Goal: Complete application form: Complete application form

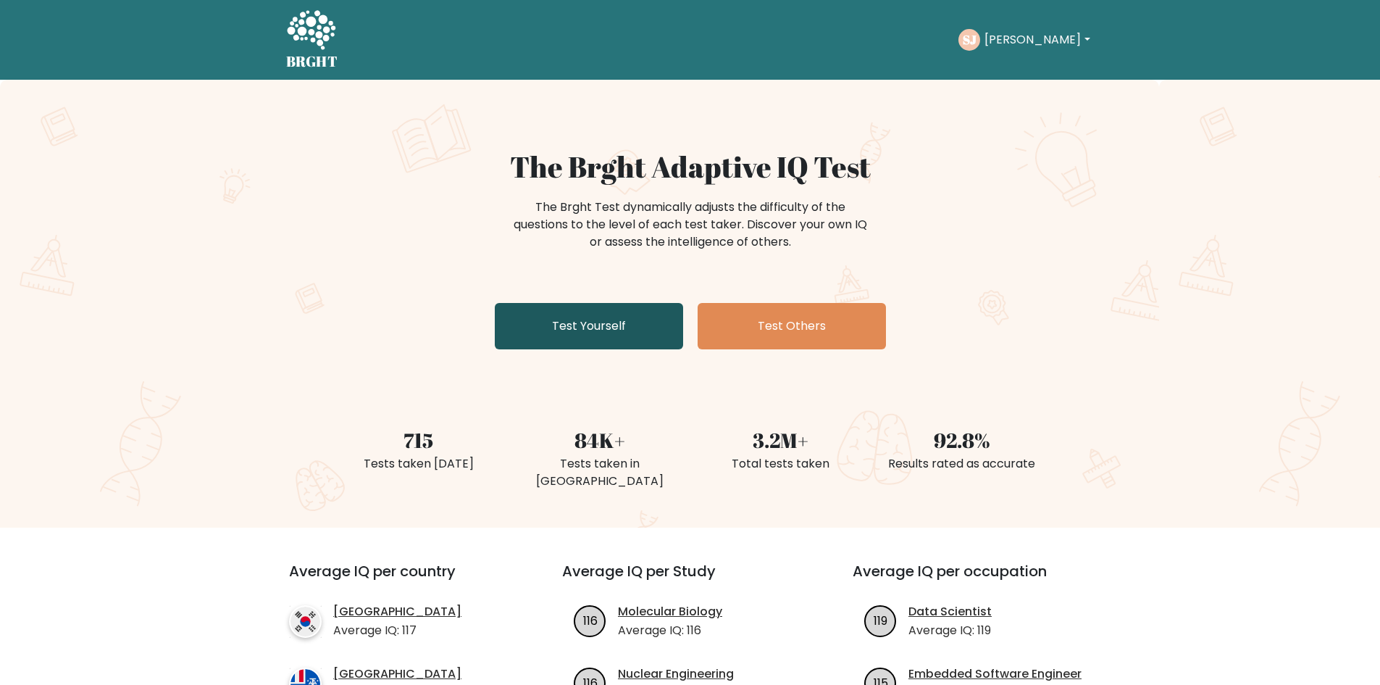
click at [636, 332] on link "Test Yourself" at bounding box center [589, 326] width 188 height 46
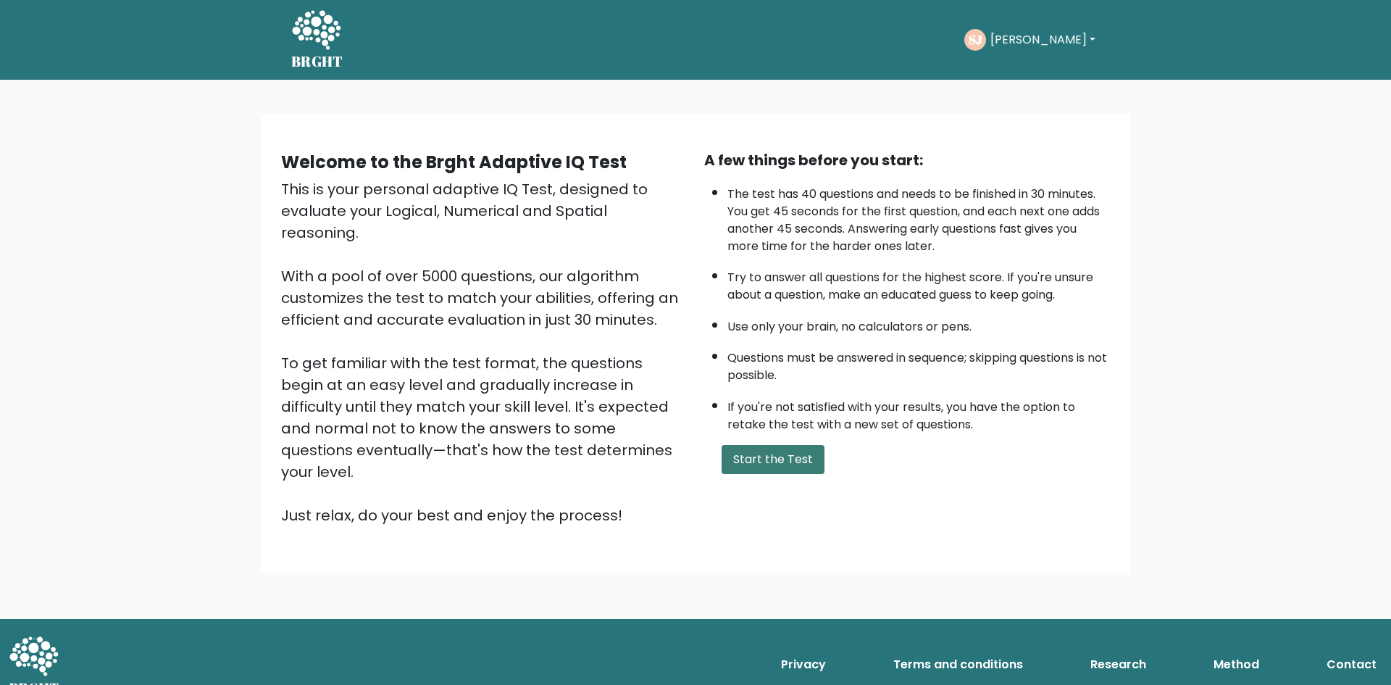
click at [783, 449] on button "Start the Test" at bounding box center [773, 459] width 103 height 29
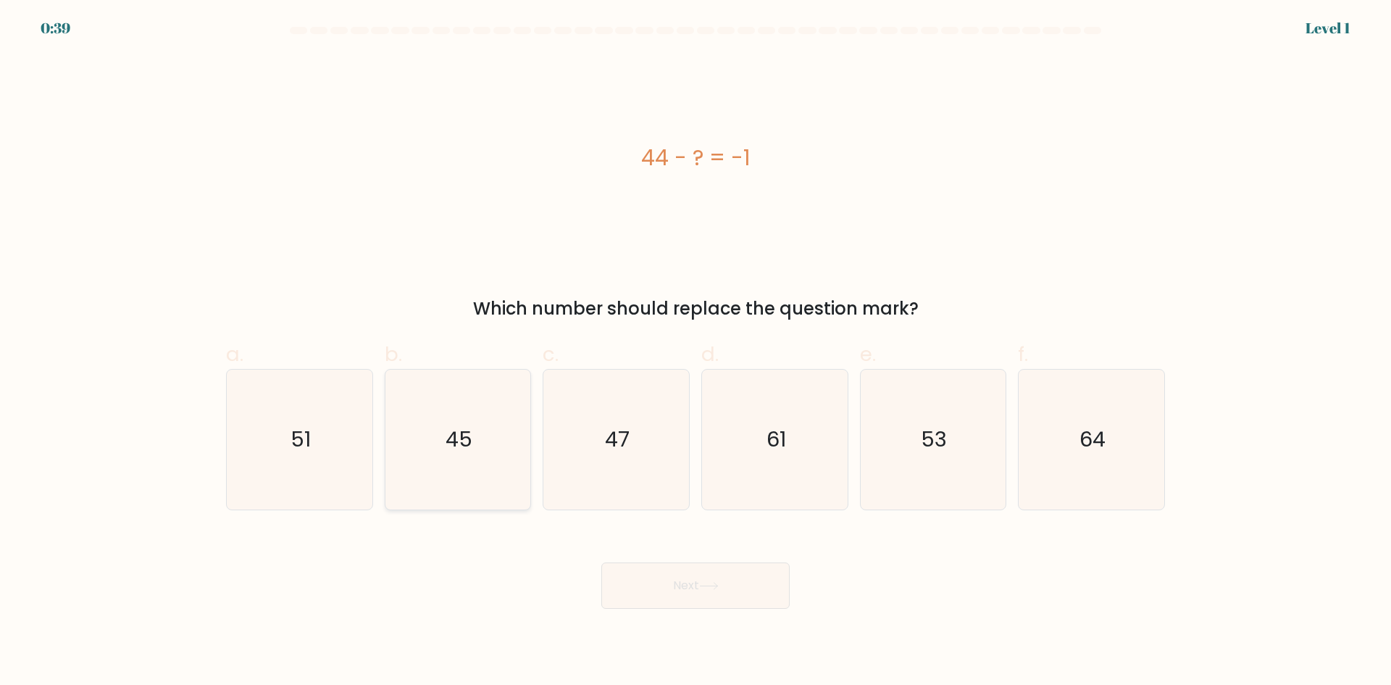
click at [421, 407] on icon "45" at bounding box center [458, 440] width 140 height 140
click at [696, 352] on input "b. 45" at bounding box center [696, 347] width 1 height 9
radio input "true"
click at [675, 577] on button "Next" at bounding box center [695, 585] width 188 height 46
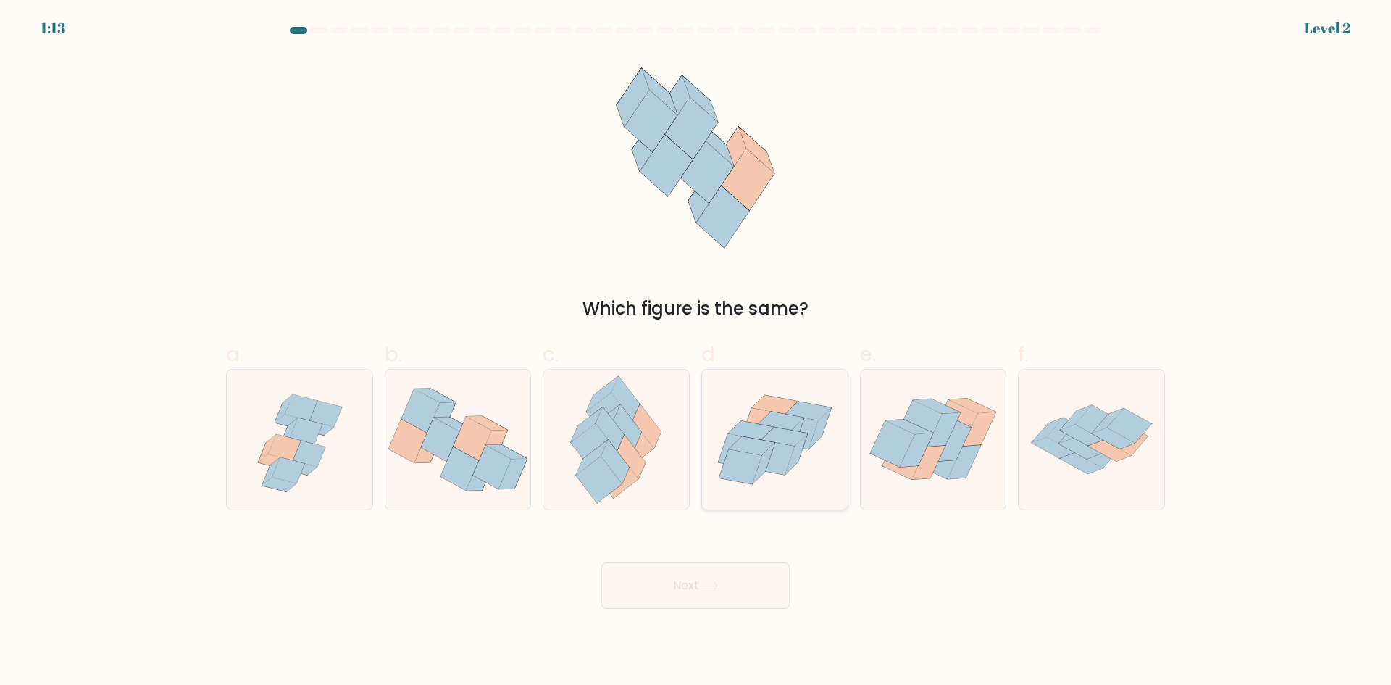
click at [791, 470] on icon at bounding box center [775, 439] width 146 height 125
click at [696, 352] on input "d." at bounding box center [696, 347] width 1 height 9
radio input "true"
click at [702, 588] on button "Next" at bounding box center [695, 585] width 188 height 46
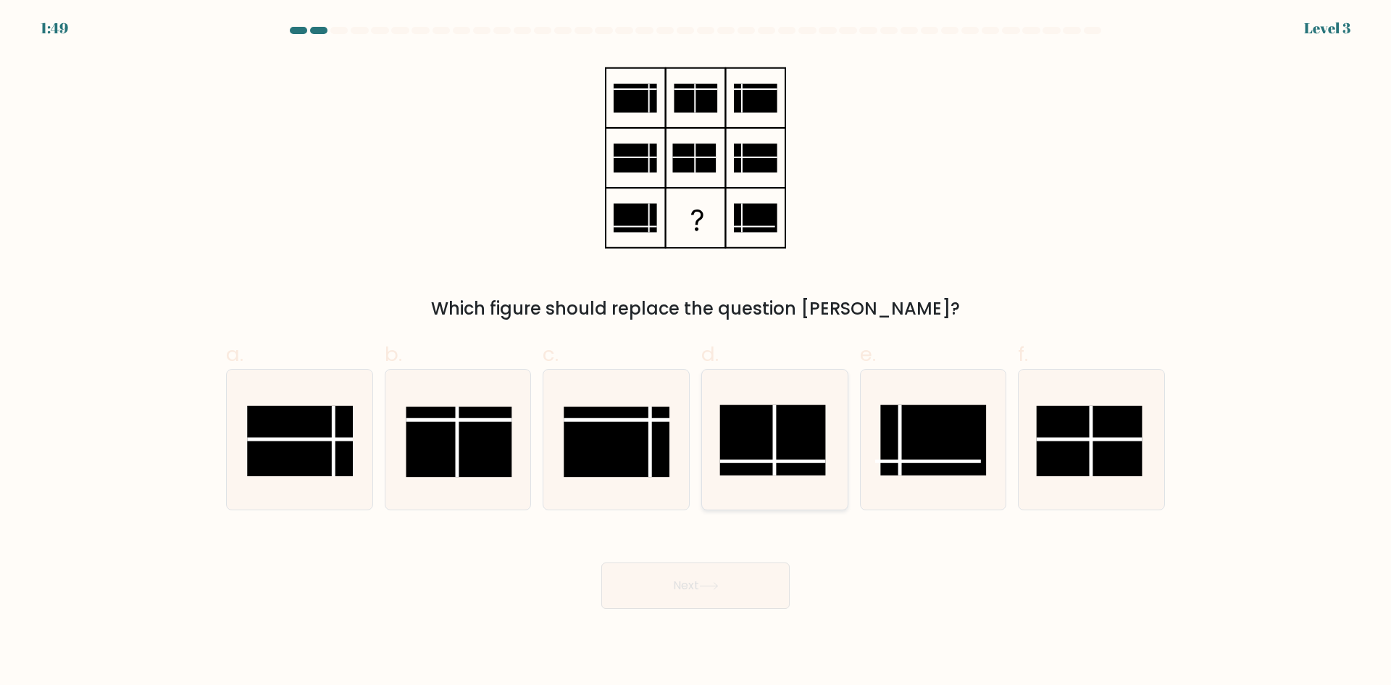
click at [798, 459] on rect at bounding box center [773, 439] width 106 height 70
click at [696, 352] on input "d." at bounding box center [696, 347] width 1 height 9
radio input "true"
click at [680, 586] on button "Next" at bounding box center [695, 585] width 188 height 46
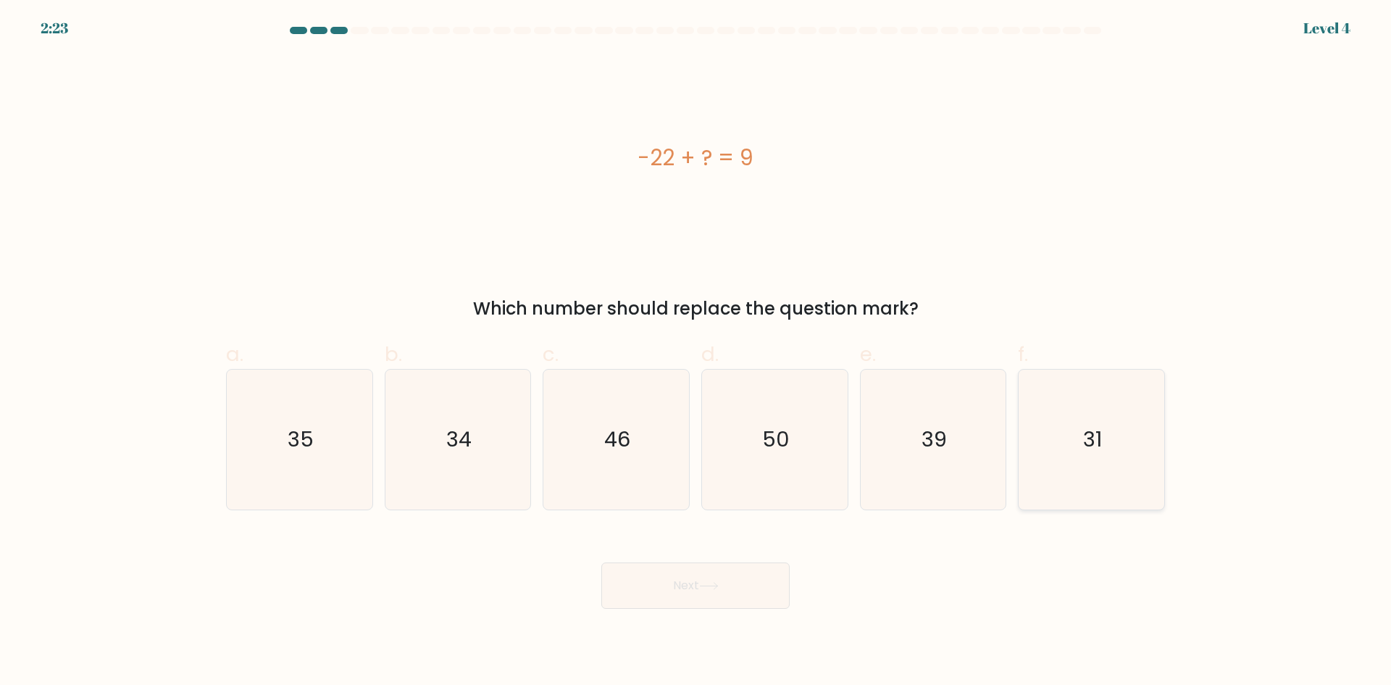
click at [1146, 433] on icon "31" at bounding box center [1092, 440] width 140 height 140
click at [696, 352] on input "f. 31" at bounding box center [696, 347] width 1 height 9
radio input "true"
click at [701, 578] on button "Next" at bounding box center [695, 585] width 188 height 46
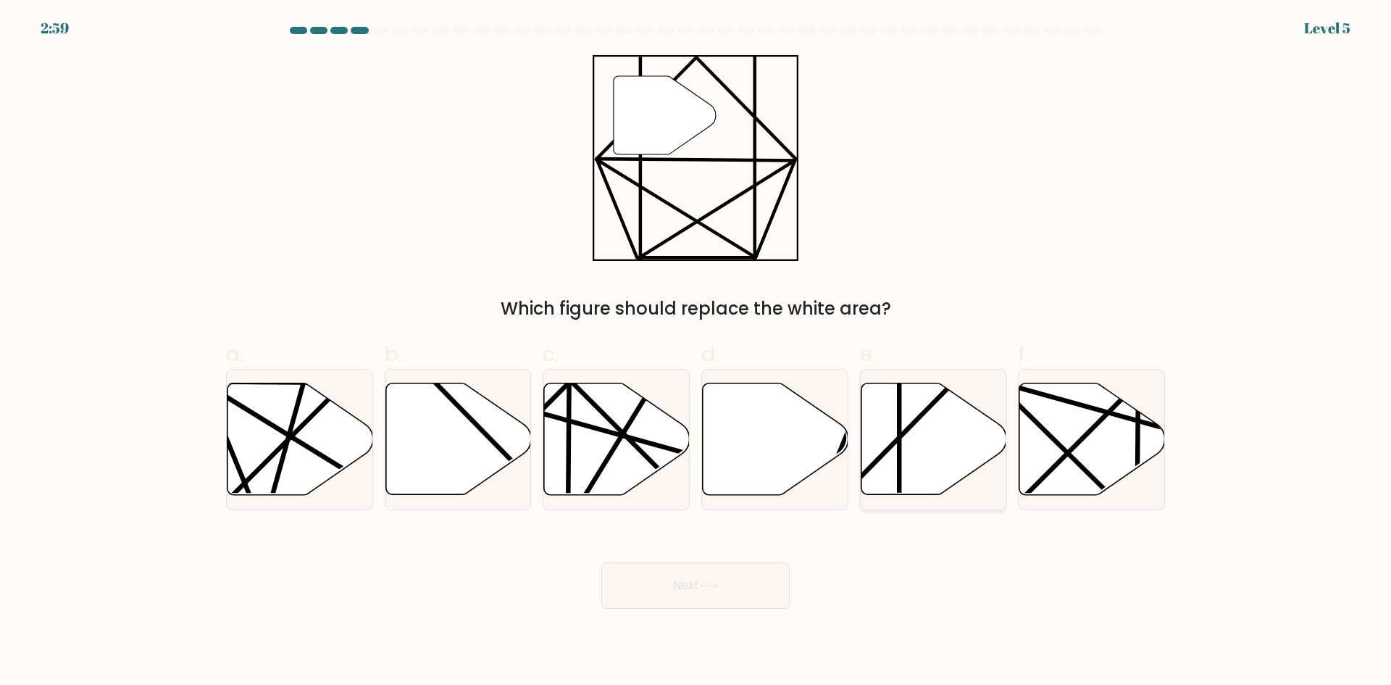
click at [933, 464] on icon at bounding box center [934, 439] width 146 height 112
click at [696, 352] on input "e." at bounding box center [696, 347] width 1 height 9
radio input "true"
click at [711, 593] on button "Next" at bounding box center [695, 585] width 188 height 46
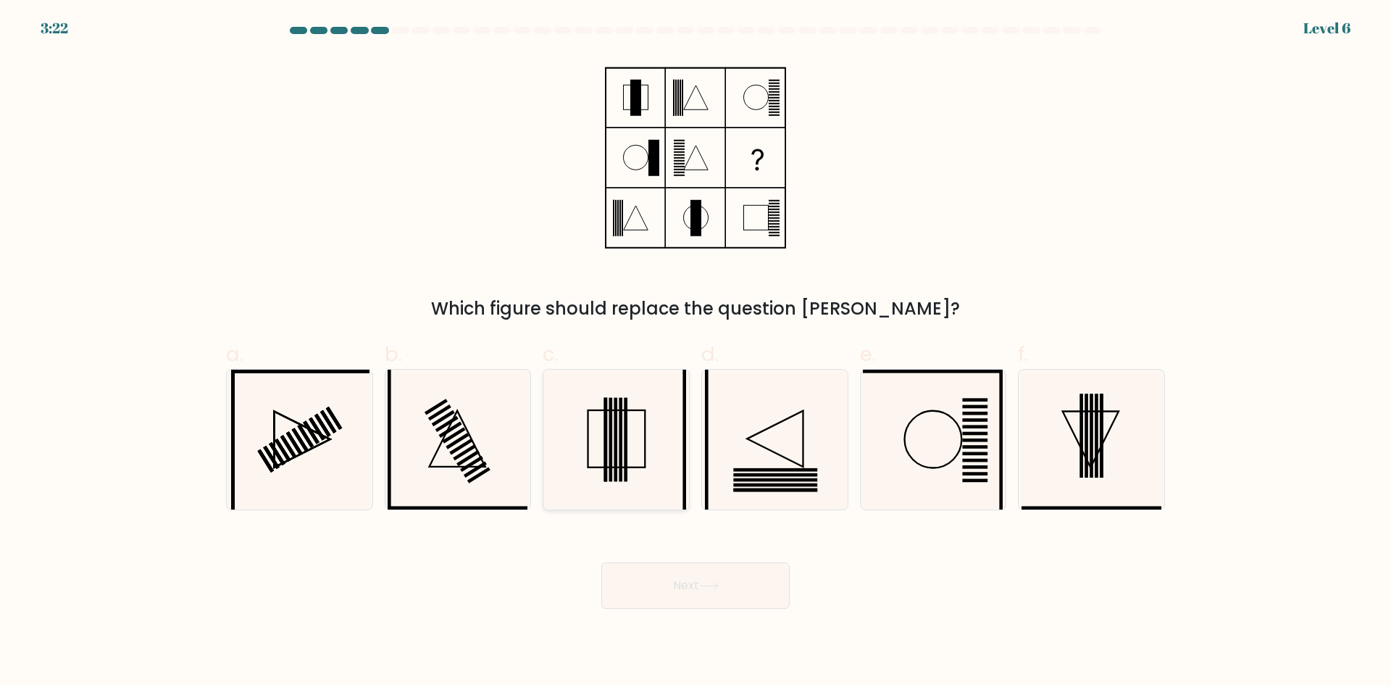
click at [619, 436] on icon at bounding box center [616, 440] width 140 height 140
click at [696, 352] on input "c." at bounding box center [696, 347] width 1 height 9
radio input "true"
click at [714, 583] on icon at bounding box center [709, 586] width 20 height 8
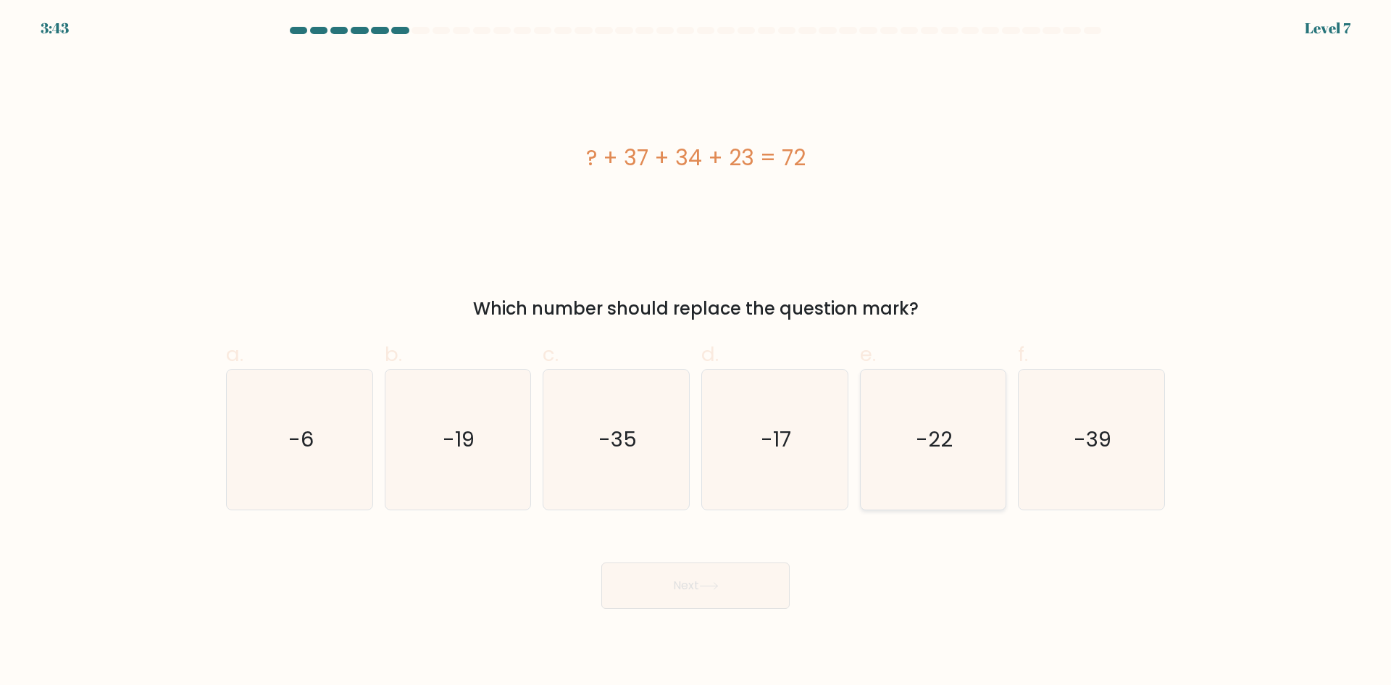
click at [964, 413] on icon "-22" at bounding box center [933, 440] width 140 height 140
click at [696, 352] on input "e. -22" at bounding box center [696, 347] width 1 height 9
radio input "true"
click at [725, 572] on button "Next" at bounding box center [695, 585] width 188 height 46
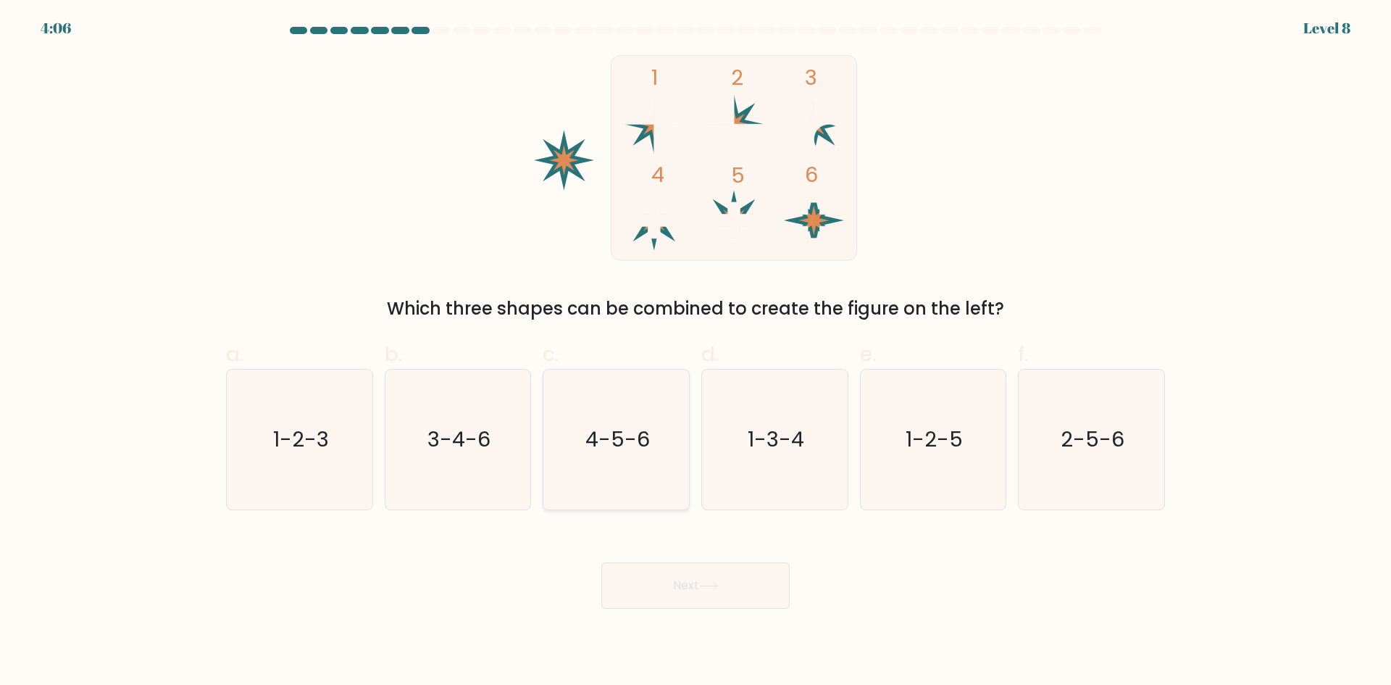
click at [625, 470] on icon "4-5-6" at bounding box center [616, 440] width 140 height 140
click at [696, 352] on input "c. 4-5-6" at bounding box center [696, 347] width 1 height 9
radio input "true"
click at [706, 583] on icon at bounding box center [709, 586] width 20 height 8
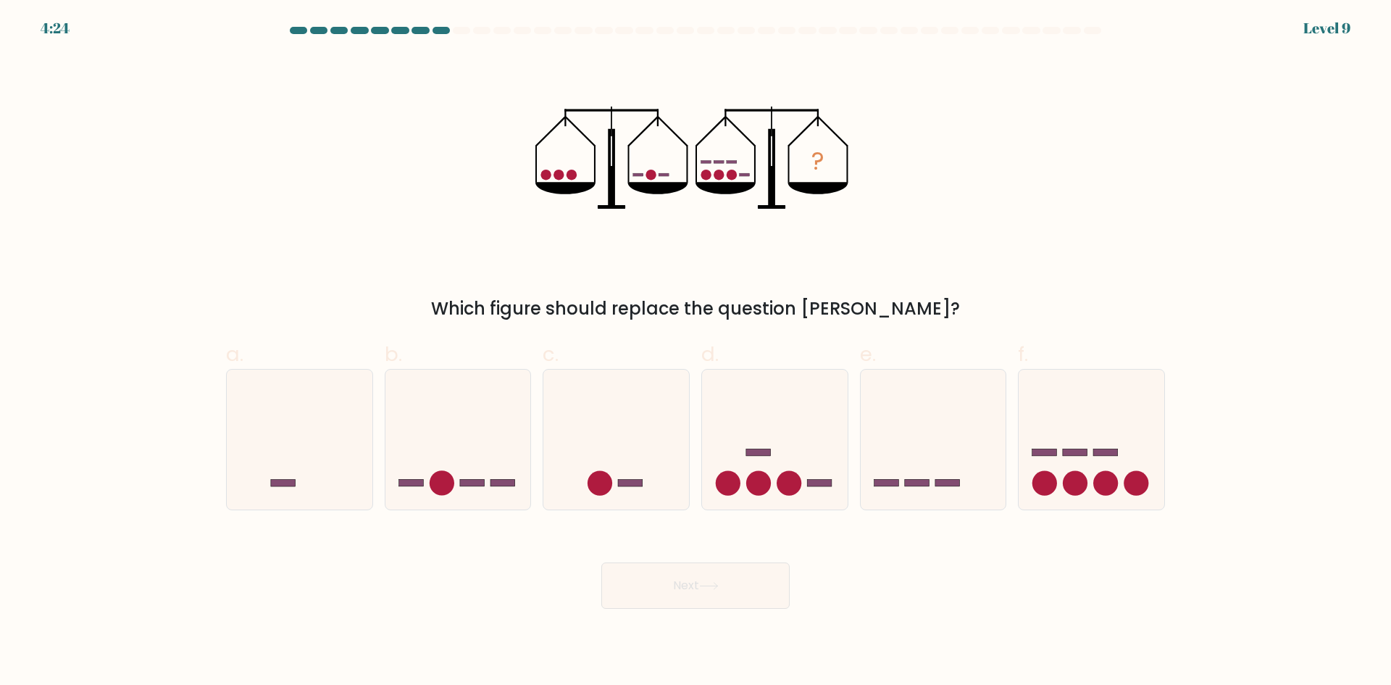
drag, startPoint x: 1101, startPoint y: 476, endPoint x: 962, endPoint y: 538, distance: 152.4
click at [1100, 476] on circle at bounding box center [1106, 483] width 25 height 25
click at [696, 352] on input "f." at bounding box center [696, 347] width 1 height 9
radio input "true"
click at [704, 573] on button "Next" at bounding box center [695, 585] width 188 height 46
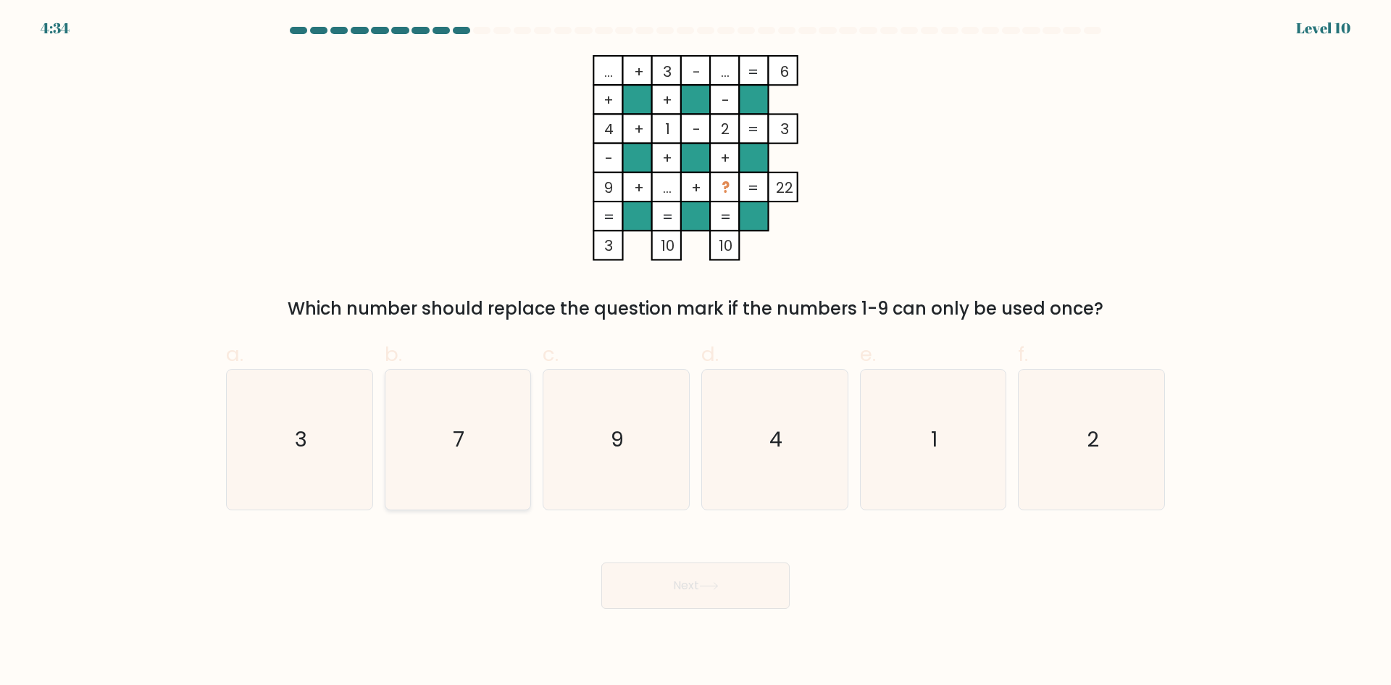
click at [447, 451] on icon "7" at bounding box center [458, 440] width 140 height 140
click at [696, 352] on input "b. 7" at bounding box center [696, 347] width 1 height 9
radio input "true"
click at [704, 593] on button "Next" at bounding box center [695, 585] width 188 height 46
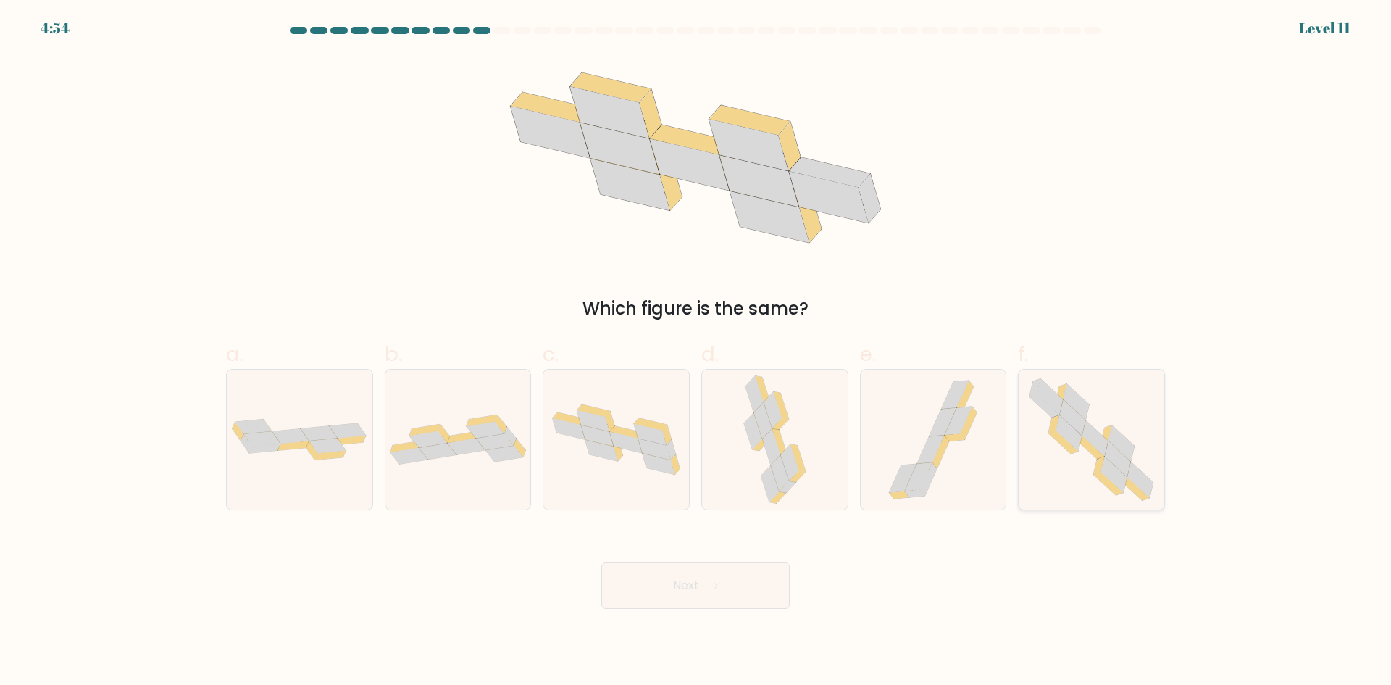
click at [1121, 427] on icon at bounding box center [1091, 440] width 143 height 140
click at [696, 352] on input "f." at bounding box center [696, 347] width 1 height 9
radio input "true"
click at [748, 597] on button "Next" at bounding box center [695, 585] width 188 height 46
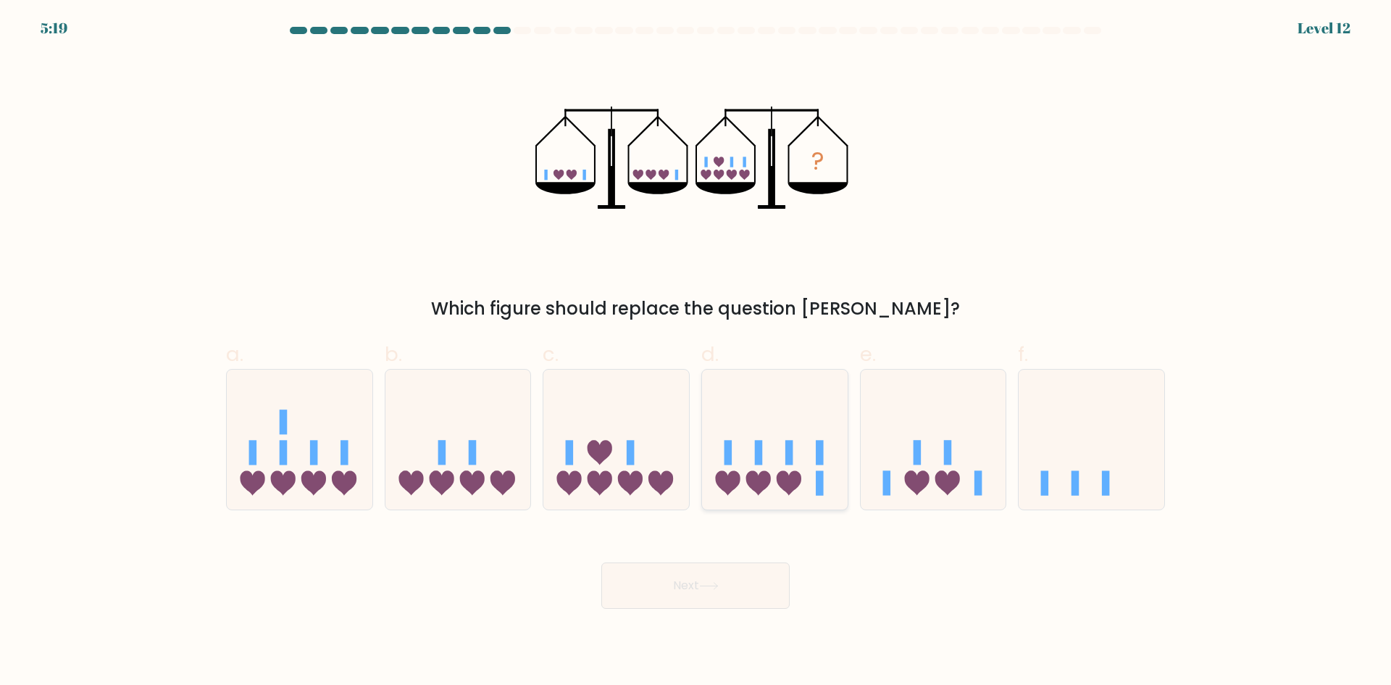
click at [770, 464] on icon at bounding box center [775, 439] width 146 height 120
click at [696, 352] on input "d." at bounding box center [696, 347] width 1 height 9
radio input "true"
click at [720, 592] on button "Next" at bounding box center [695, 585] width 188 height 46
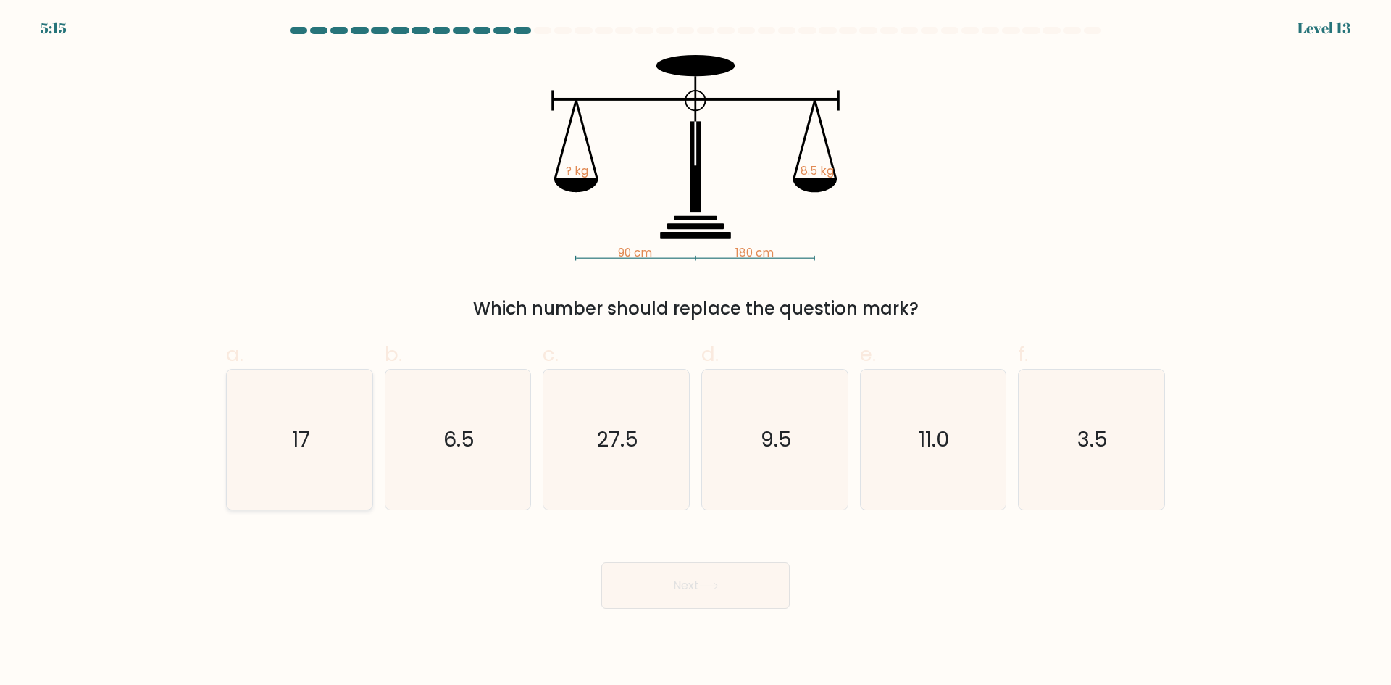
click at [278, 454] on icon "17" at bounding box center [300, 440] width 140 height 140
click at [696, 352] on input "a. 17" at bounding box center [696, 347] width 1 height 9
radio input "true"
click at [704, 591] on button "Next" at bounding box center [695, 585] width 188 height 46
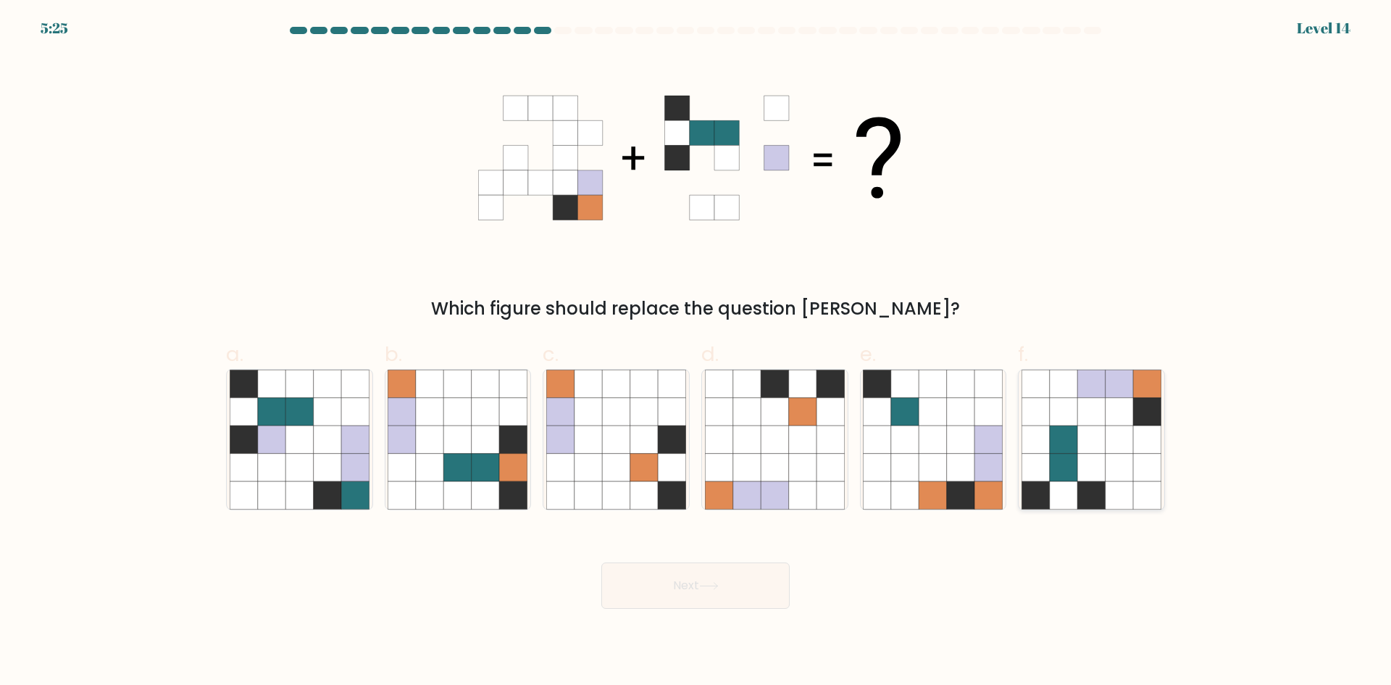
click at [1095, 407] on icon at bounding box center [1091, 412] width 28 height 28
click at [696, 352] on input "f." at bounding box center [696, 347] width 1 height 9
radio input "true"
click at [728, 588] on button "Next" at bounding box center [695, 585] width 188 height 46
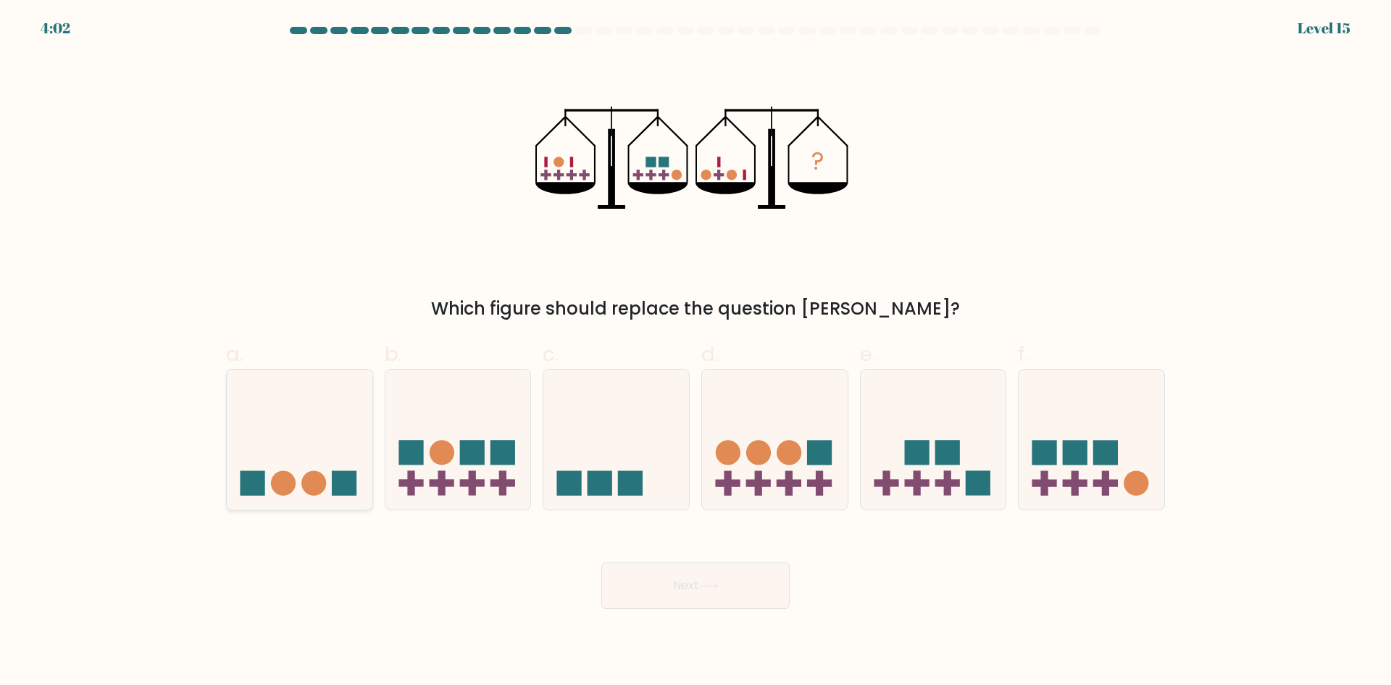
click at [259, 414] on icon at bounding box center [300, 439] width 146 height 120
click at [696, 352] on input "a." at bounding box center [696, 347] width 1 height 9
radio input "true"
click at [725, 593] on button "Next" at bounding box center [695, 585] width 188 height 46
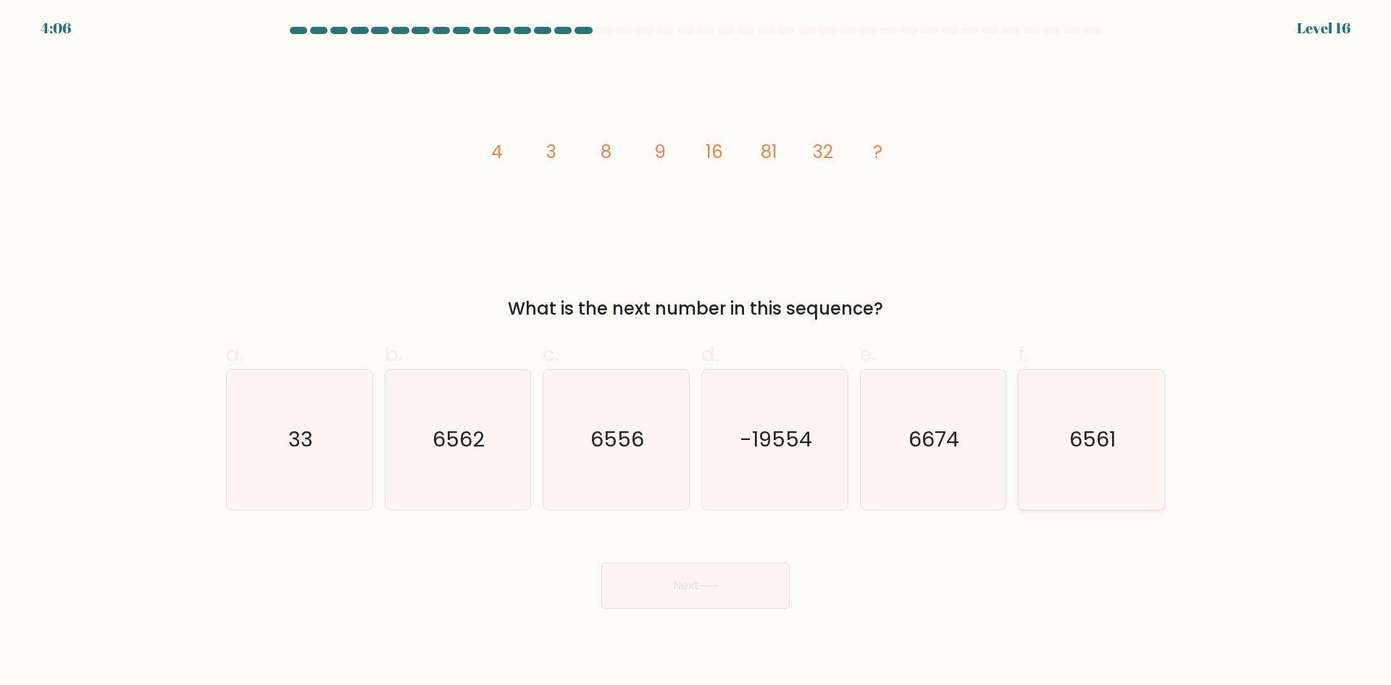
click at [1122, 442] on icon "6561" at bounding box center [1092, 440] width 140 height 140
click at [696, 352] on input "f. 6561" at bounding box center [696, 347] width 1 height 9
radio input "true"
click at [729, 584] on button "Next" at bounding box center [695, 585] width 188 height 46
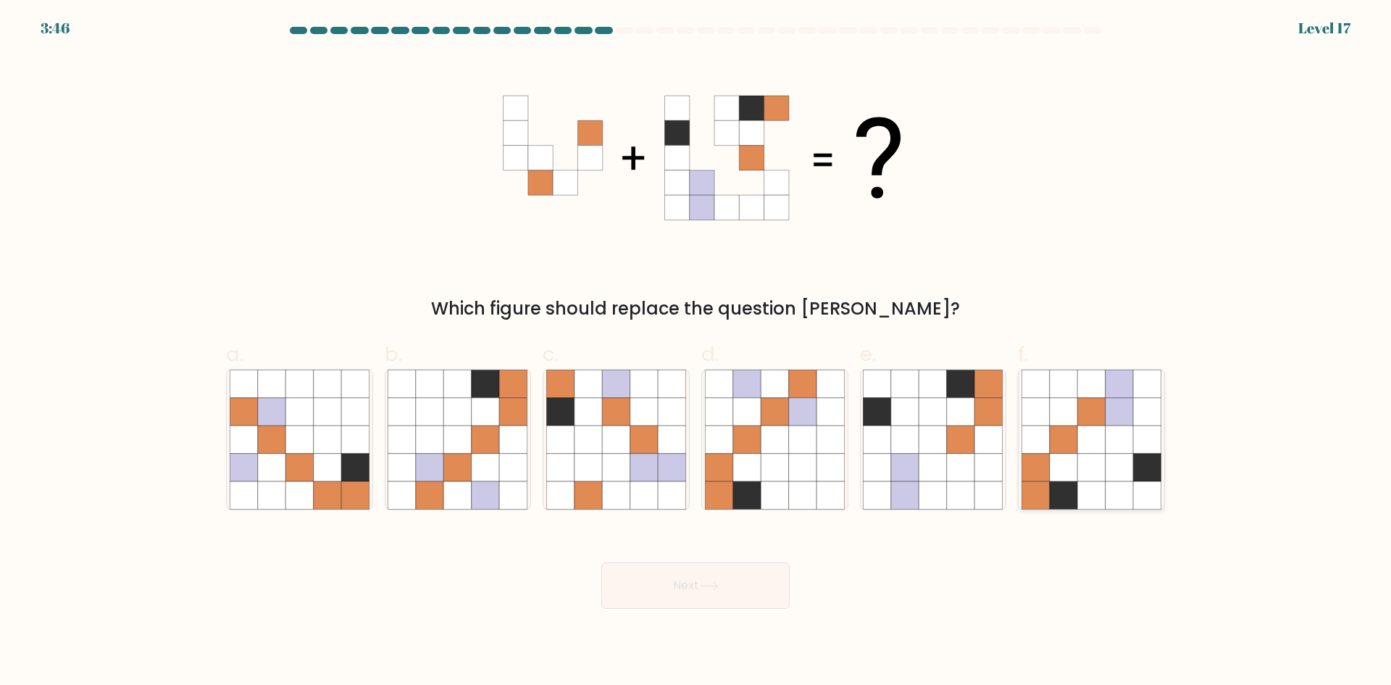
click at [1083, 445] on icon at bounding box center [1091, 439] width 28 height 28
click at [696, 352] on input "f." at bounding box center [696, 347] width 1 height 9
radio input "true"
click at [728, 592] on button "Next" at bounding box center [695, 585] width 188 height 46
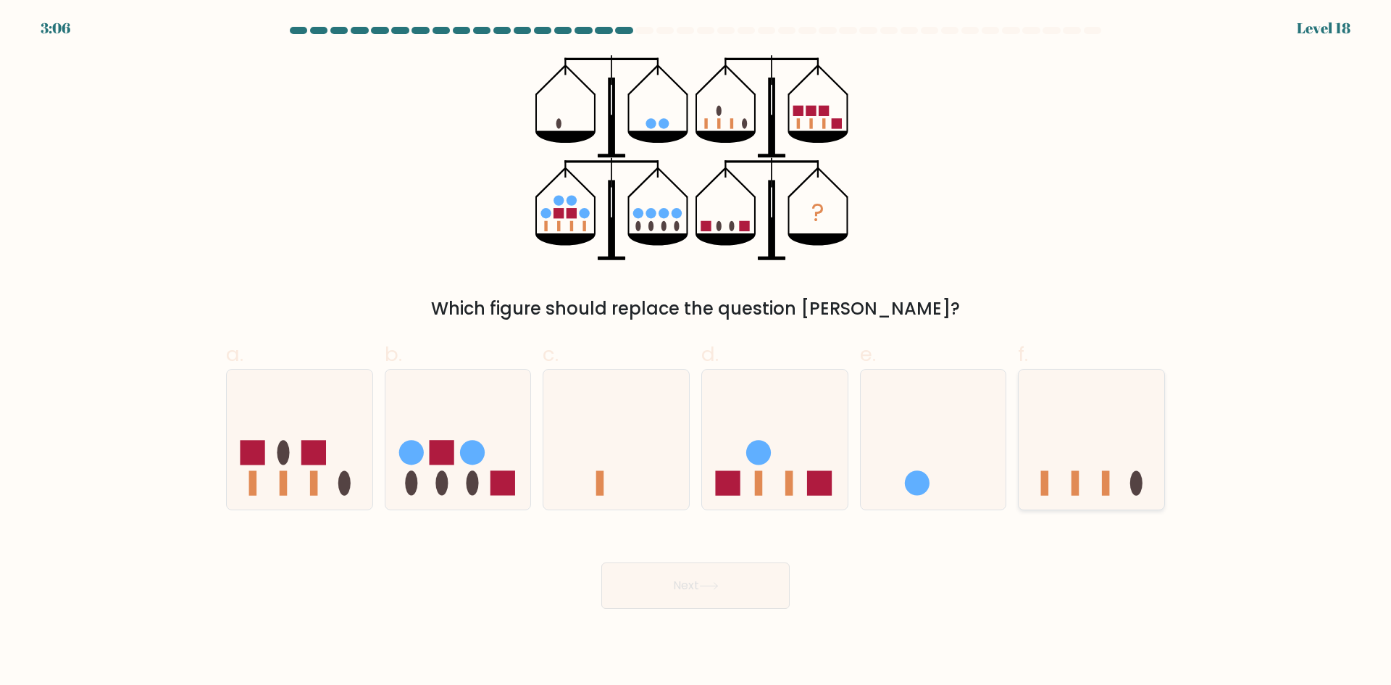
click at [1072, 430] on icon at bounding box center [1092, 439] width 146 height 120
click at [696, 352] on input "f." at bounding box center [696, 347] width 1 height 9
radio input "true"
click at [811, 471] on rect at bounding box center [819, 483] width 25 height 25
click at [696, 352] on input "d." at bounding box center [696, 347] width 1 height 9
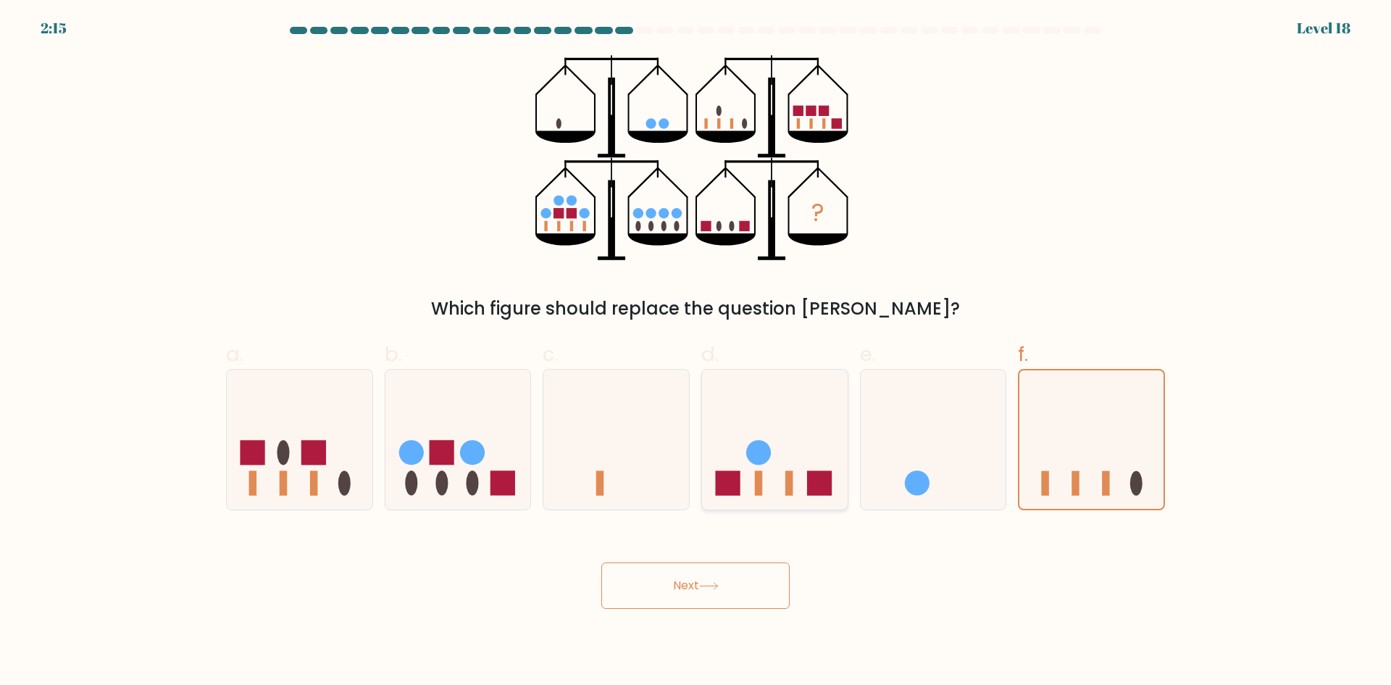
radio input "true"
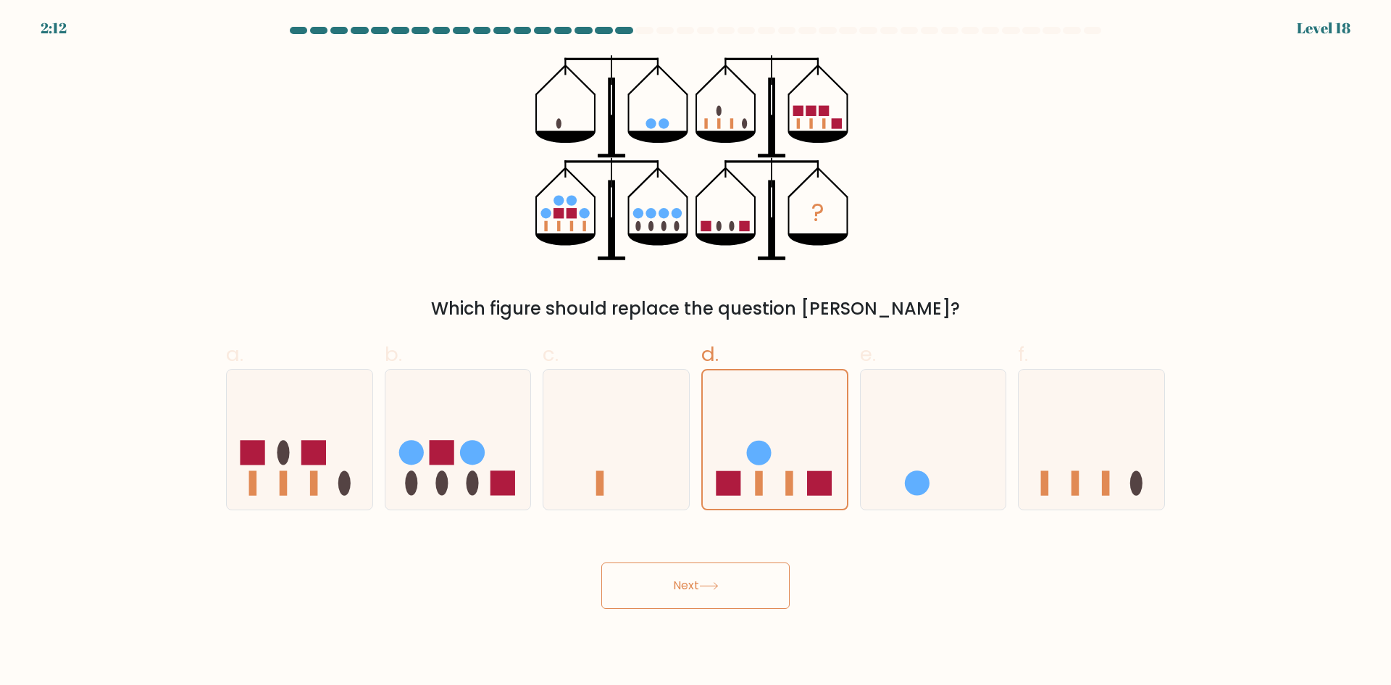
click at [728, 579] on button "Next" at bounding box center [695, 585] width 188 height 46
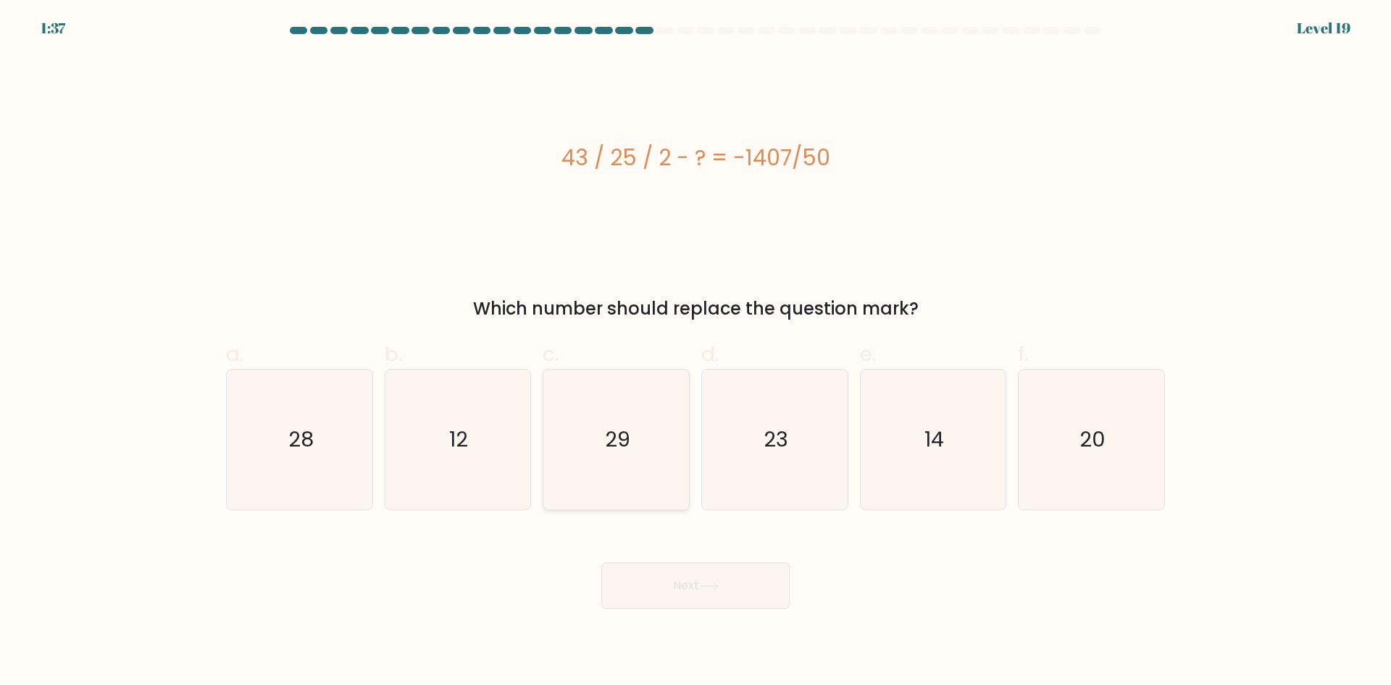
click at [623, 444] on text "29" at bounding box center [617, 439] width 25 height 29
click at [696, 352] on input "c. 29" at bounding box center [696, 347] width 1 height 9
radio input "true"
click at [692, 588] on button "Next" at bounding box center [695, 585] width 188 height 46
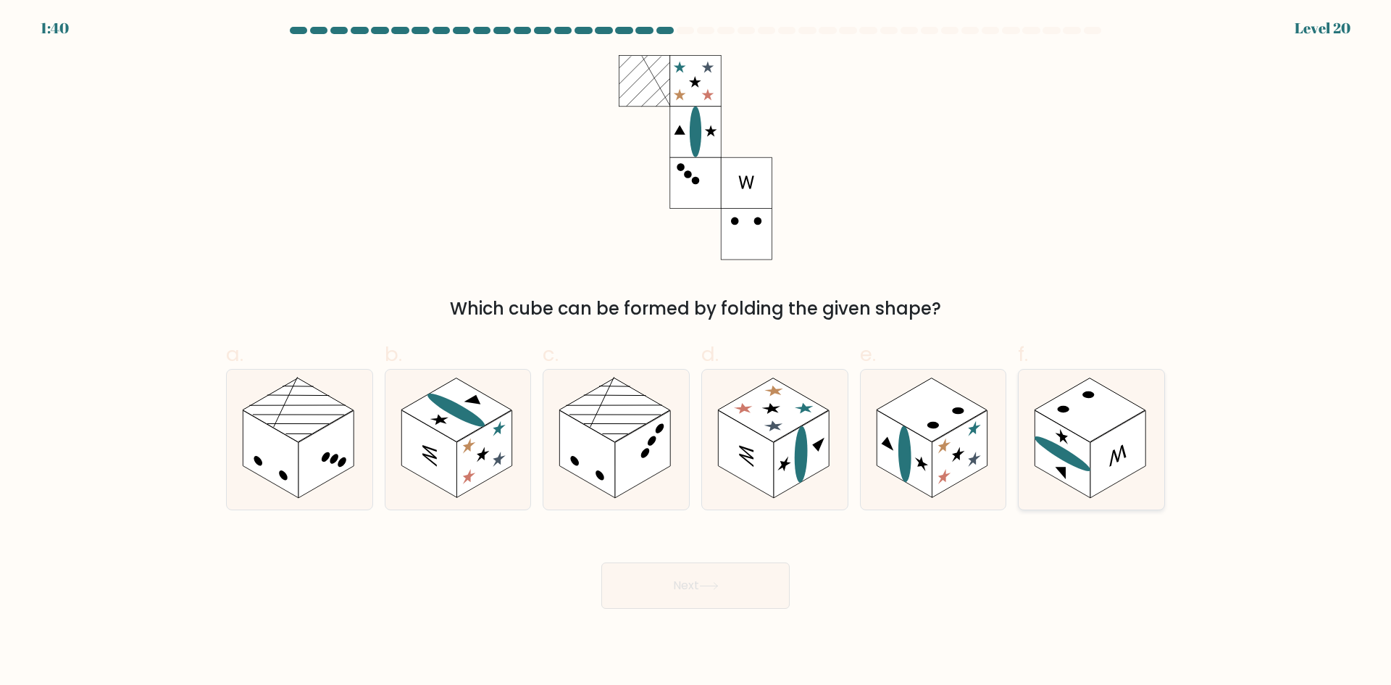
click at [1072, 444] on rect at bounding box center [1062, 454] width 55 height 88
click at [696, 352] on input "f." at bounding box center [696, 347] width 1 height 9
radio input "true"
click at [707, 585] on button "Next" at bounding box center [695, 585] width 188 height 46
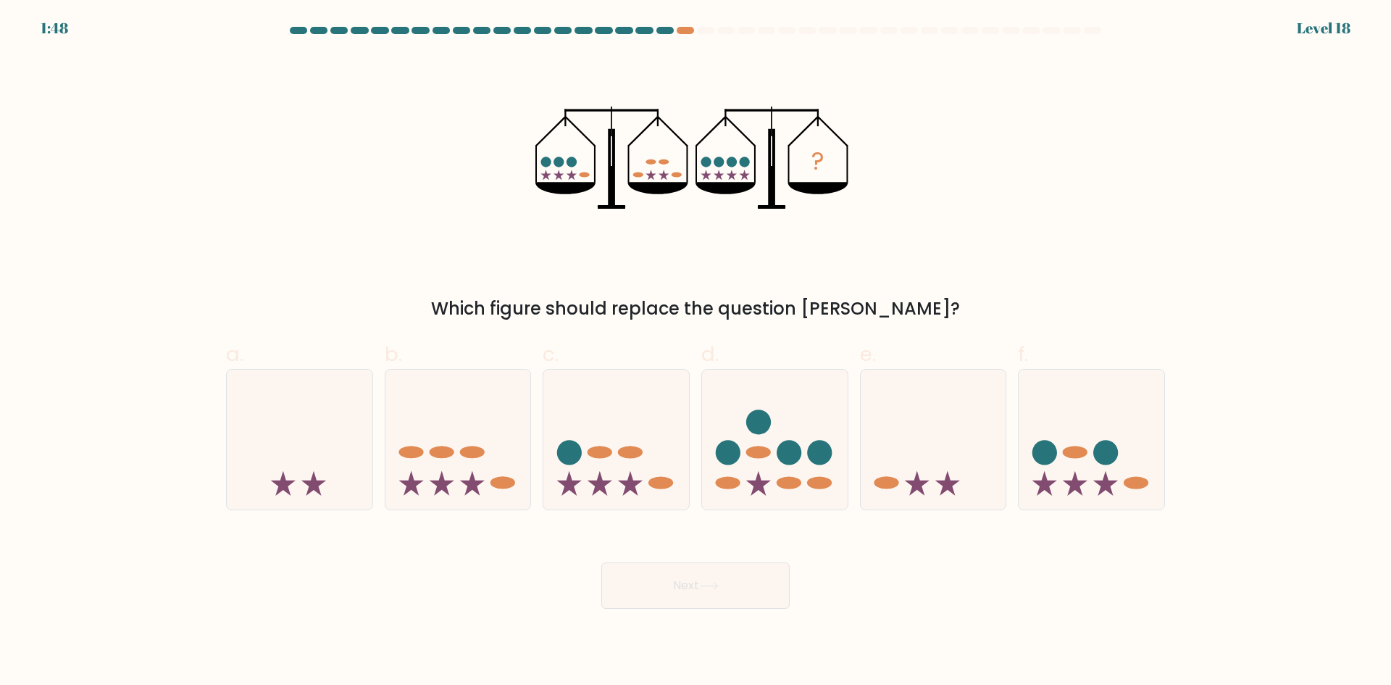
click at [376, 283] on div "? Which figure should replace the question mark?" at bounding box center [695, 188] width 956 height 267
click at [312, 257] on div "? Which figure should replace the question mark?" at bounding box center [695, 188] width 956 height 267
click at [490, 417] on icon at bounding box center [458, 439] width 146 height 120
click at [696, 352] on input "b." at bounding box center [696, 347] width 1 height 9
radio input "true"
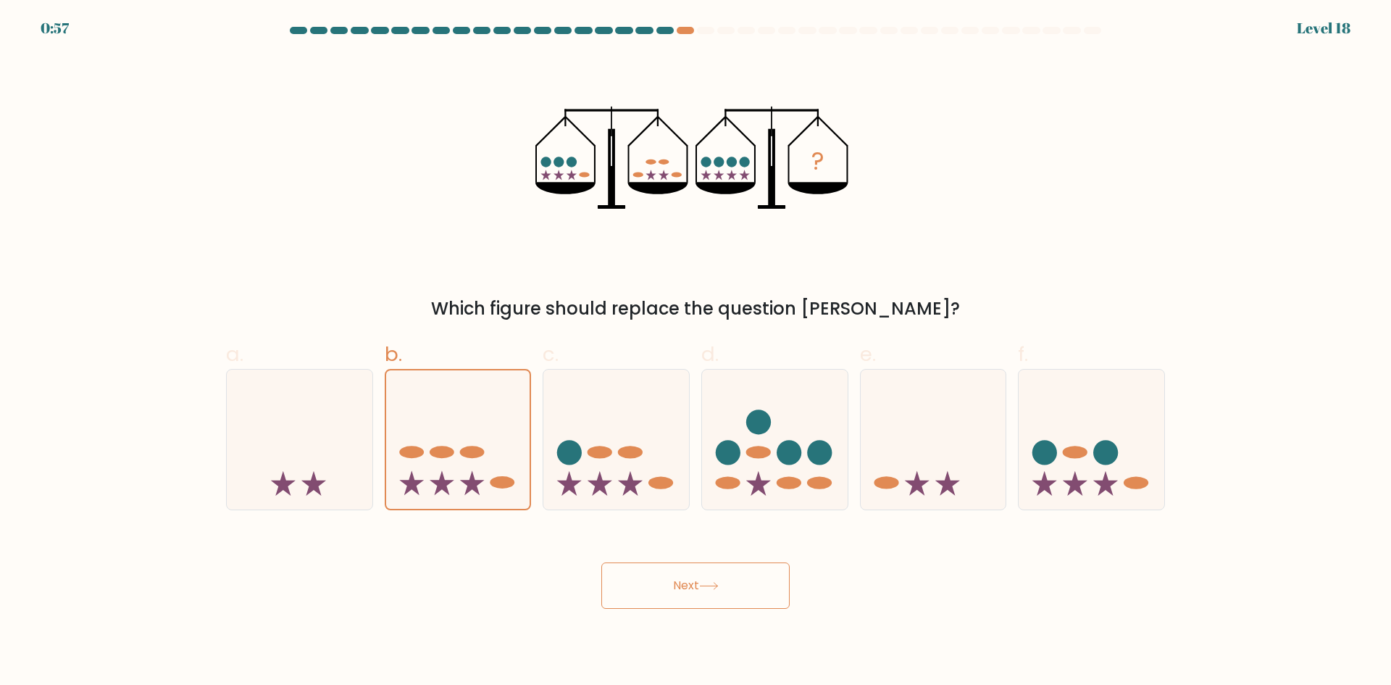
click at [730, 593] on button "Next" at bounding box center [695, 585] width 188 height 46
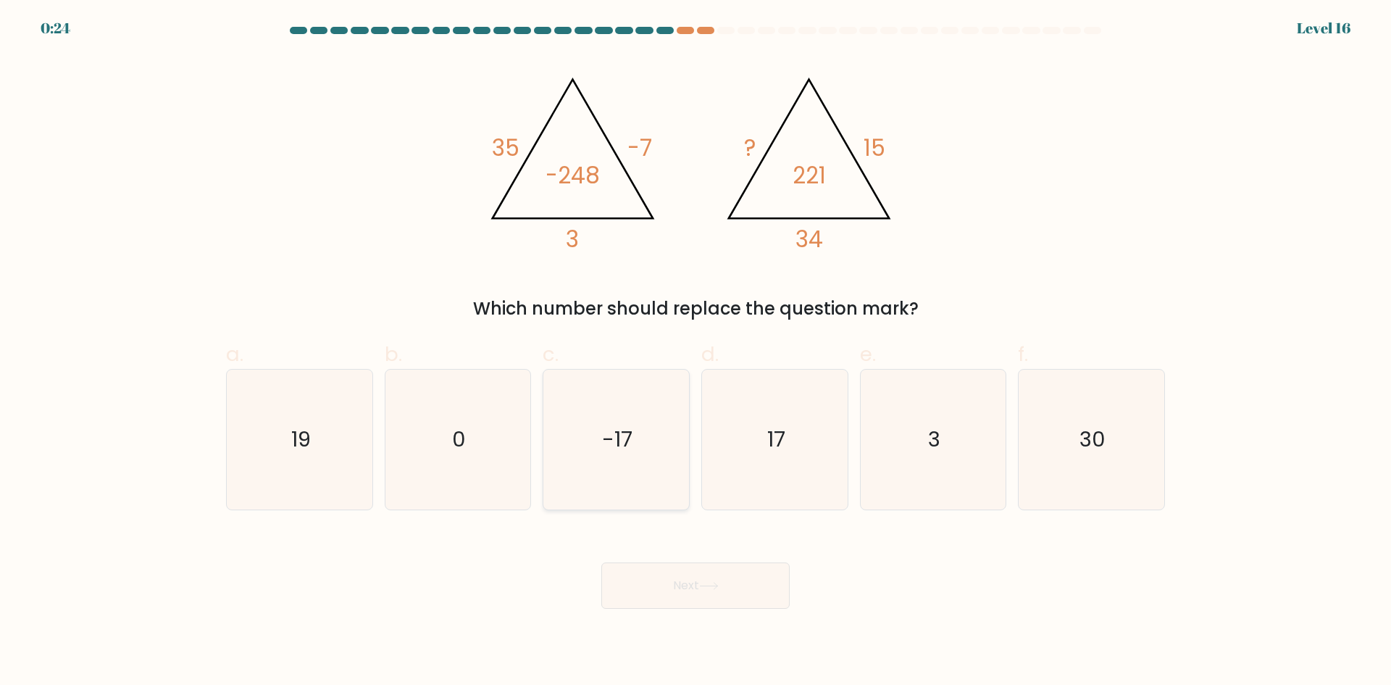
click at [619, 475] on icon "-17" at bounding box center [616, 440] width 140 height 140
click at [696, 352] on input "c. -17" at bounding box center [696, 347] width 1 height 9
radio input "true"
click at [685, 576] on button "Next" at bounding box center [695, 585] width 188 height 46
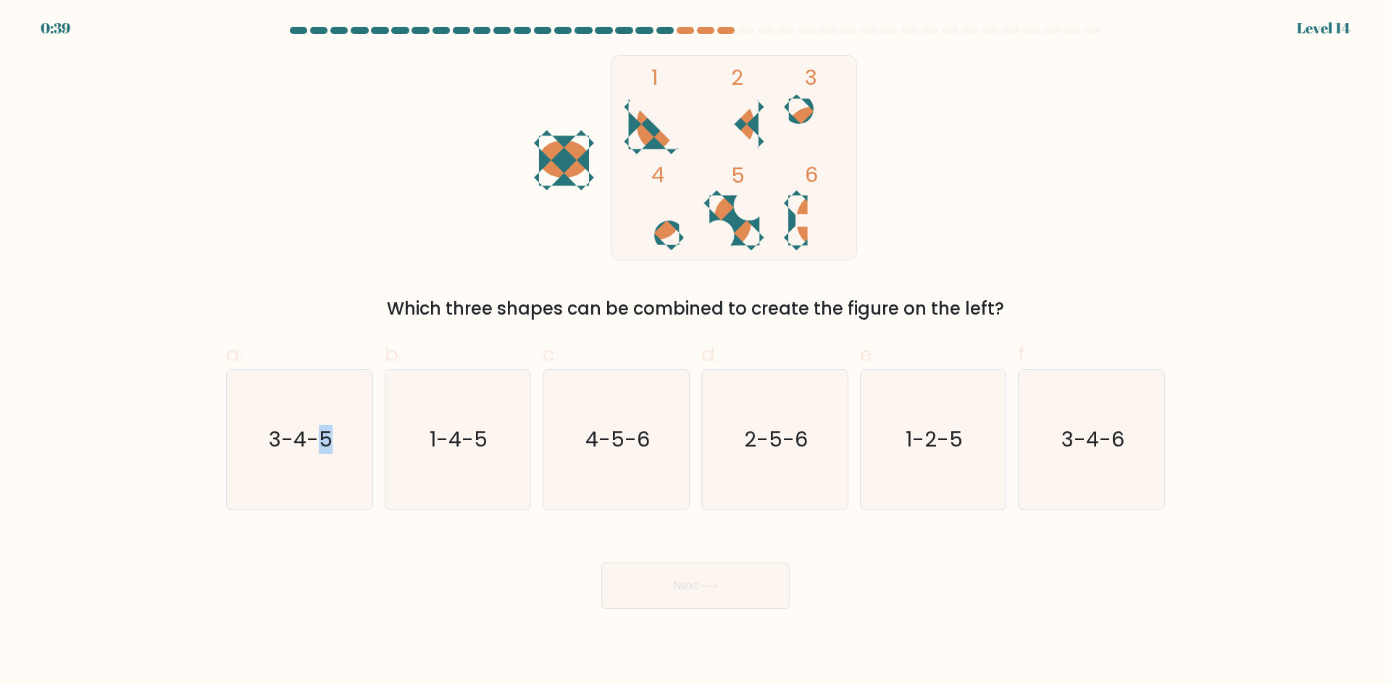
click at [325, 467] on icon "3-4-5" at bounding box center [300, 440] width 140 height 140
click at [310, 448] on text "3-4-5" at bounding box center [301, 439] width 64 height 29
click at [696, 352] on input "a. 3-4-5" at bounding box center [696, 347] width 1 height 9
radio input "true"
click at [672, 587] on button "Next" at bounding box center [695, 585] width 188 height 46
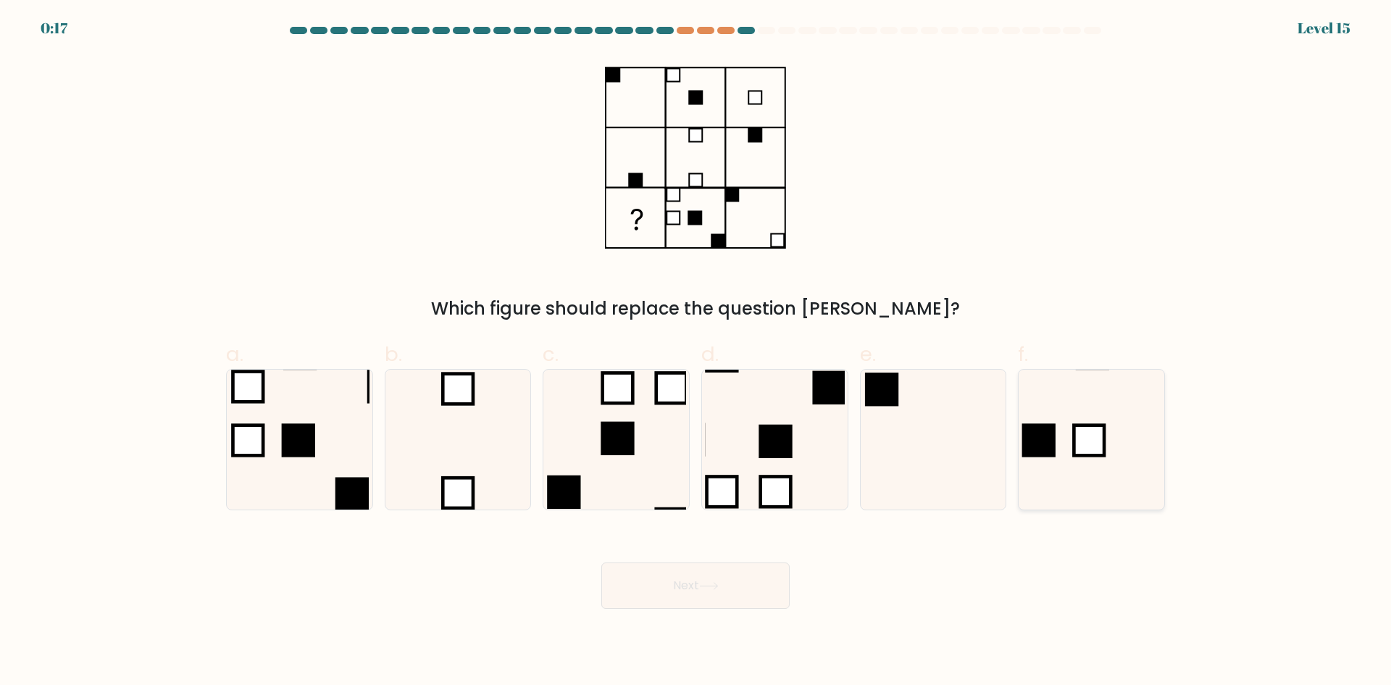
click at [1085, 448] on rect at bounding box center [1090, 440] width 30 height 30
click at [696, 352] on input "f." at bounding box center [696, 347] width 1 height 9
radio input "true"
click at [713, 608] on button "Next" at bounding box center [695, 585] width 188 height 46
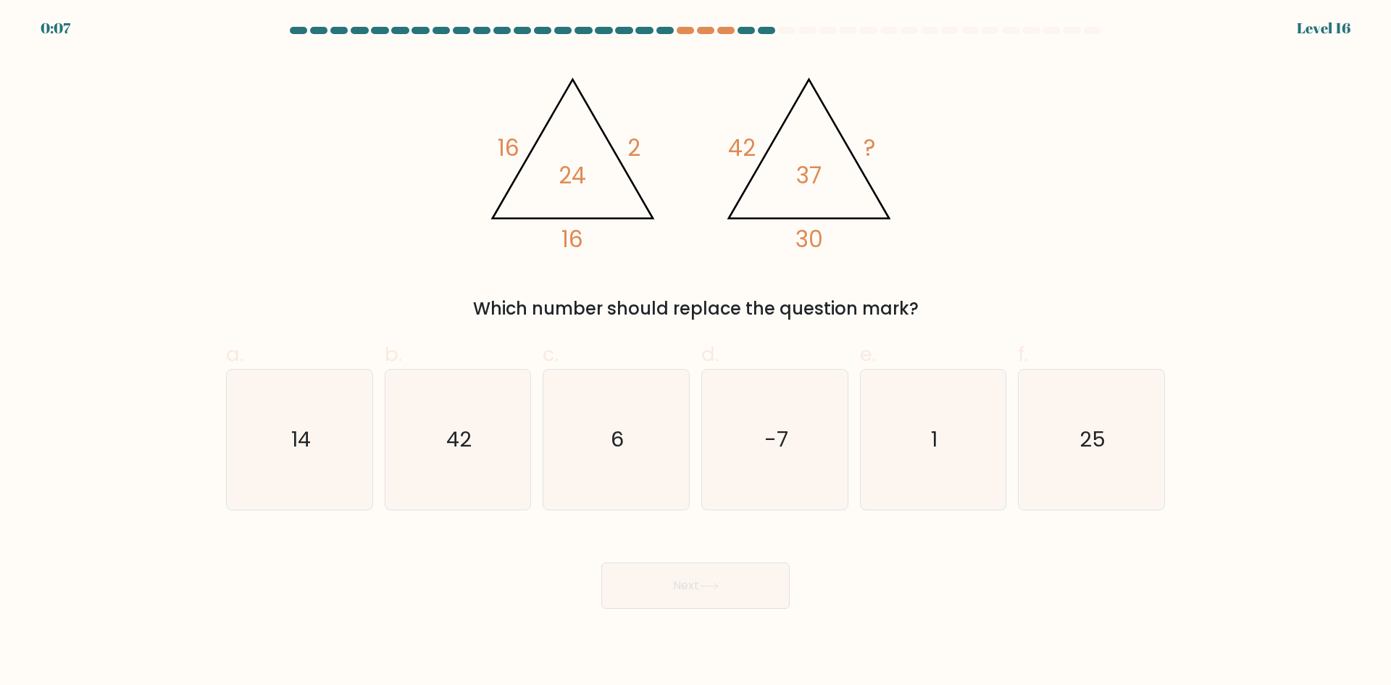
drag, startPoint x: 628, startPoint y: 426, endPoint x: 656, endPoint y: 534, distance: 111.6
click at [626, 427] on icon "6" at bounding box center [616, 440] width 140 height 140
click at [696, 352] on input "c. 6" at bounding box center [696, 347] width 1 height 9
radio input "true"
click at [672, 560] on div "Next" at bounding box center [695, 568] width 956 height 81
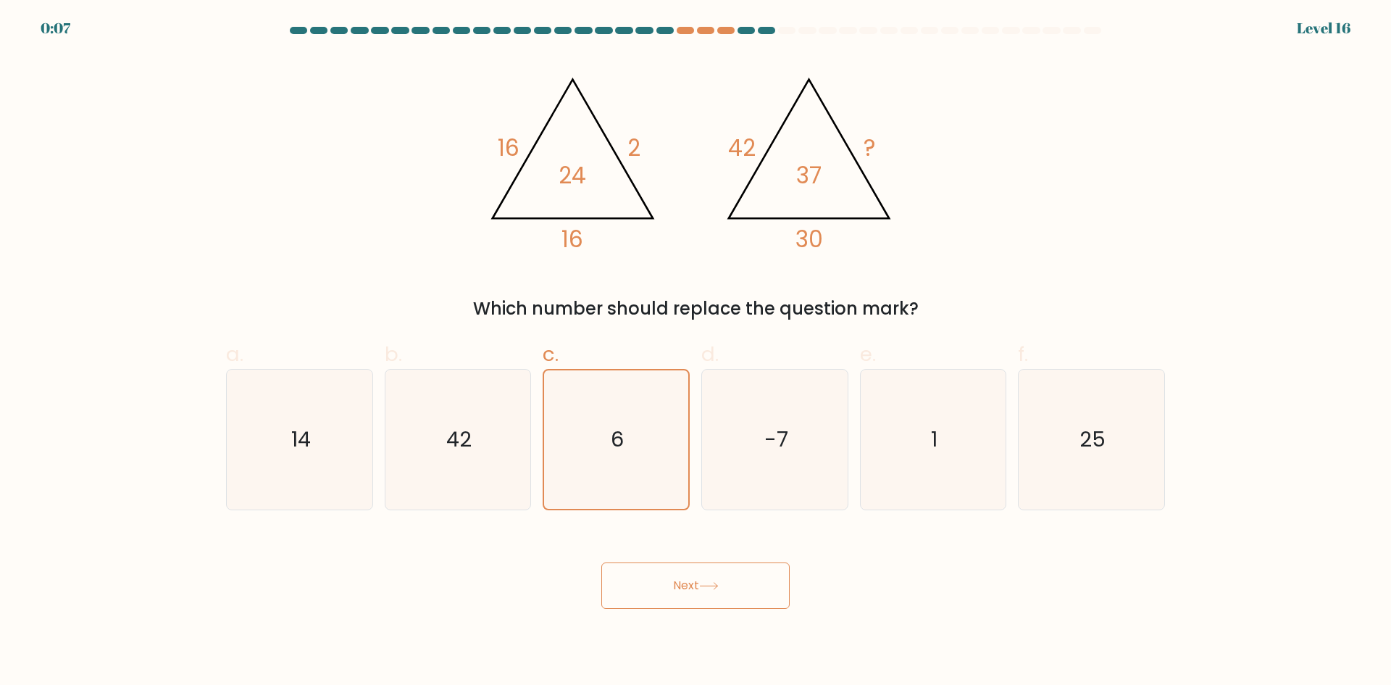
click at [683, 579] on button "Next" at bounding box center [695, 585] width 188 height 46
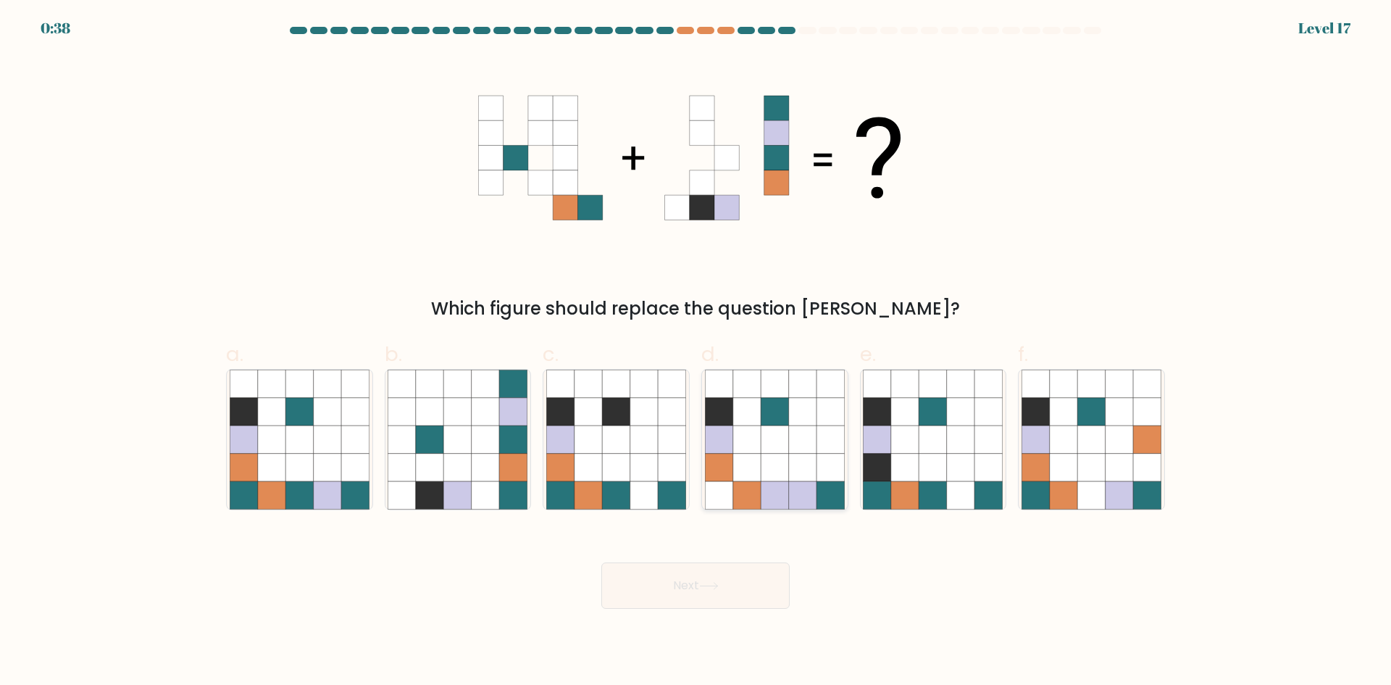
click at [754, 443] on icon at bounding box center [747, 439] width 28 height 28
click at [696, 352] on input "d." at bounding box center [696, 347] width 1 height 9
radio input "true"
click at [715, 598] on button "Next" at bounding box center [695, 585] width 188 height 46
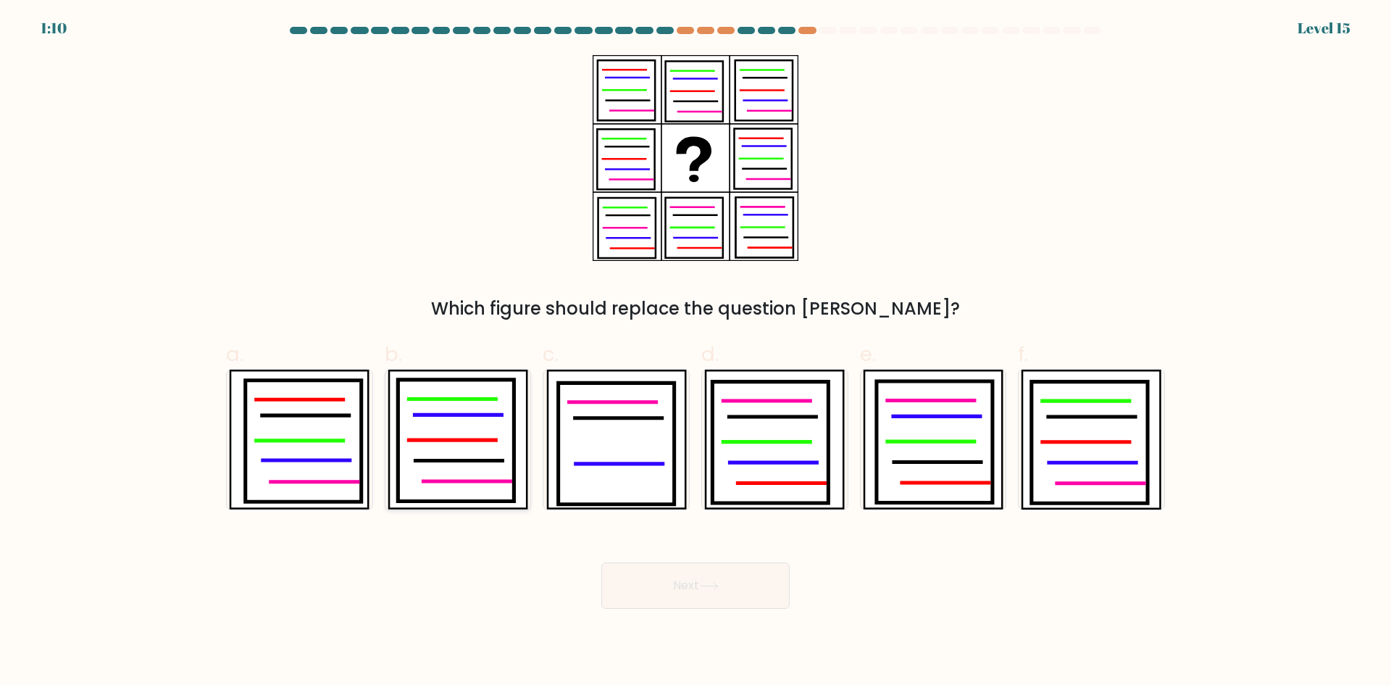
click at [443, 461] on icon at bounding box center [458, 461] width 87 height 0
click at [696, 352] on input "b." at bounding box center [696, 347] width 1 height 9
radio input "true"
click at [698, 591] on button "Next" at bounding box center [695, 585] width 188 height 46
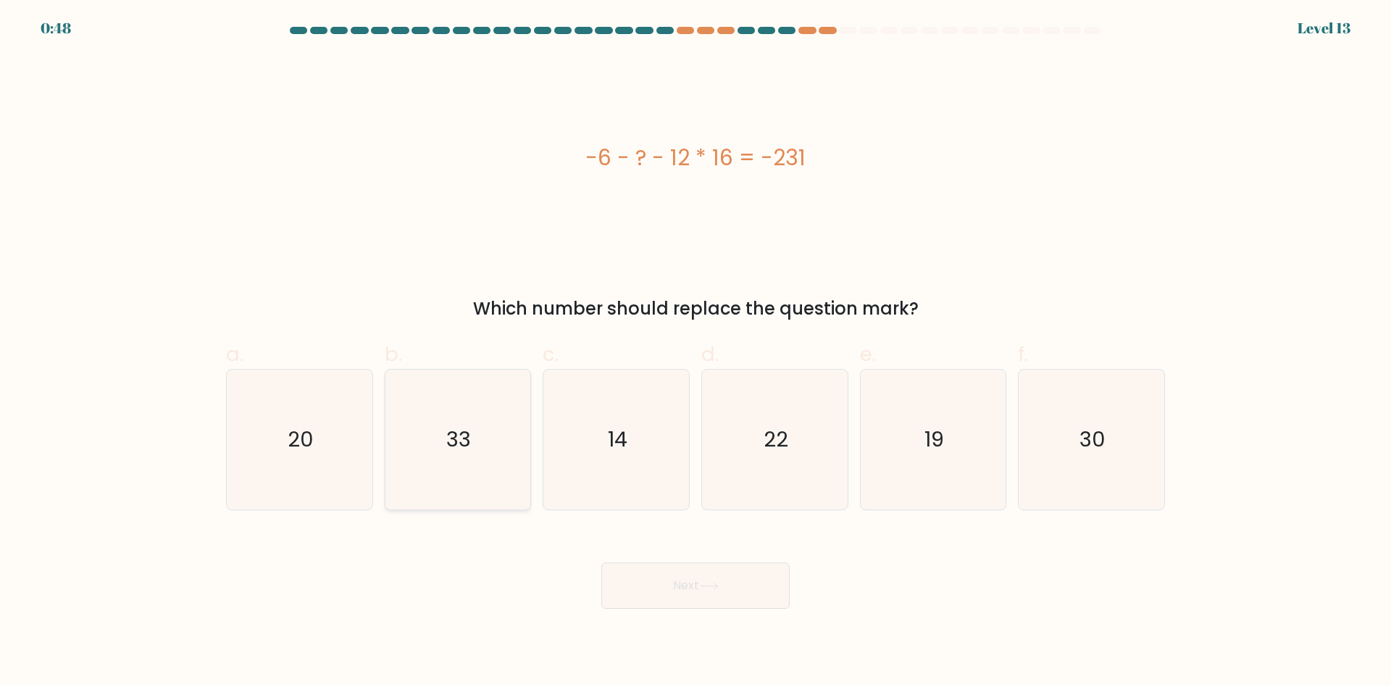
click at [472, 446] on icon "33" at bounding box center [458, 440] width 140 height 140
click at [696, 352] on input "b. 33" at bounding box center [696, 347] width 1 height 9
radio input "true"
click at [724, 593] on button "Next" at bounding box center [695, 585] width 188 height 46
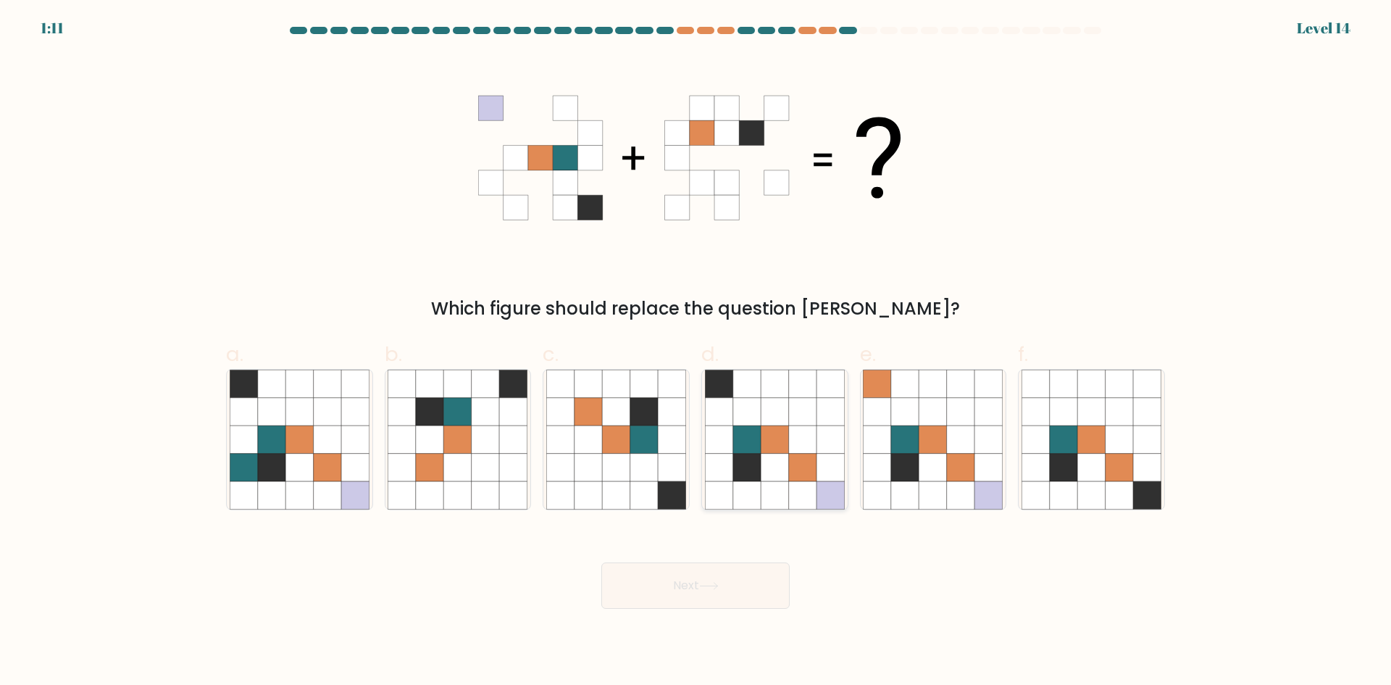
click at [785, 458] on icon at bounding box center [775, 468] width 28 height 28
click at [696, 352] on input "d." at bounding box center [696, 347] width 1 height 9
radio input "true"
click at [745, 589] on button "Next" at bounding box center [695, 585] width 188 height 46
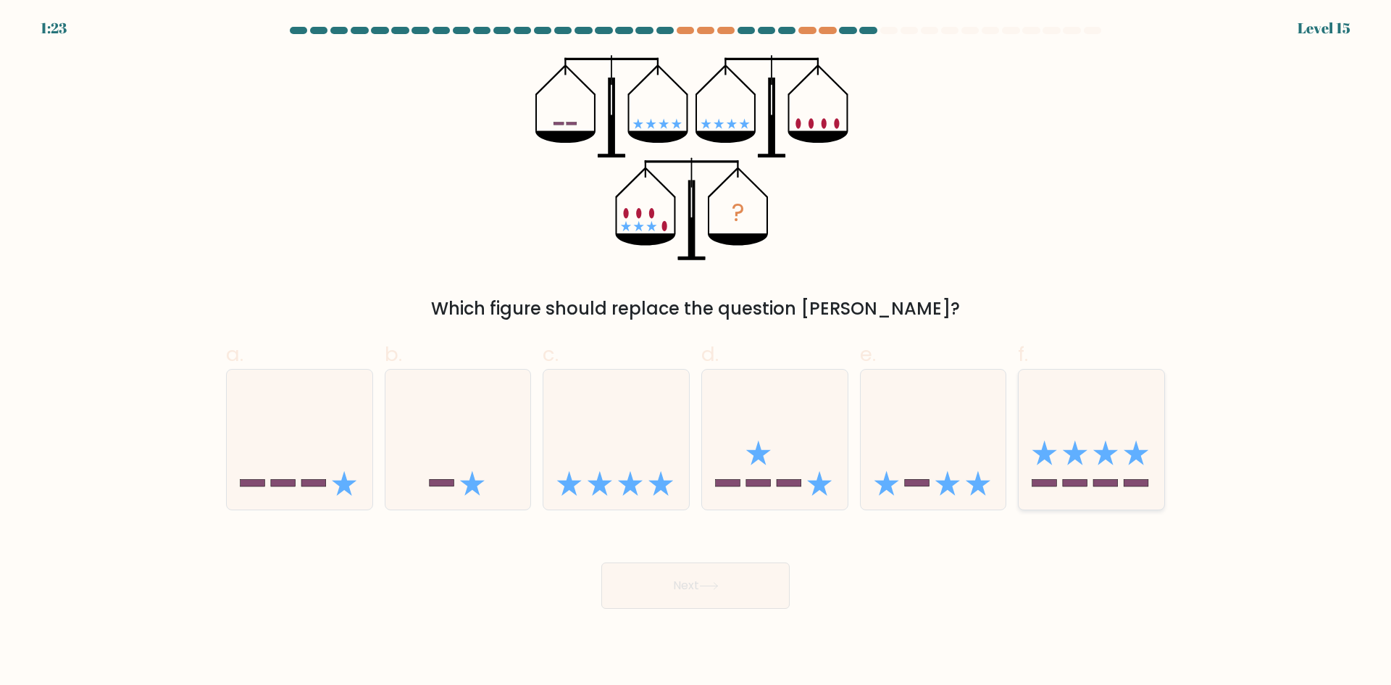
click at [1054, 480] on rect at bounding box center [1045, 483] width 25 height 7
click at [696, 352] on input "f." at bounding box center [696, 347] width 1 height 9
radio input "true"
click at [746, 578] on button "Next" at bounding box center [695, 585] width 188 height 46
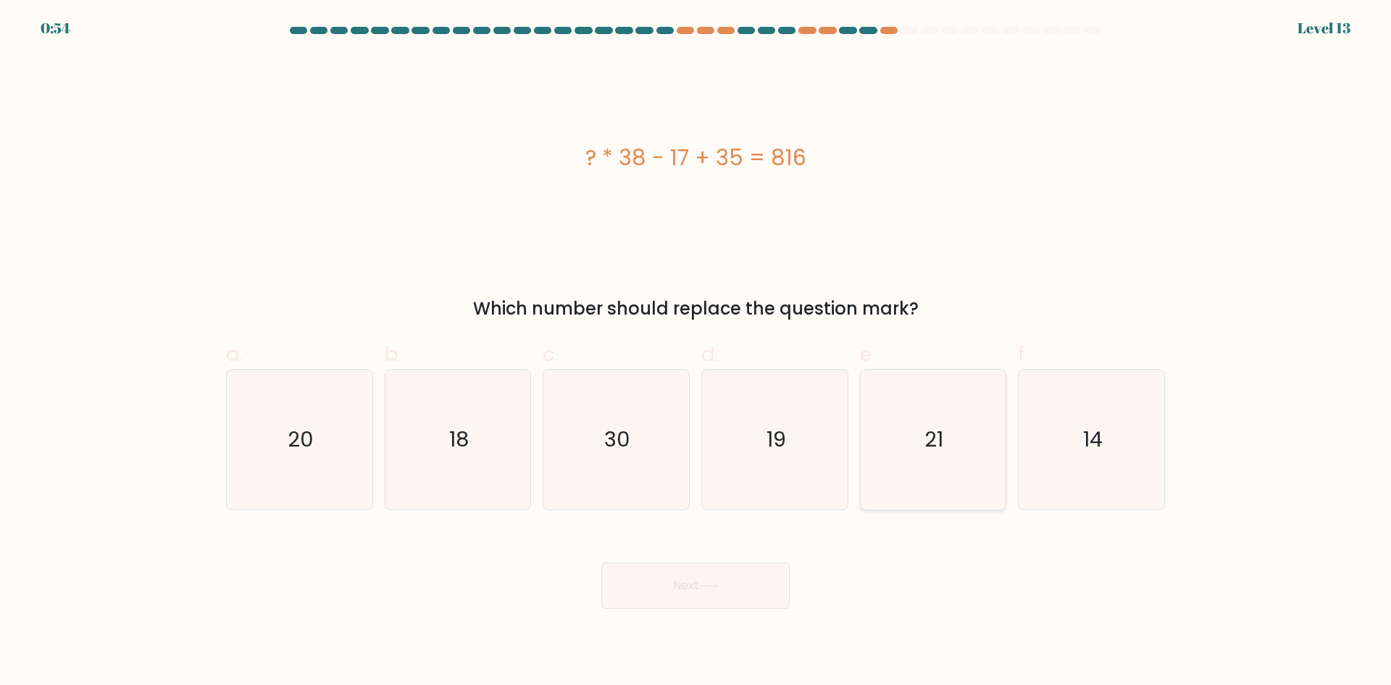
click at [967, 408] on icon "21" at bounding box center [933, 440] width 140 height 140
click at [696, 352] on input "e. 21" at bounding box center [696, 347] width 1 height 9
radio input "true"
click at [735, 570] on button "Next" at bounding box center [695, 585] width 188 height 46
click at [741, 575] on button "Next" at bounding box center [695, 585] width 188 height 46
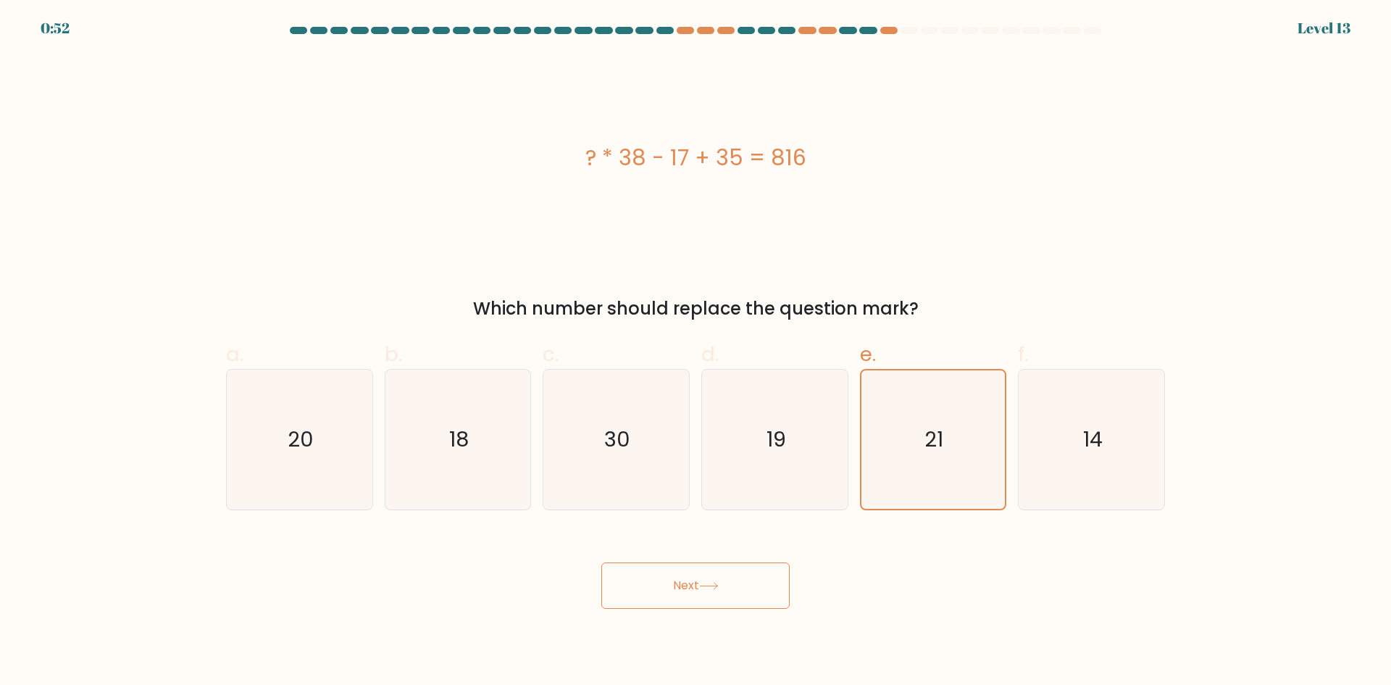
click at [720, 572] on button "Next" at bounding box center [695, 585] width 188 height 46
click at [711, 591] on button "Next" at bounding box center [695, 585] width 188 height 46
click at [710, 590] on button "Next" at bounding box center [695, 585] width 188 height 46
click at [707, 588] on icon at bounding box center [709, 586] width 20 height 8
click at [706, 588] on icon at bounding box center [709, 586] width 20 height 8
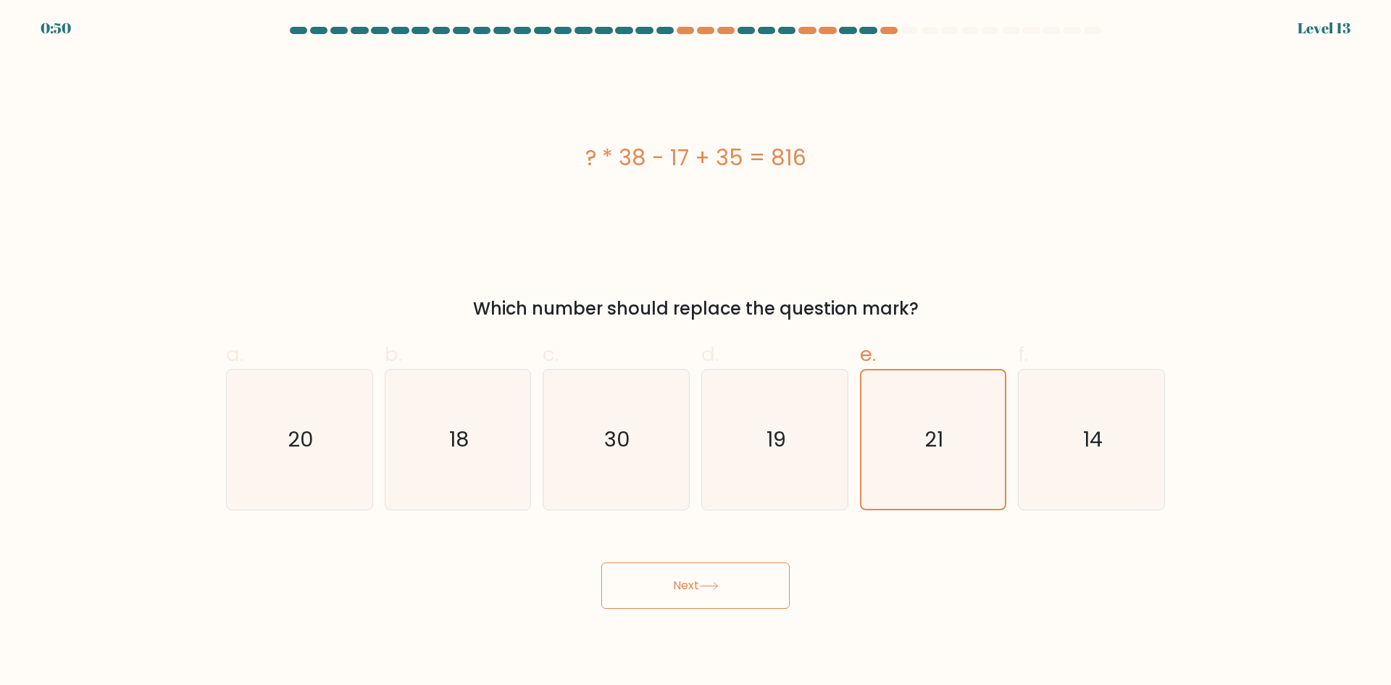
click at [691, 579] on button "Next" at bounding box center [695, 585] width 188 height 46
click at [690, 580] on button "Next" at bounding box center [695, 585] width 188 height 46
click at [693, 579] on button "Next" at bounding box center [695, 585] width 188 height 46
click at [699, 579] on button "Next" at bounding box center [695, 585] width 188 height 46
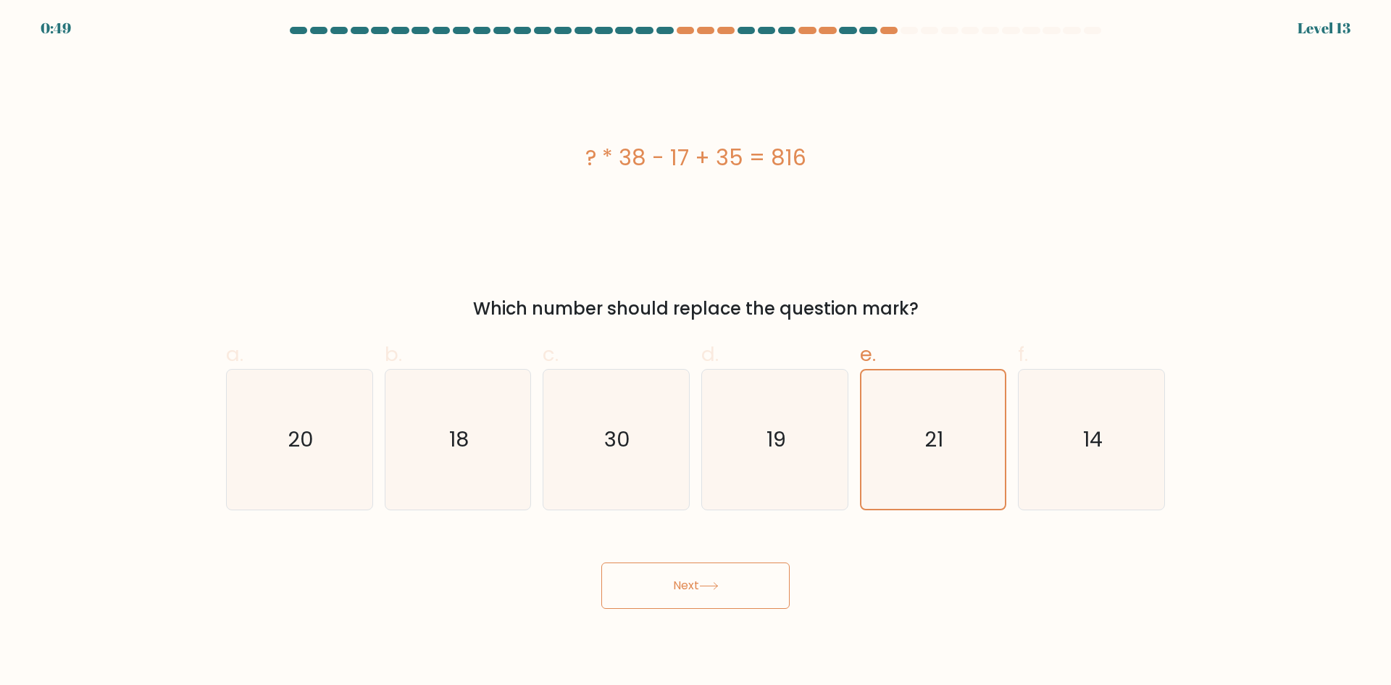
click at [709, 580] on button "Next" at bounding box center [695, 585] width 188 height 46
drag, startPoint x: 916, startPoint y: 426, endPoint x: 935, endPoint y: 440, distance: 23.3
click at [916, 433] on icon "21" at bounding box center [933, 439] width 138 height 138
click at [696, 352] on input "e. 21" at bounding box center [696, 347] width 1 height 9
click at [1109, 447] on icon "14" at bounding box center [1092, 440] width 140 height 140
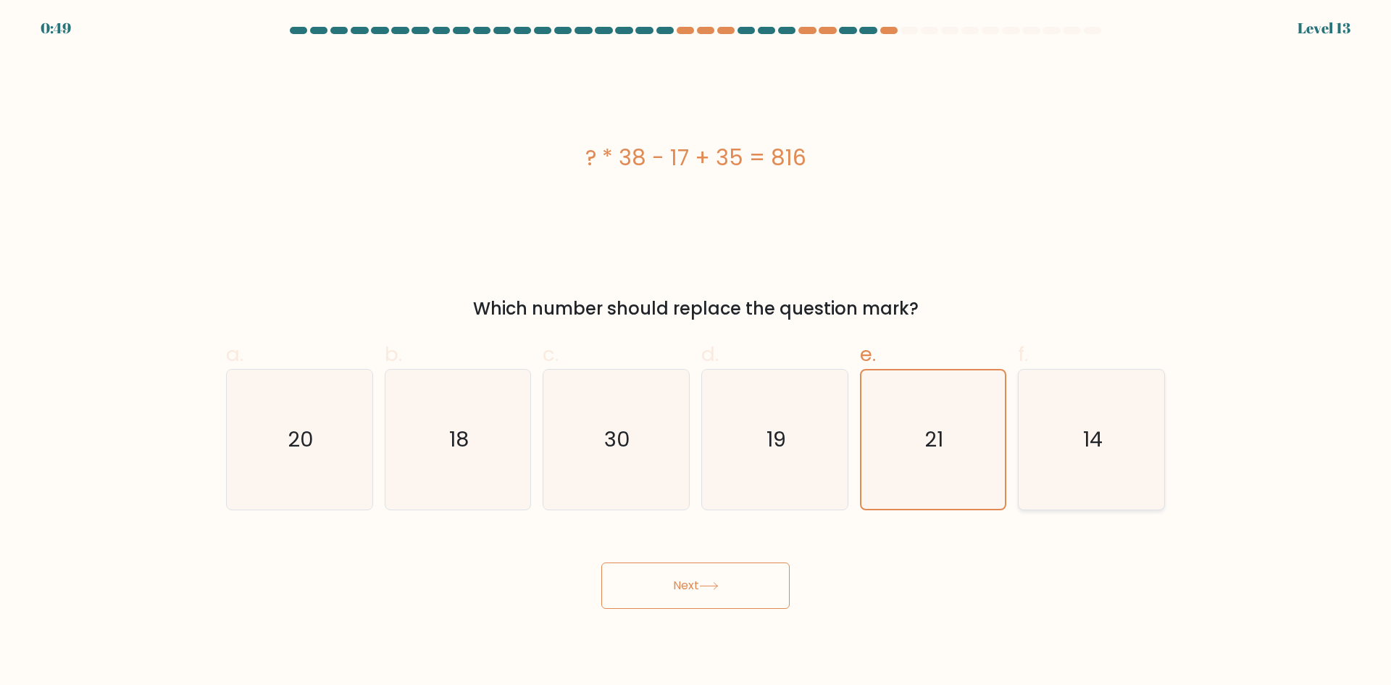
click at [696, 352] on input "f. 14" at bounding box center [696, 347] width 1 height 9
radio input "true"
drag, startPoint x: 970, startPoint y: 454, endPoint x: 822, endPoint y: 517, distance: 161.4
click at [968, 455] on icon "21" at bounding box center [933, 440] width 140 height 140
click at [696, 352] on input "e. 21" at bounding box center [696, 347] width 1 height 9
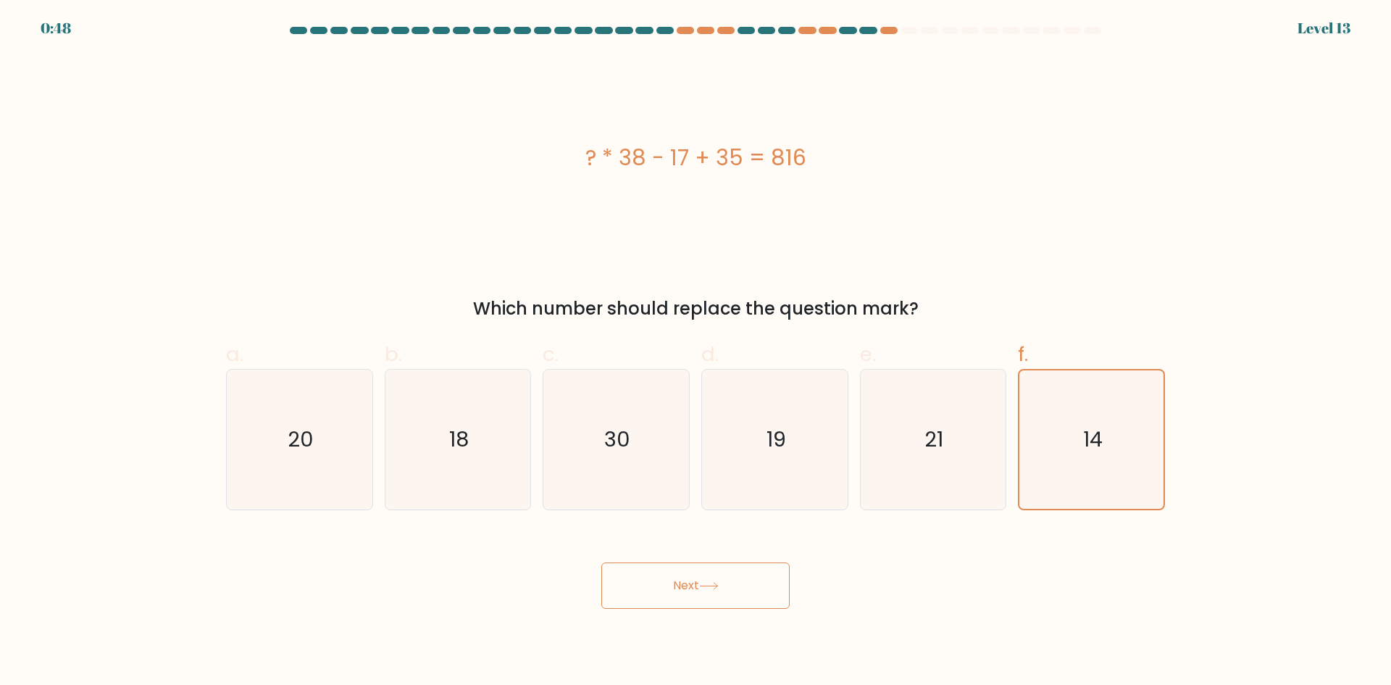
radio input "true"
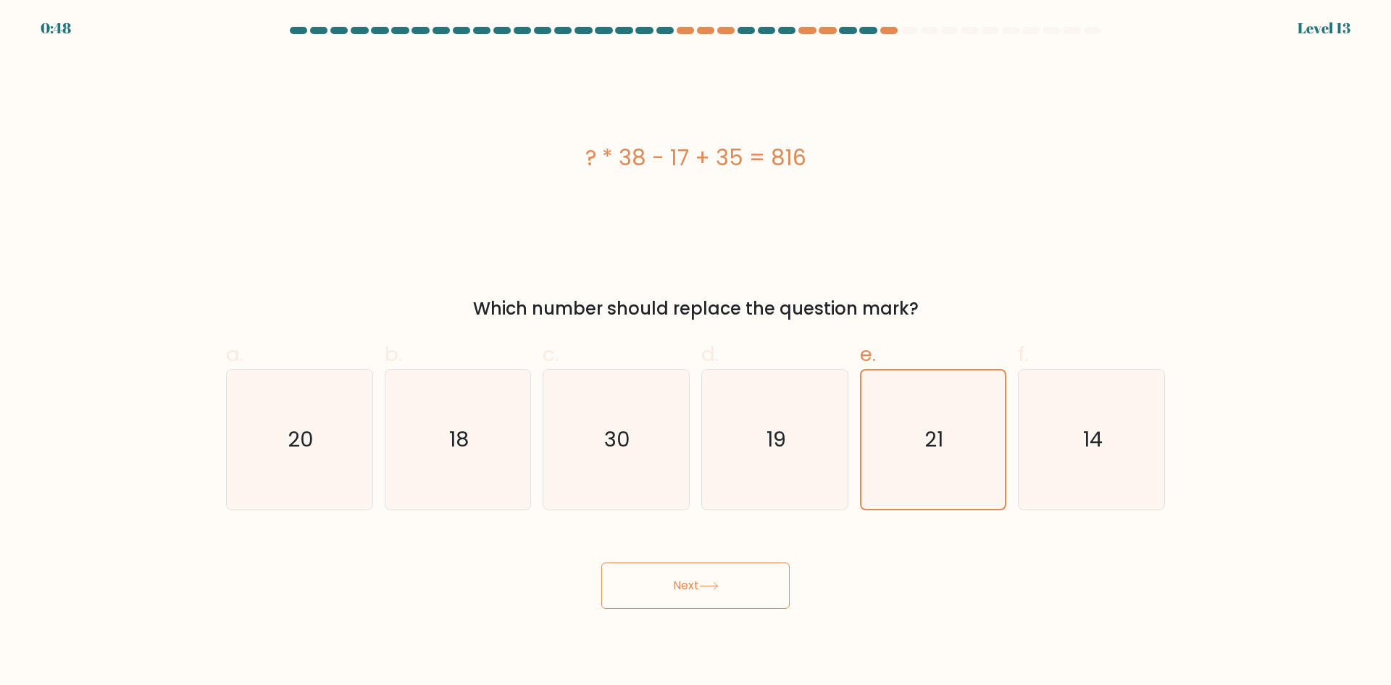
click at [720, 574] on button "Next" at bounding box center [695, 585] width 188 height 46
click at [709, 591] on button "Next" at bounding box center [695, 585] width 188 height 46
click at [719, 585] on icon at bounding box center [709, 586] width 20 height 8
drag, startPoint x: 721, startPoint y: 585, endPoint x: 712, endPoint y: 586, distance: 8.8
click at [719, 585] on icon at bounding box center [709, 586] width 20 height 8
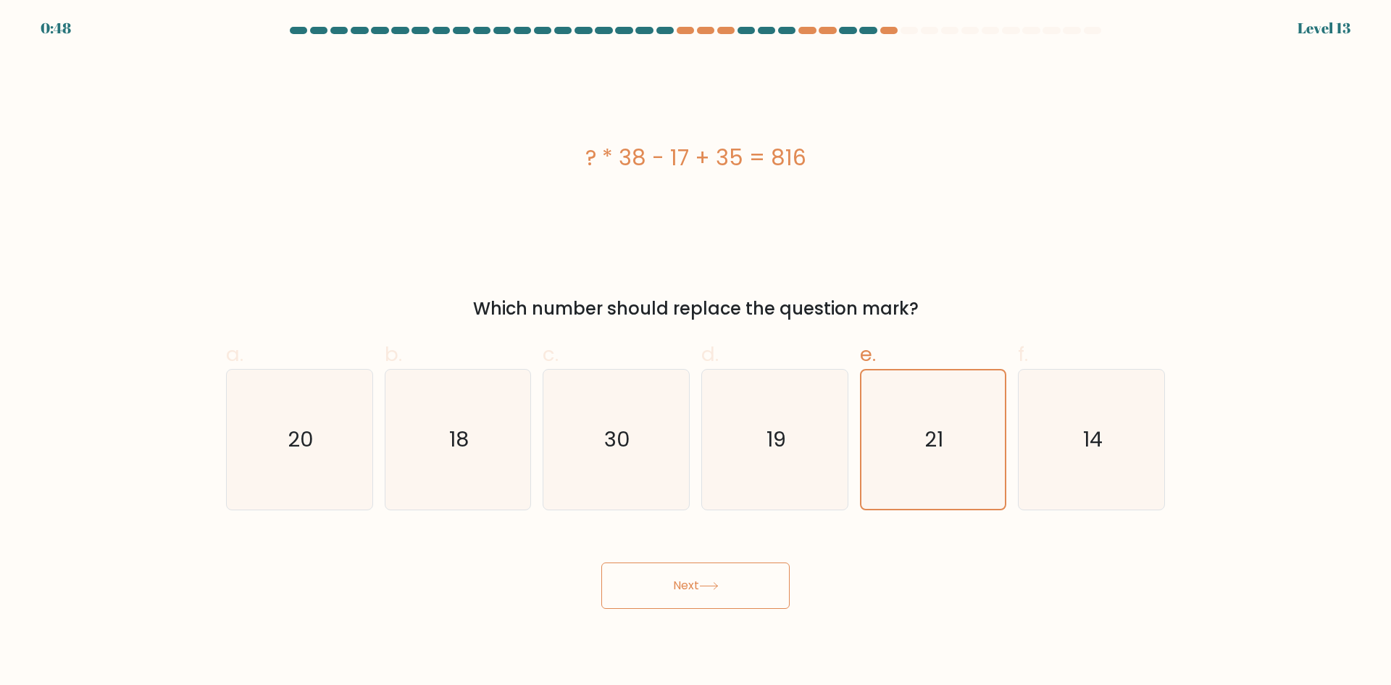
click at [713, 586] on icon at bounding box center [709, 586] width 20 height 8
click at [712, 586] on icon at bounding box center [709, 586] width 20 height 8
click at [712, 587] on icon at bounding box center [709, 586] width 20 height 8
click at [713, 587] on icon at bounding box center [709, 586] width 20 height 8
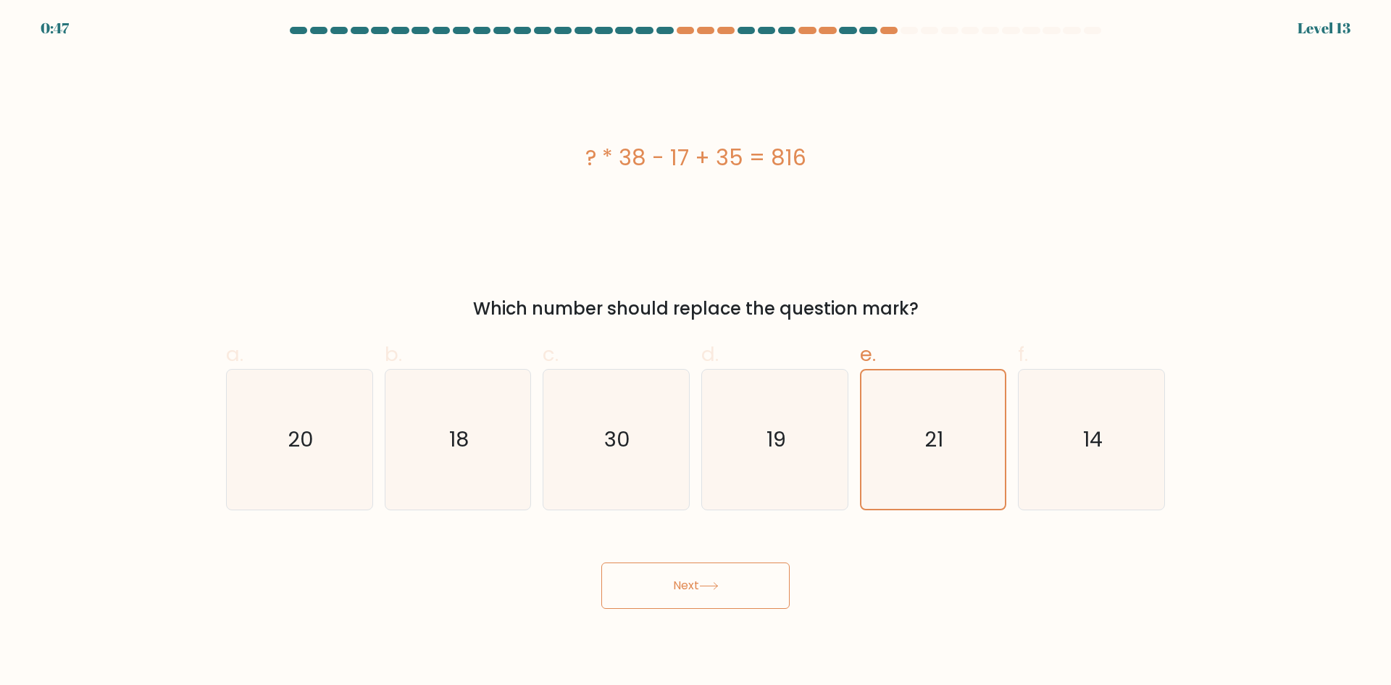
click at [714, 588] on icon at bounding box center [709, 586] width 20 height 8
click at [713, 588] on icon at bounding box center [709, 586] width 20 height 8
click at [711, 588] on icon at bounding box center [709, 586] width 20 height 8
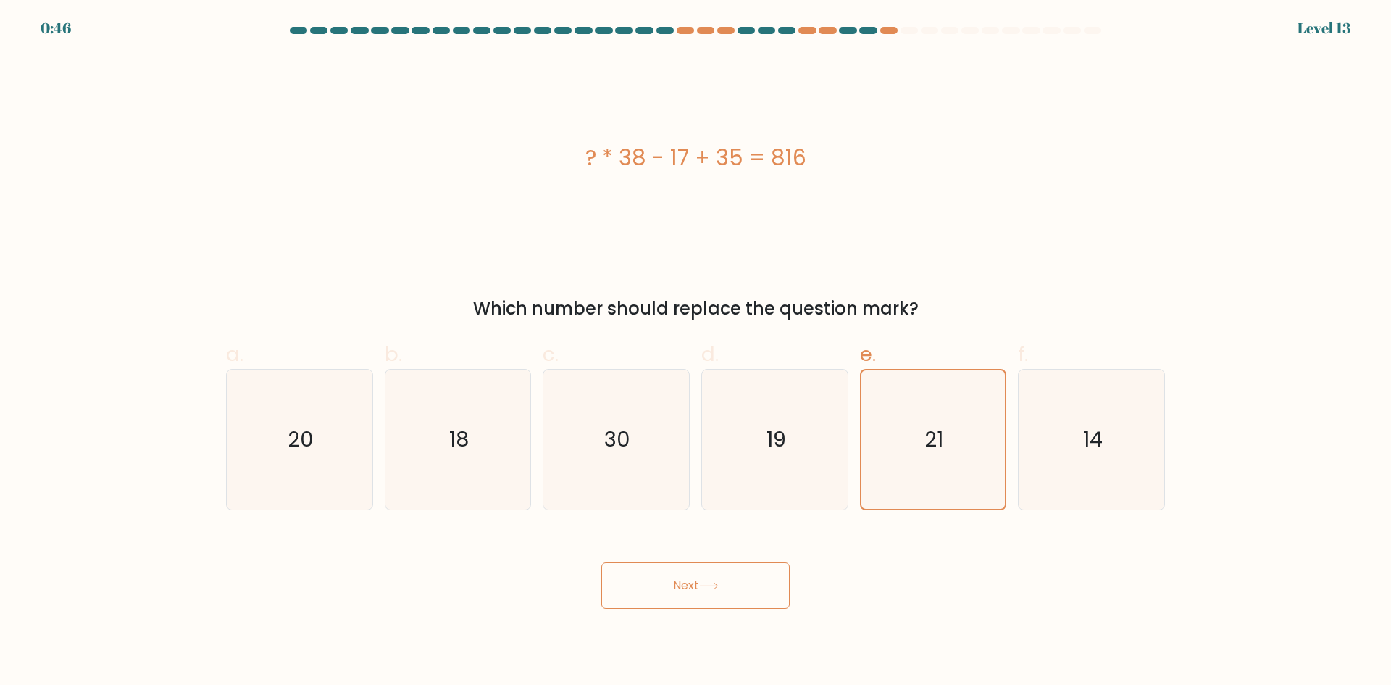
drag, startPoint x: 705, startPoint y: 575, endPoint x: 699, endPoint y: 562, distance: 13.9
click at [701, 572] on button "Next" at bounding box center [695, 585] width 188 height 46
click at [694, 580] on button "Next" at bounding box center [695, 585] width 188 height 46
drag, startPoint x: 698, startPoint y: 580, endPoint x: 713, endPoint y: 574, distance: 16.3
click at [698, 581] on button "Next" at bounding box center [695, 585] width 188 height 46
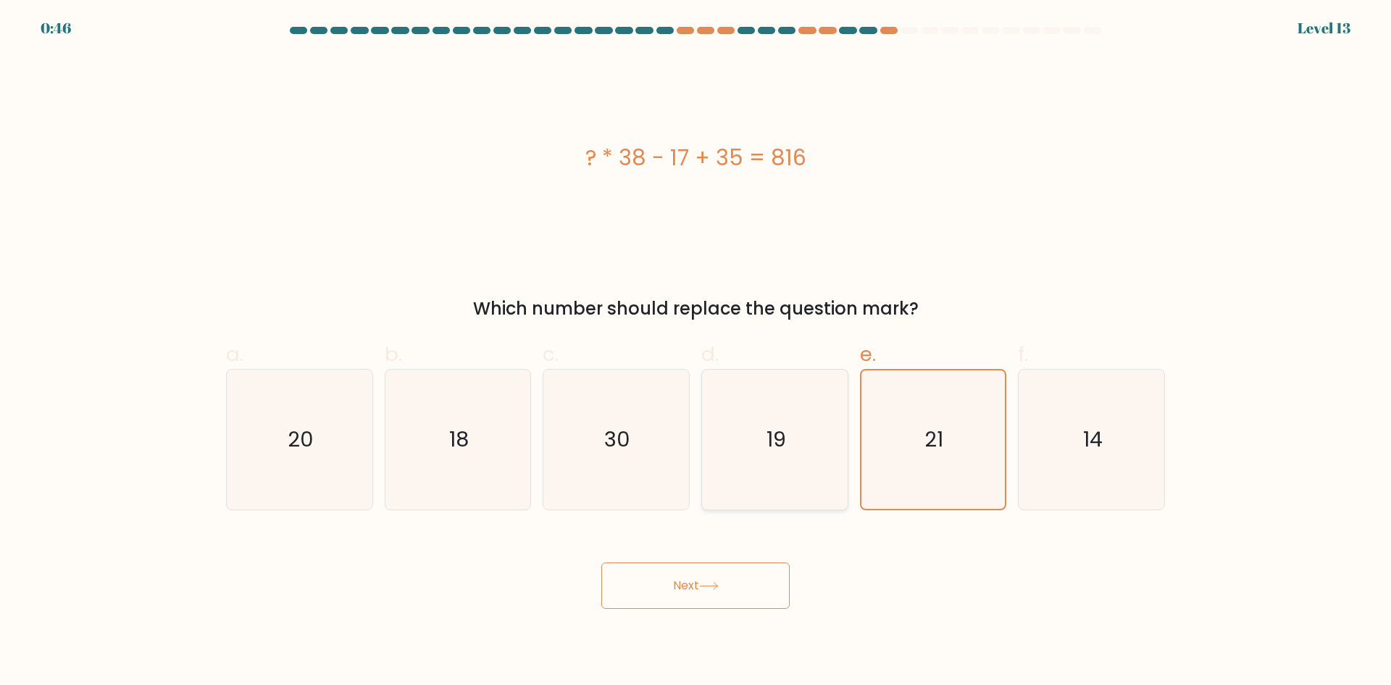
click at [771, 437] on text "19" at bounding box center [777, 439] width 20 height 29
click at [696, 352] on input "d. 19" at bounding box center [696, 347] width 1 height 9
radio input "true"
drag, startPoint x: 652, startPoint y: 450, endPoint x: 662, endPoint y: 475, distance: 27.1
click at [652, 451] on icon "30" at bounding box center [616, 440] width 140 height 140
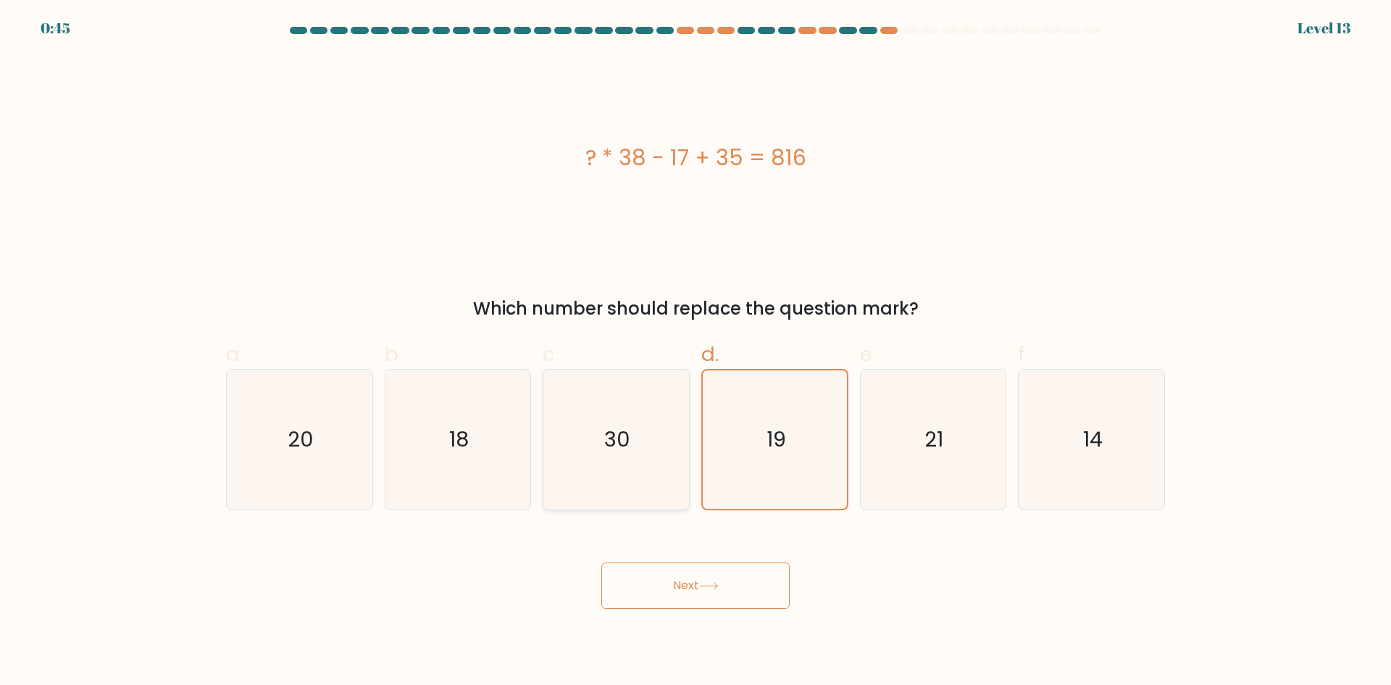
click at [696, 352] on input "c. 30" at bounding box center [696, 347] width 1 height 9
radio input "true"
click at [728, 585] on button "Next" at bounding box center [695, 585] width 188 height 46
click at [728, 583] on button "Next" at bounding box center [695, 585] width 188 height 46
click at [902, 483] on icon "21" at bounding box center [933, 440] width 140 height 140
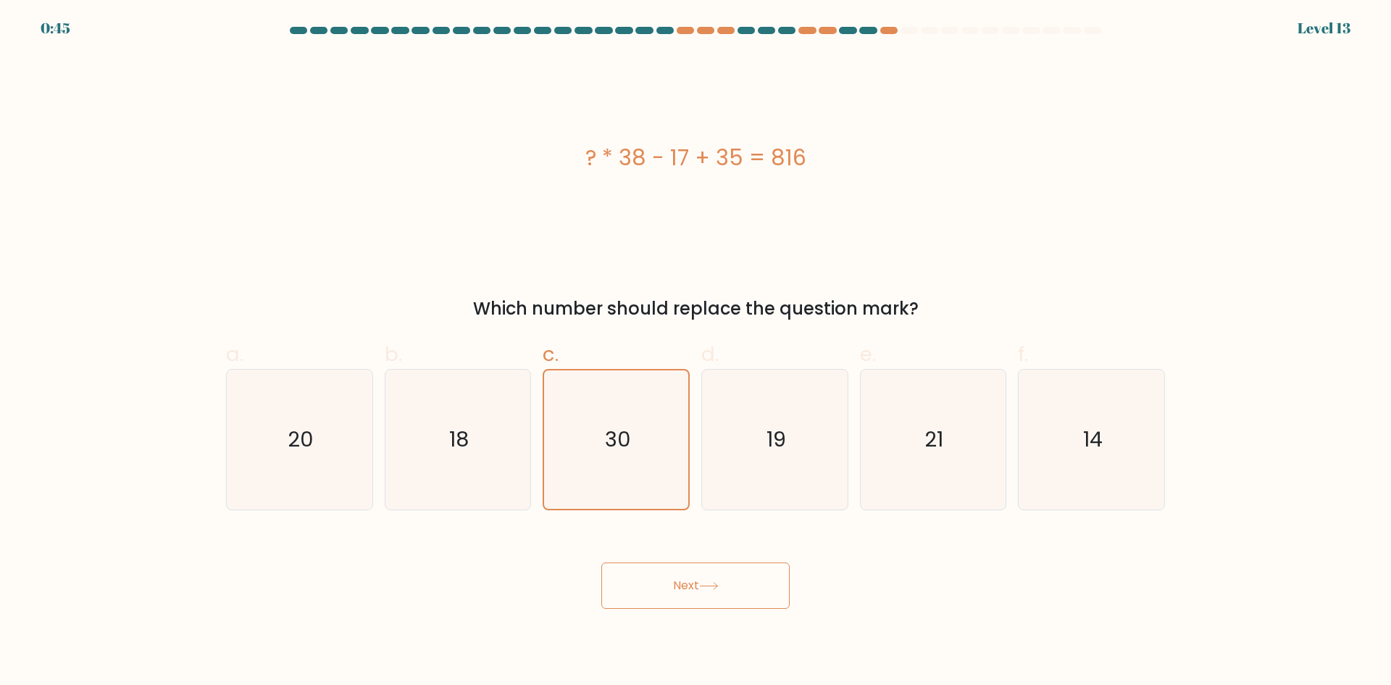
click at [696, 352] on input "e. 21" at bounding box center [696, 347] width 1 height 9
radio input "true"
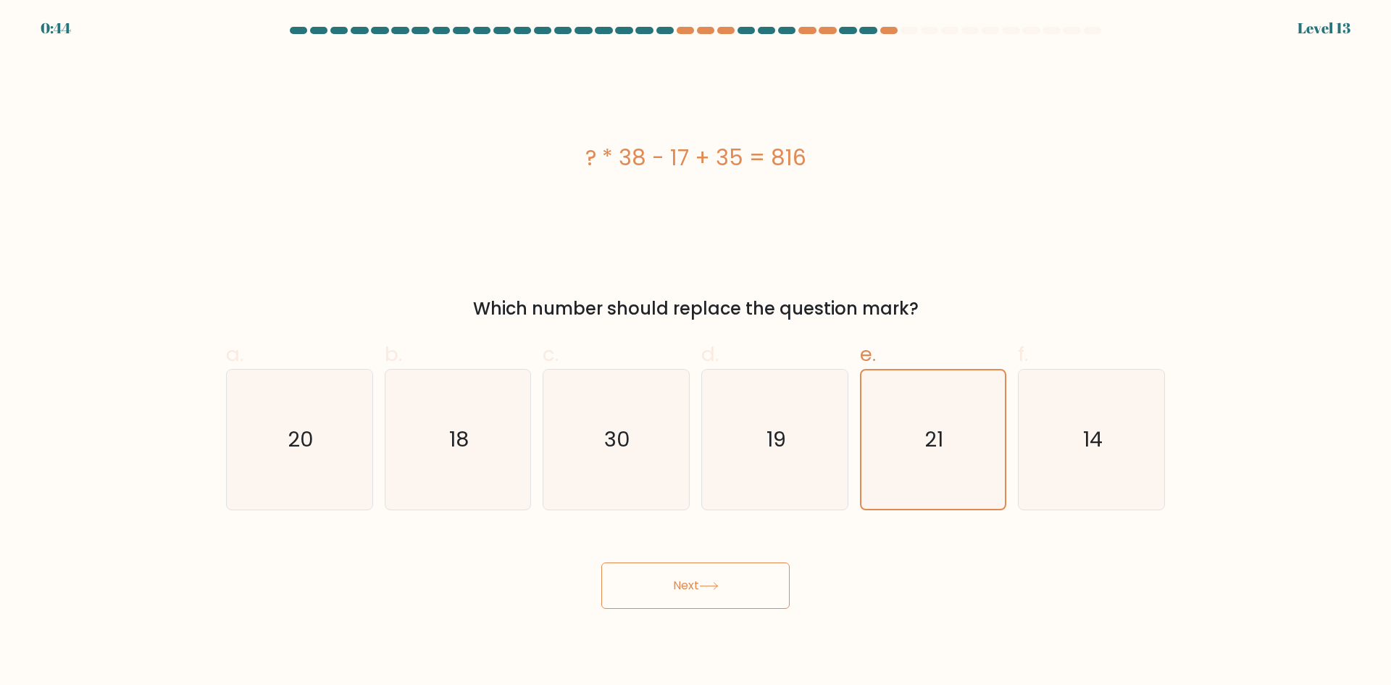
click at [721, 598] on button "Next" at bounding box center [695, 585] width 188 height 46
click at [722, 598] on button "Next" at bounding box center [695, 585] width 188 height 46
click at [723, 598] on button "Next" at bounding box center [695, 585] width 188 height 46
drag, startPoint x: 722, startPoint y: 596, endPoint x: 716, endPoint y: 588, distance: 9.3
click at [720, 593] on button "Next" at bounding box center [695, 585] width 188 height 46
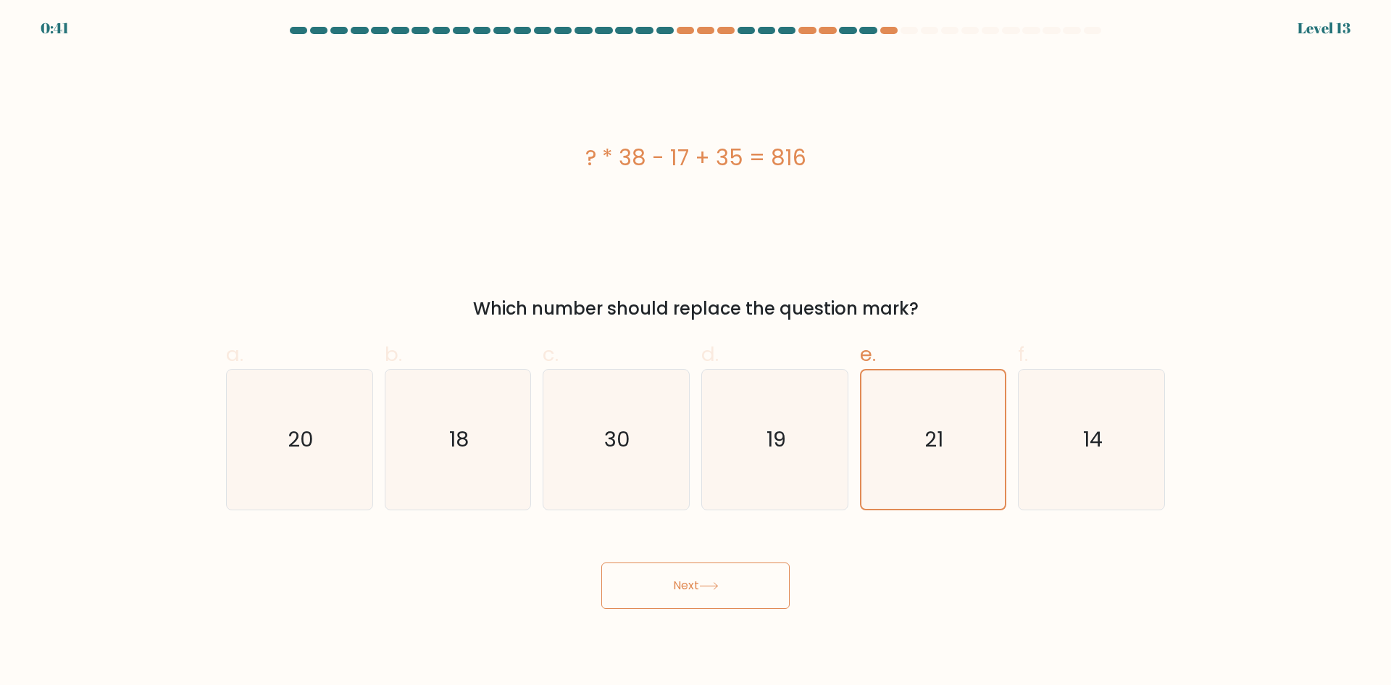
click at [696, 583] on button "Next" at bounding box center [695, 585] width 188 height 46
click at [694, 584] on button "Next" at bounding box center [695, 585] width 188 height 46
click at [696, 584] on button "Next" at bounding box center [695, 585] width 188 height 46
click at [698, 585] on button "Next" at bounding box center [695, 585] width 188 height 46
click at [697, 578] on button "Next" at bounding box center [695, 585] width 188 height 46
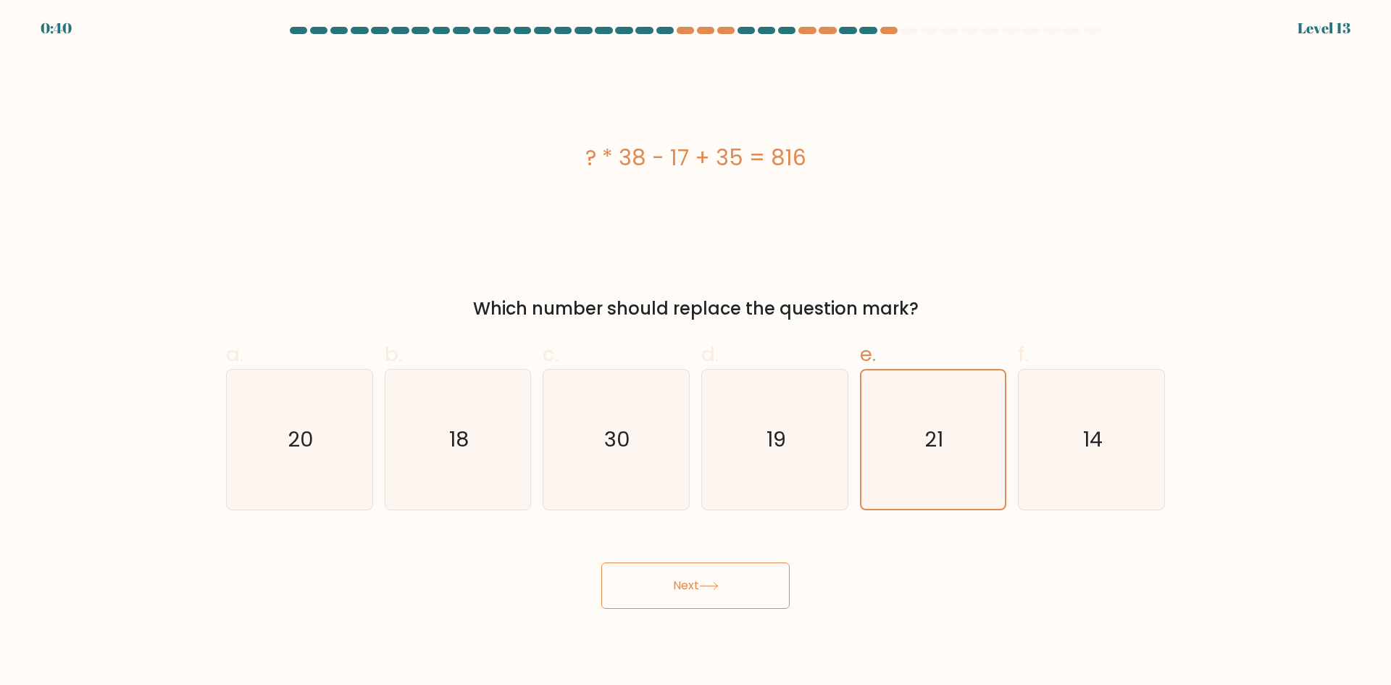
click at [693, 577] on button "Next" at bounding box center [695, 585] width 188 height 46
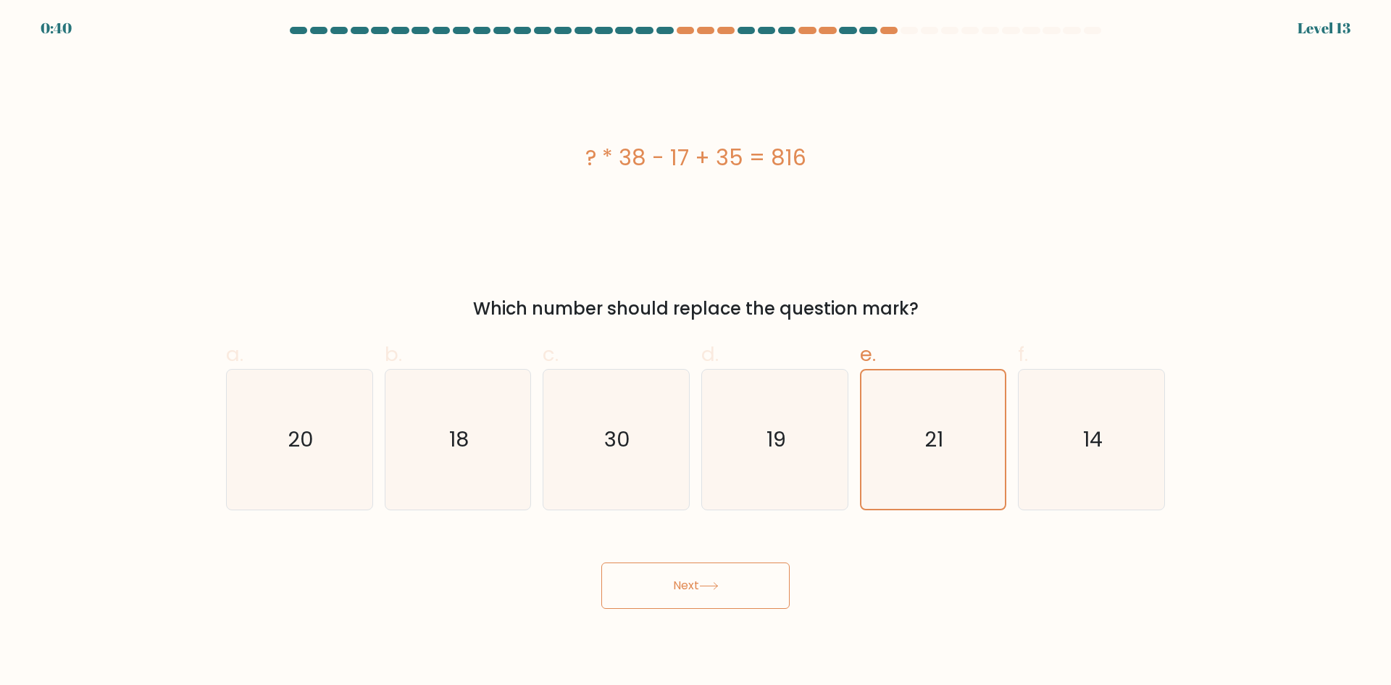
click at [693, 577] on button "Next" at bounding box center [695, 585] width 188 height 46
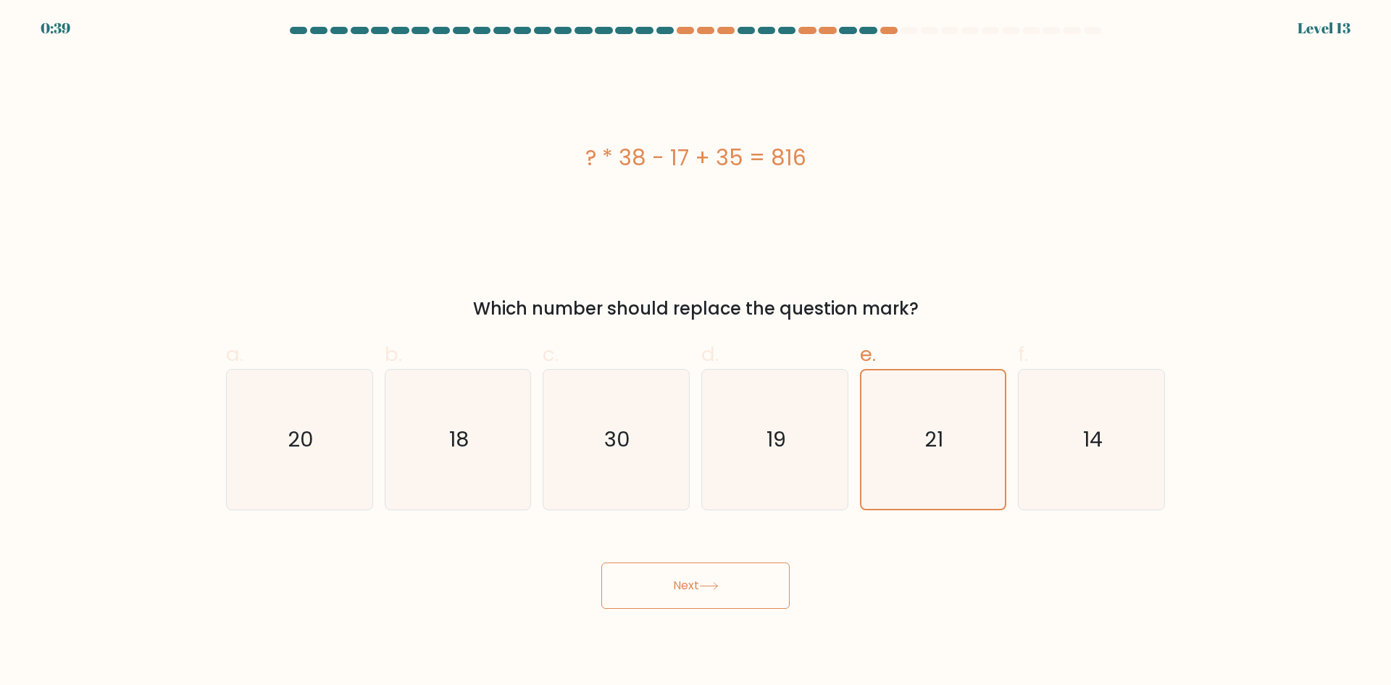
click at [693, 577] on button "Next" at bounding box center [695, 585] width 188 height 46
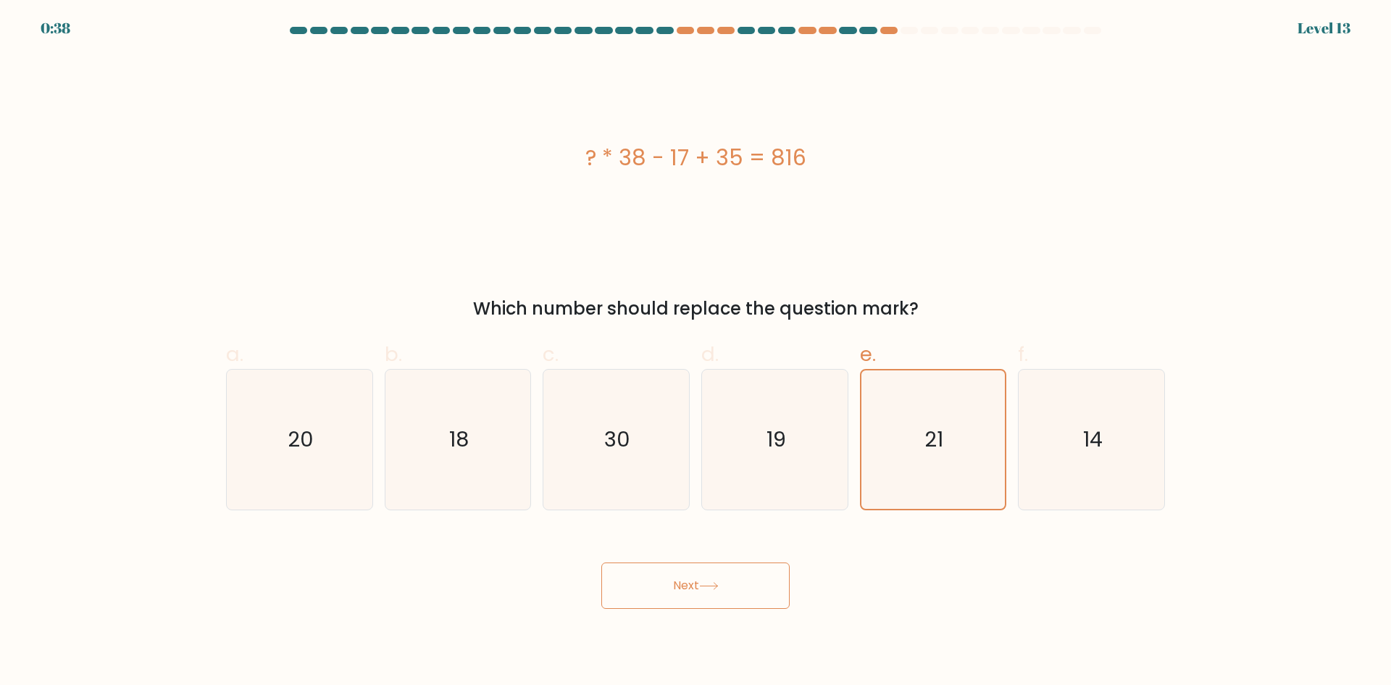
click at [693, 577] on button "Next" at bounding box center [695, 585] width 188 height 46
click at [699, 591] on button "Next" at bounding box center [695, 585] width 188 height 46
click at [701, 591] on button "Next" at bounding box center [695, 585] width 188 height 46
click at [922, 423] on icon "21" at bounding box center [933, 440] width 140 height 140
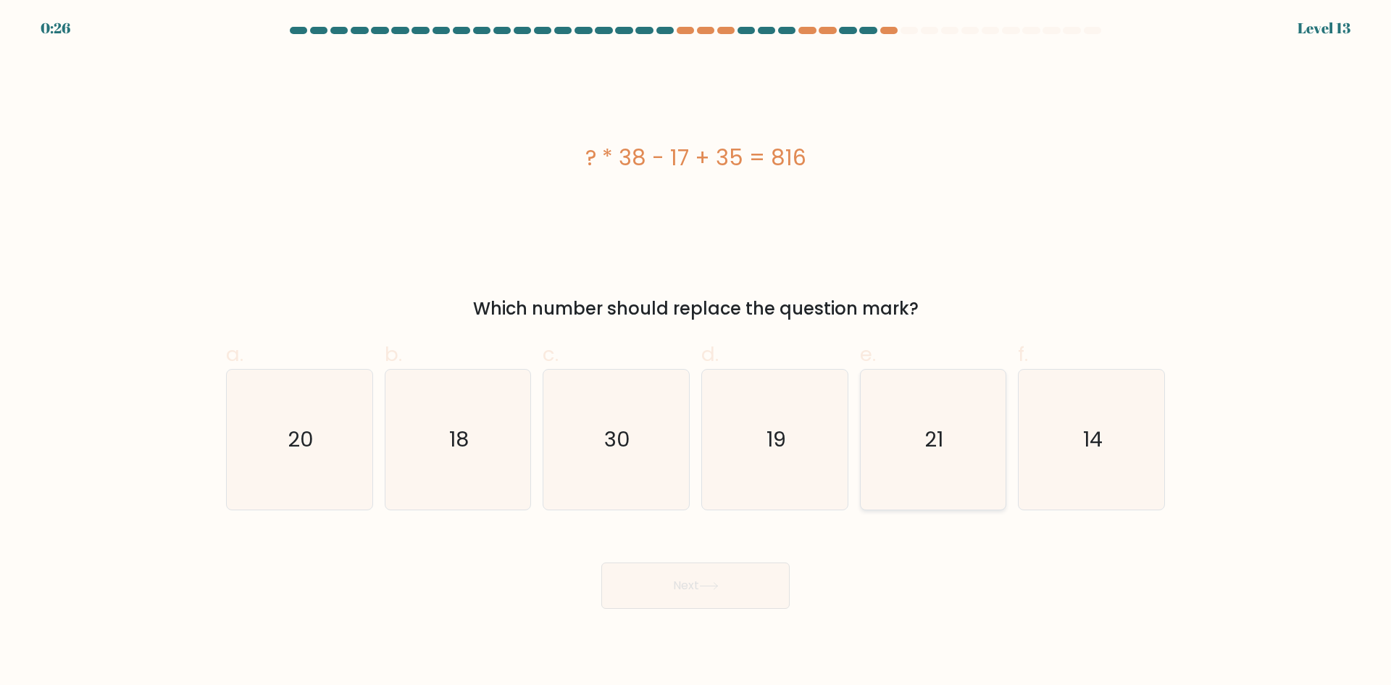
click at [696, 352] on input "e. 21" at bounding box center [696, 347] width 1 height 9
radio input "true"
click at [733, 567] on button "Next" at bounding box center [695, 585] width 188 height 46
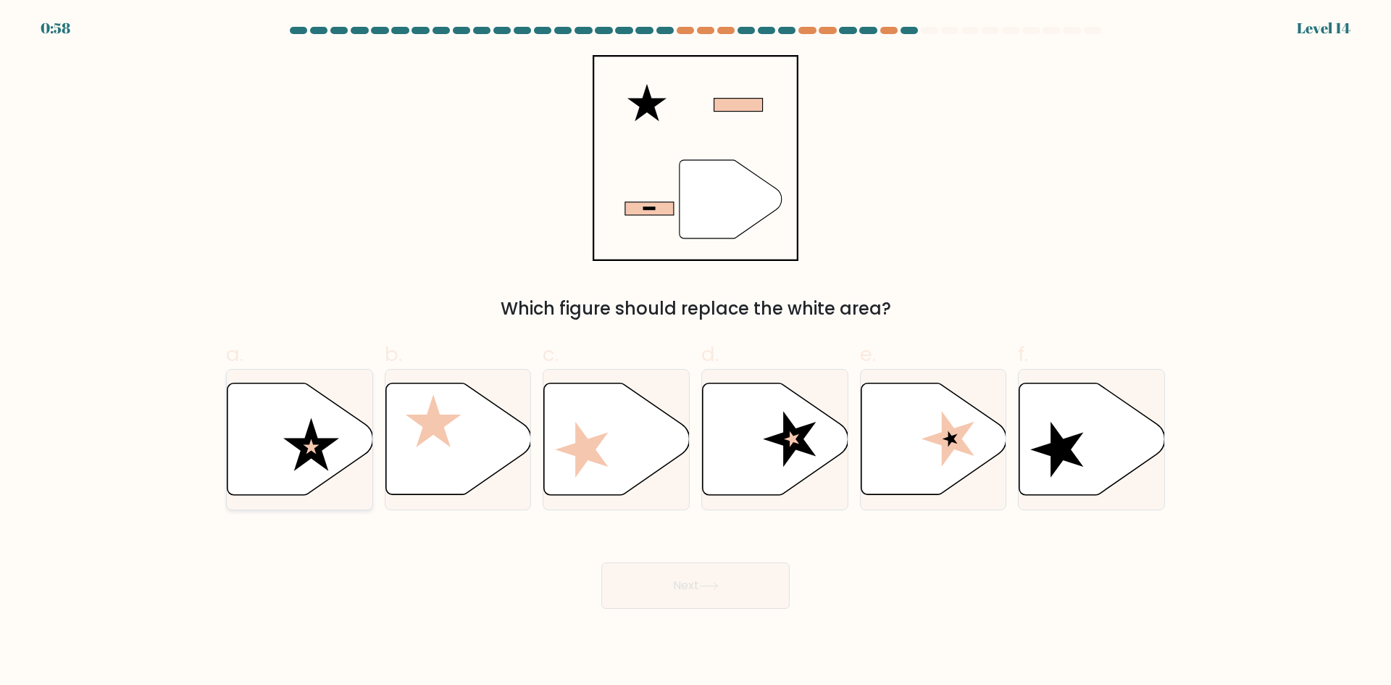
click at [329, 443] on icon at bounding box center [311, 443] width 56 height 53
click at [696, 352] on input "a." at bounding box center [696, 347] width 1 height 9
radio input "true"
click at [705, 579] on button "Next" at bounding box center [695, 585] width 188 height 46
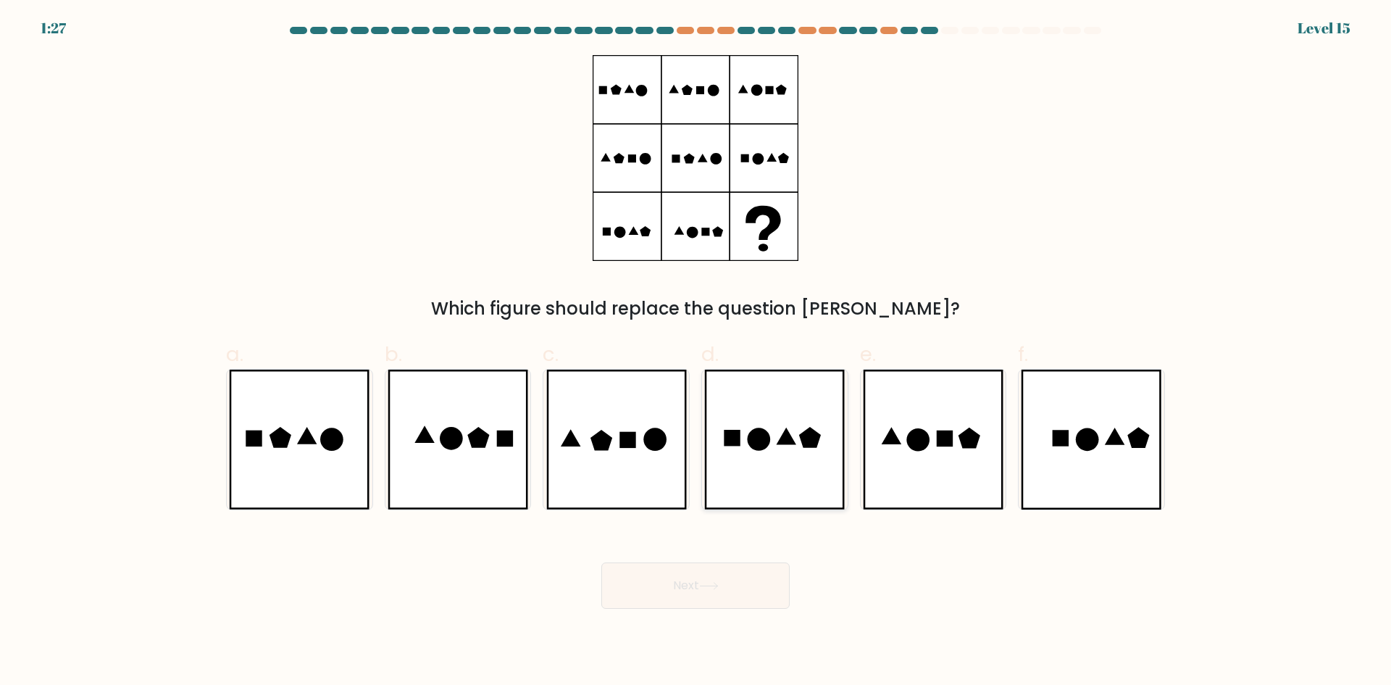
click at [789, 457] on icon at bounding box center [774, 440] width 141 height 140
click at [696, 352] on input "d." at bounding box center [696, 347] width 1 height 9
radio input "true"
click at [317, 467] on icon at bounding box center [299, 440] width 141 height 140
click at [696, 352] on input "a." at bounding box center [696, 347] width 1 height 9
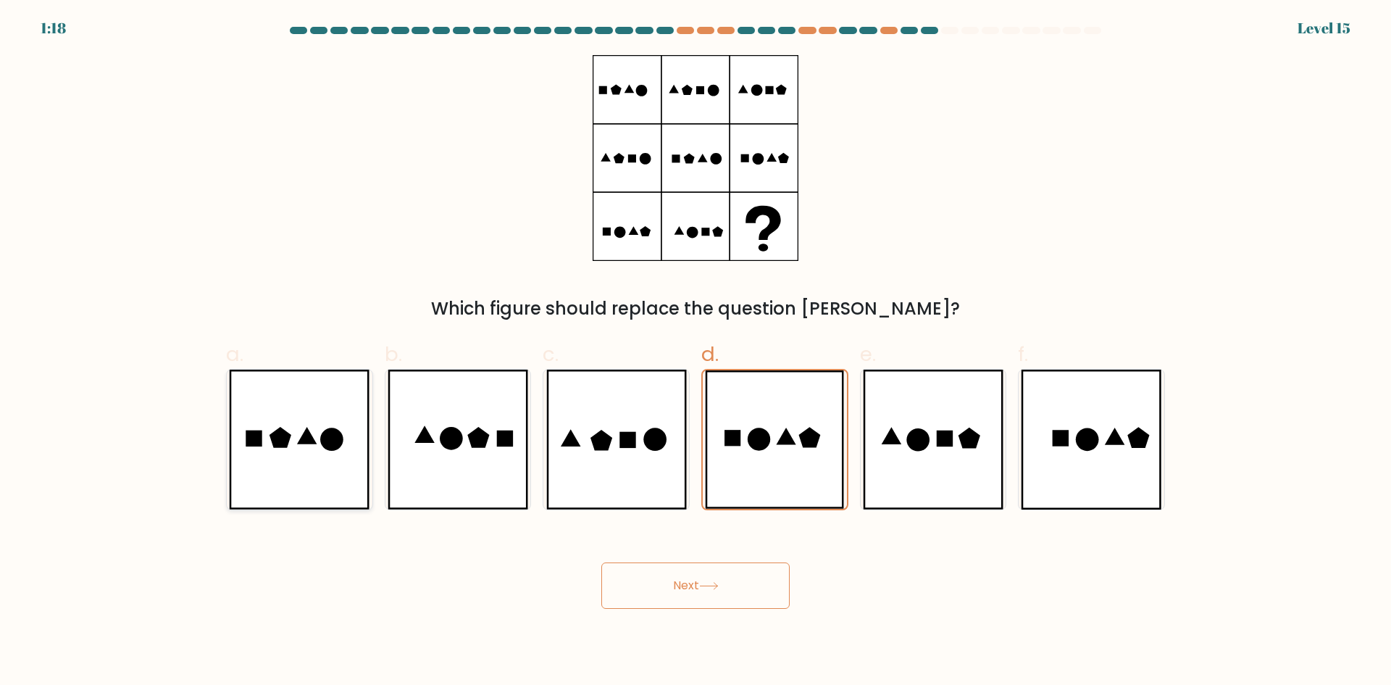
radio input "true"
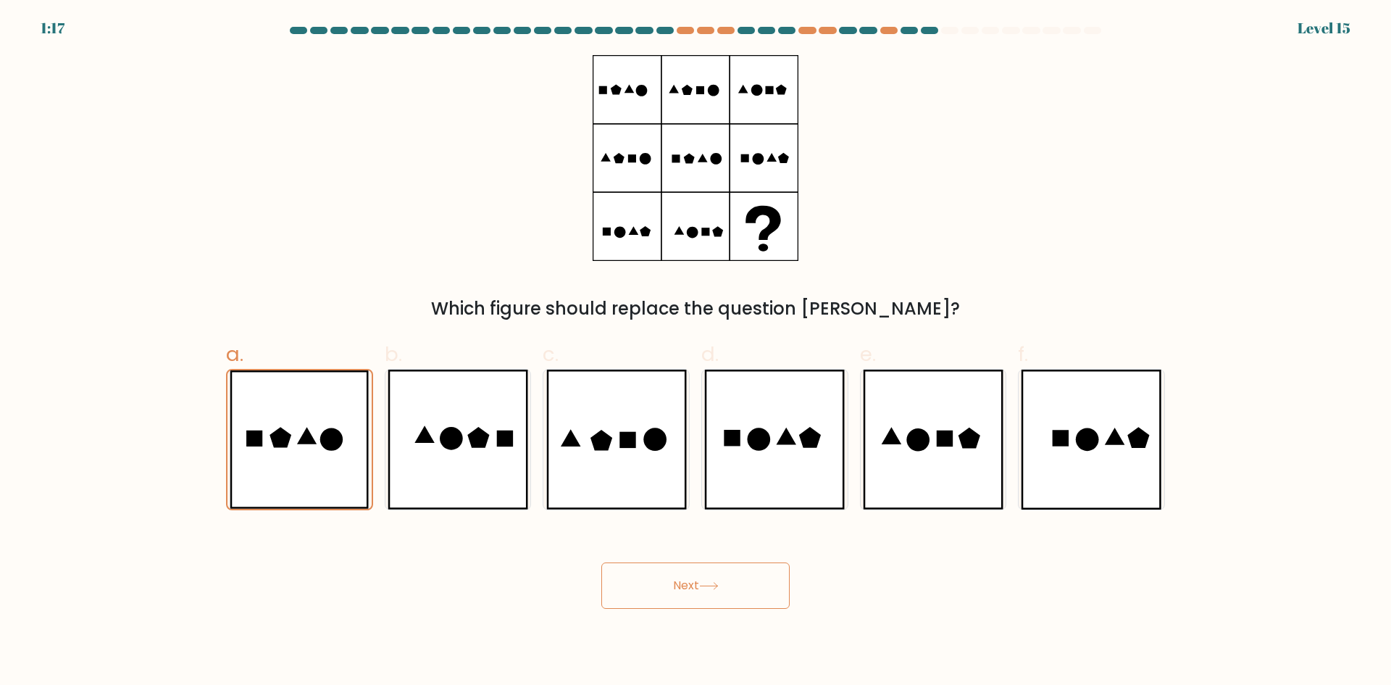
click at [740, 591] on button "Next" at bounding box center [695, 585] width 188 height 46
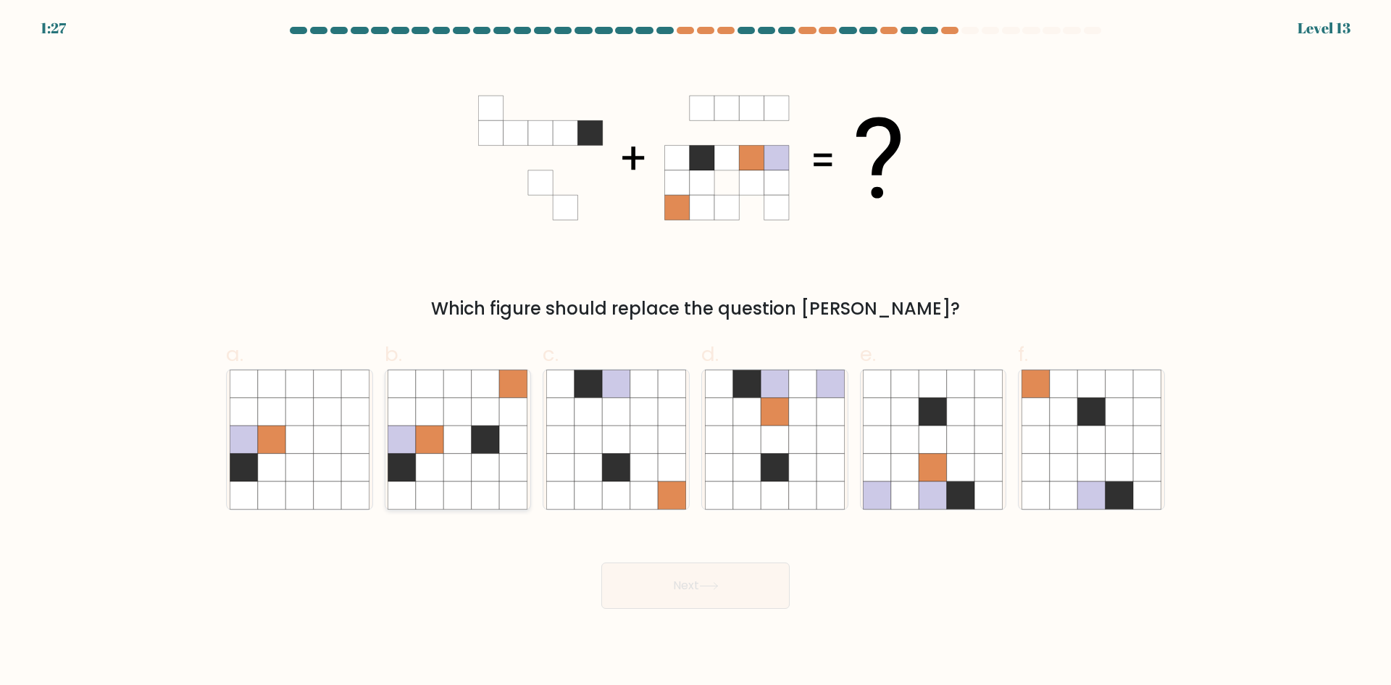
click at [477, 469] on icon at bounding box center [486, 468] width 28 height 28
click at [696, 352] on input "b." at bounding box center [696, 347] width 1 height 9
radio input "true"
click at [722, 591] on button "Next" at bounding box center [695, 585] width 188 height 46
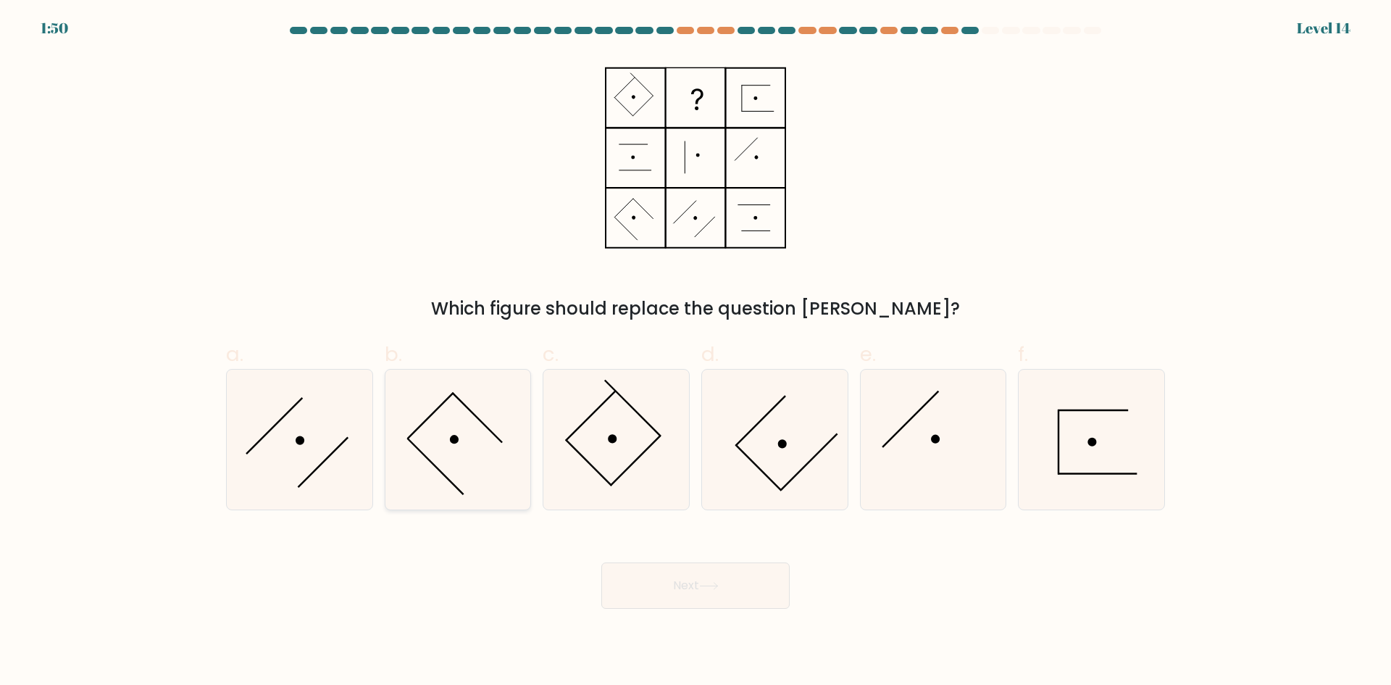
click at [451, 435] on icon at bounding box center [458, 440] width 140 height 140
click at [696, 352] on input "b." at bounding box center [696, 347] width 1 height 9
radio input "true"
click at [802, 438] on icon at bounding box center [775, 440] width 140 height 140
click at [696, 352] on input "d." at bounding box center [696, 347] width 1 height 9
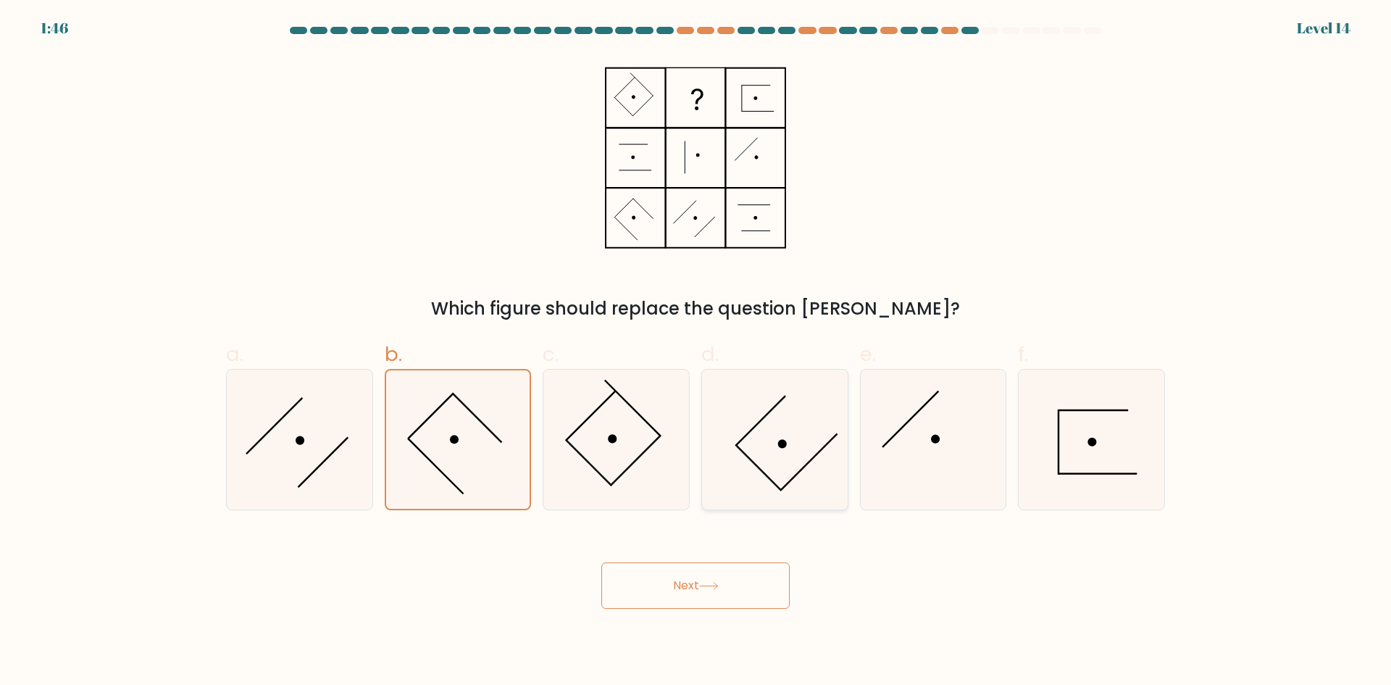
radio input "true"
click at [430, 476] on icon at bounding box center [458, 440] width 140 height 140
click at [696, 352] on input "b." at bounding box center [696, 347] width 1 height 9
radio input "true"
click at [665, 593] on button "Next" at bounding box center [695, 585] width 188 height 46
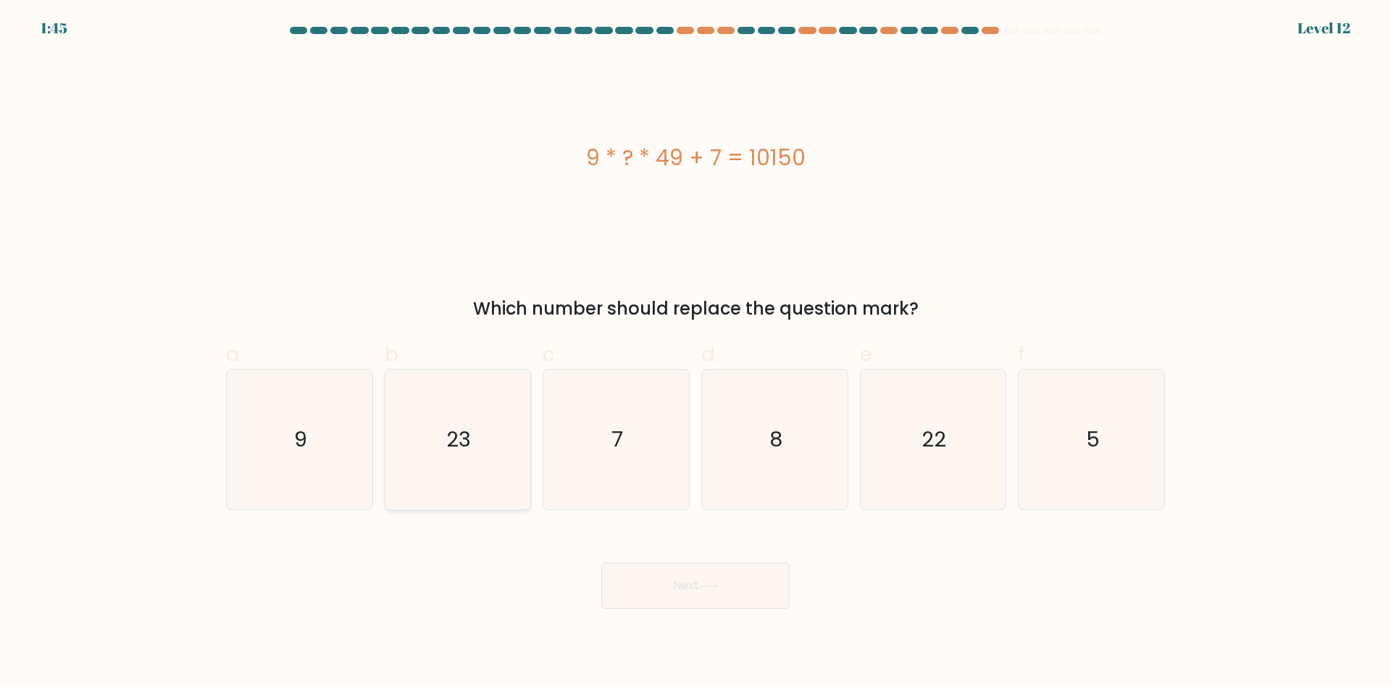
click at [442, 447] on icon "23" at bounding box center [458, 440] width 140 height 140
click at [696, 352] on input "b. 23" at bounding box center [696, 347] width 1 height 9
radio input "true"
click at [699, 578] on button "Next" at bounding box center [695, 585] width 188 height 46
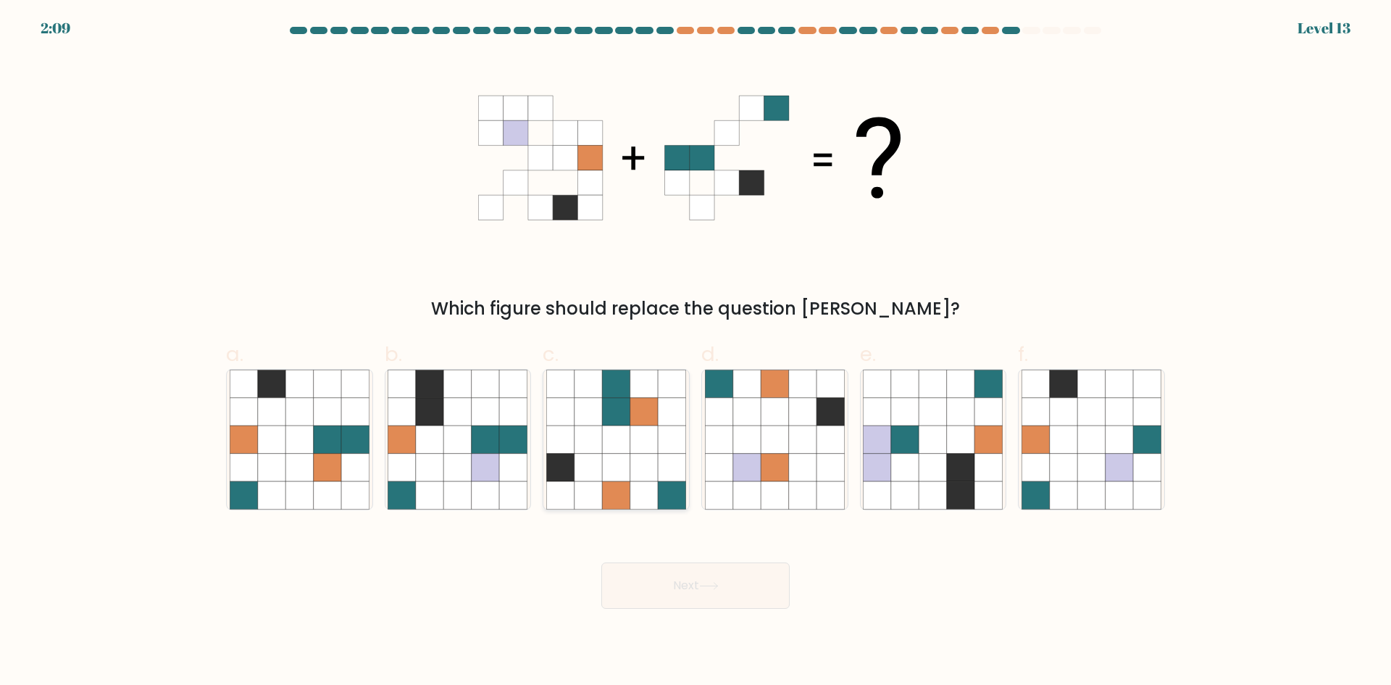
drag, startPoint x: 471, startPoint y: 457, endPoint x: 567, endPoint y: 493, distance: 102.7
click at [472, 457] on icon at bounding box center [458, 468] width 28 height 28
click at [696, 352] on input "b." at bounding box center [696, 347] width 1 height 9
radio input "true"
click at [685, 575] on button "Next" at bounding box center [695, 585] width 188 height 46
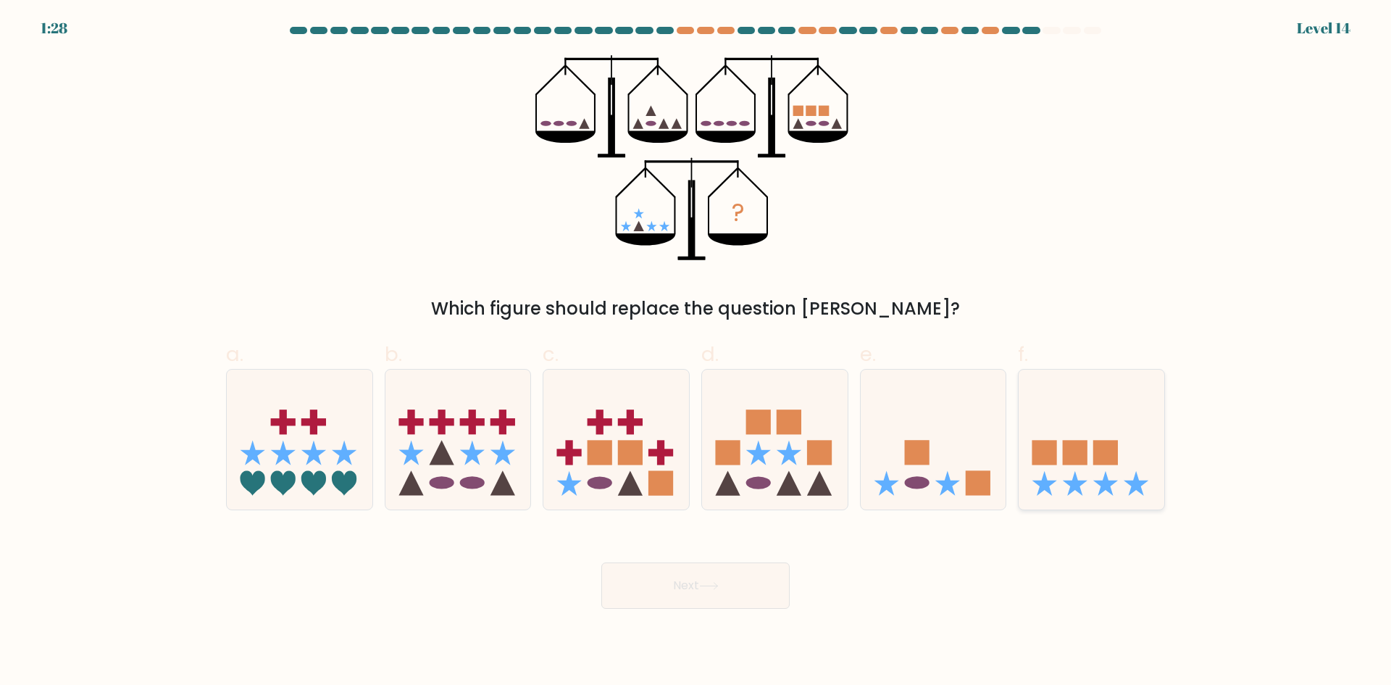
click at [1092, 470] on icon at bounding box center [1092, 439] width 146 height 120
click at [696, 352] on input "f." at bounding box center [696, 347] width 1 height 9
radio input "true"
click at [723, 591] on button "Next" at bounding box center [695, 585] width 188 height 46
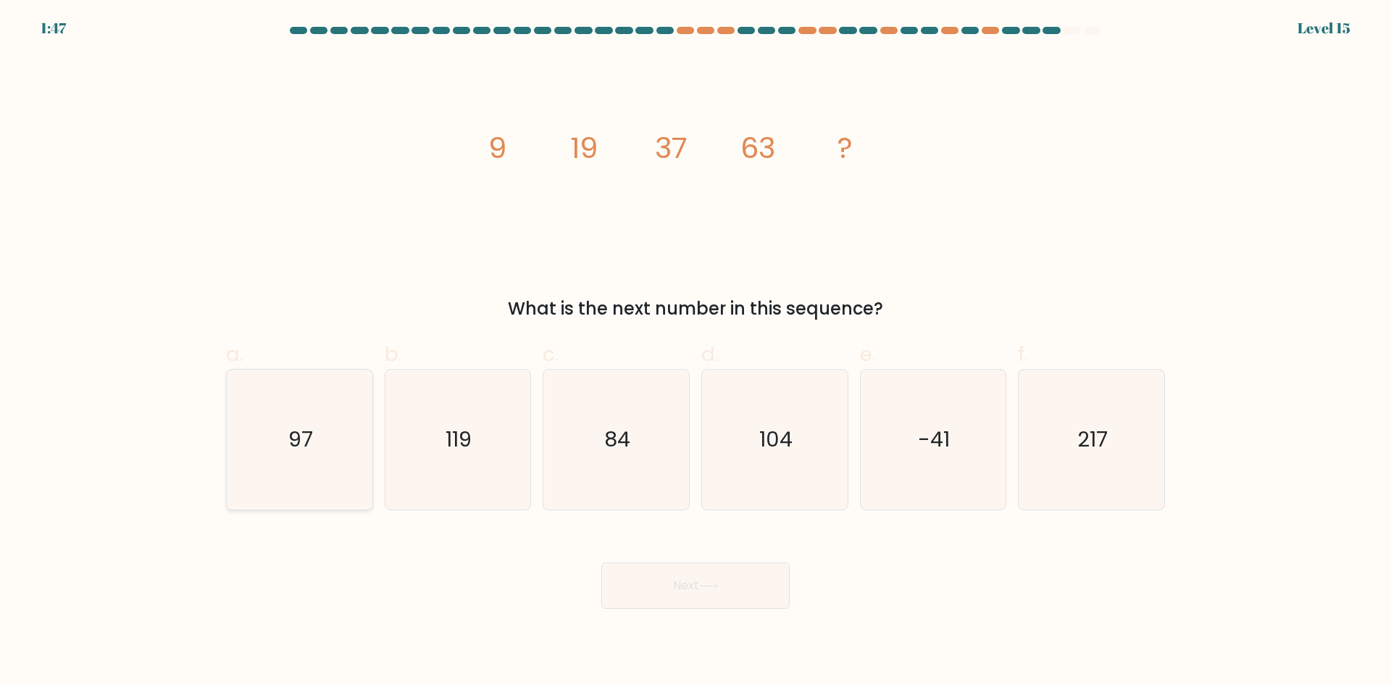
click at [284, 407] on icon "97" at bounding box center [300, 440] width 140 height 140
click at [696, 352] on input "a. 97" at bounding box center [696, 347] width 1 height 9
radio input "true"
click at [743, 580] on button "Next" at bounding box center [695, 585] width 188 height 46
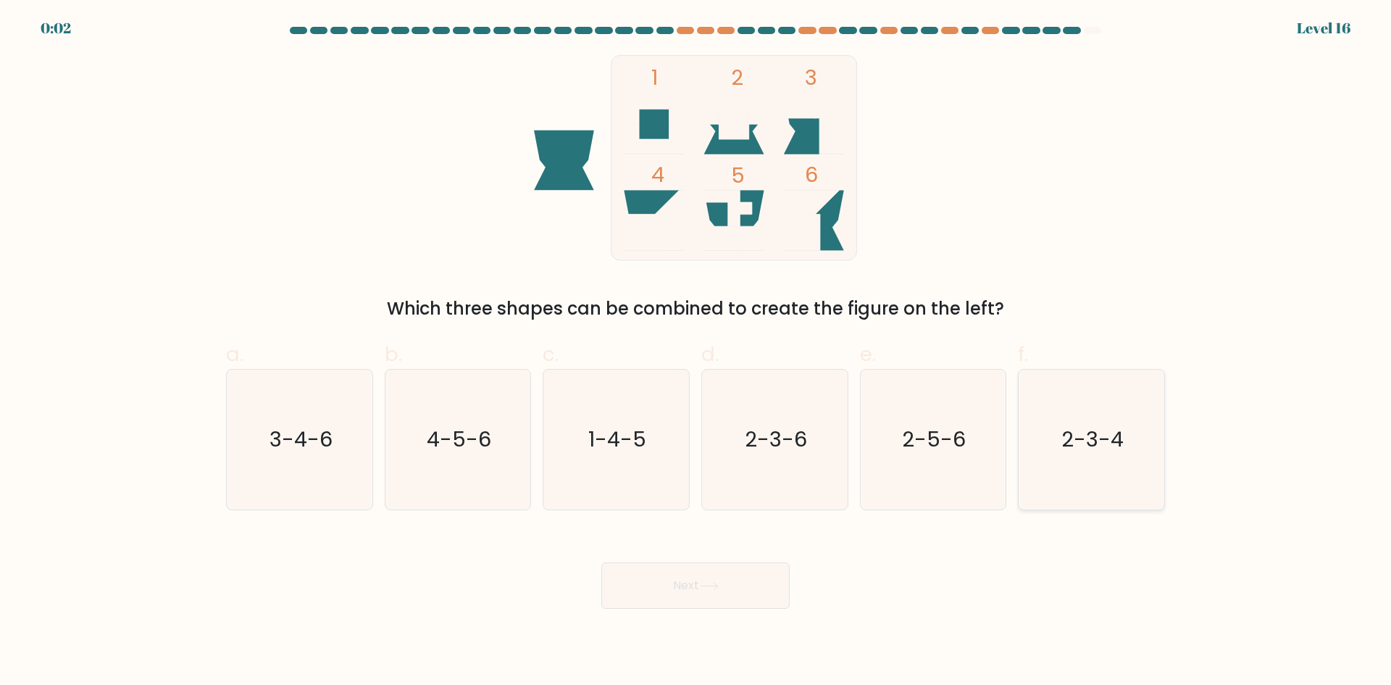
click at [1082, 472] on icon "2-3-4" at bounding box center [1092, 440] width 140 height 140
click at [696, 352] on input "f. 2-3-4" at bounding box center [696, 347] width 1 height 9
radio input "true"
click at [729, 577] on button "Next" at bounding box center [695, 585] width 188 height 46
click at [730, 588] on button "Next" at bounding box center [695, 585] width 188 height 46
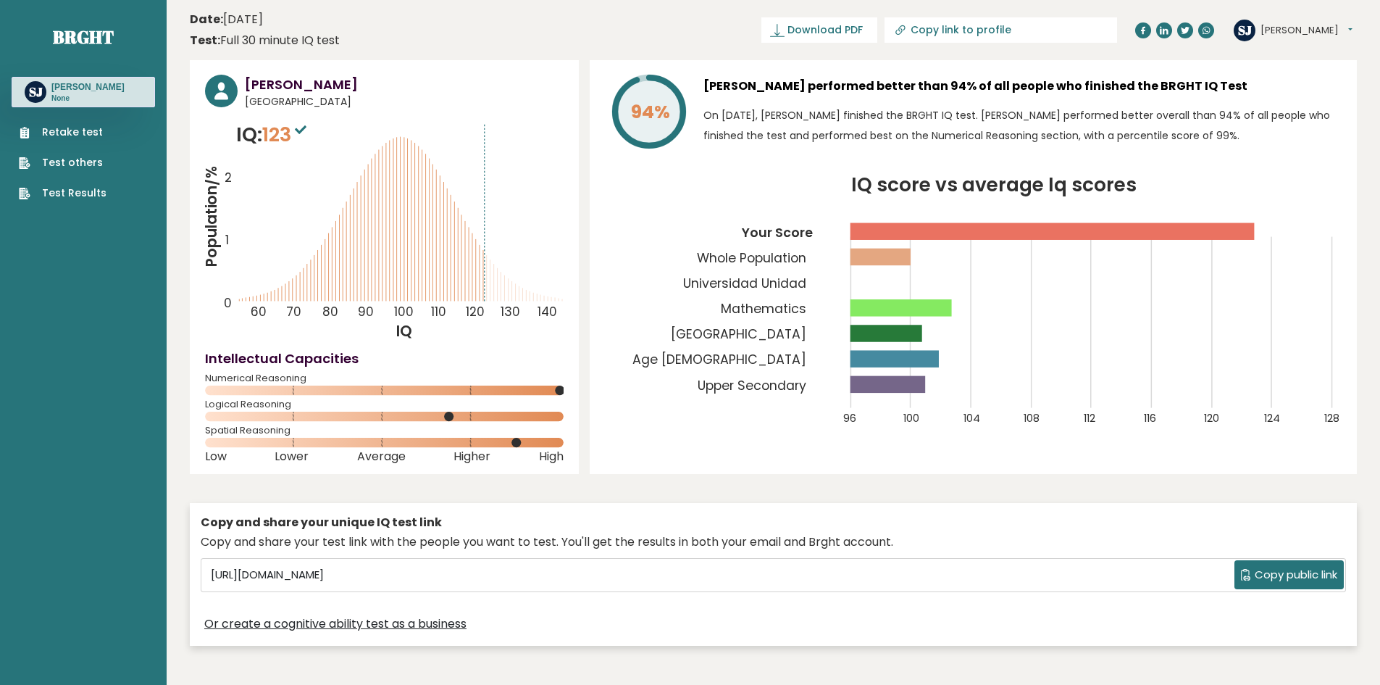
click at [669, 468] on div "94% [PERSON_NAME] performed better than 94% of all people who finished the BRGH…" at bounding box center [973, 267] width 767 height 414
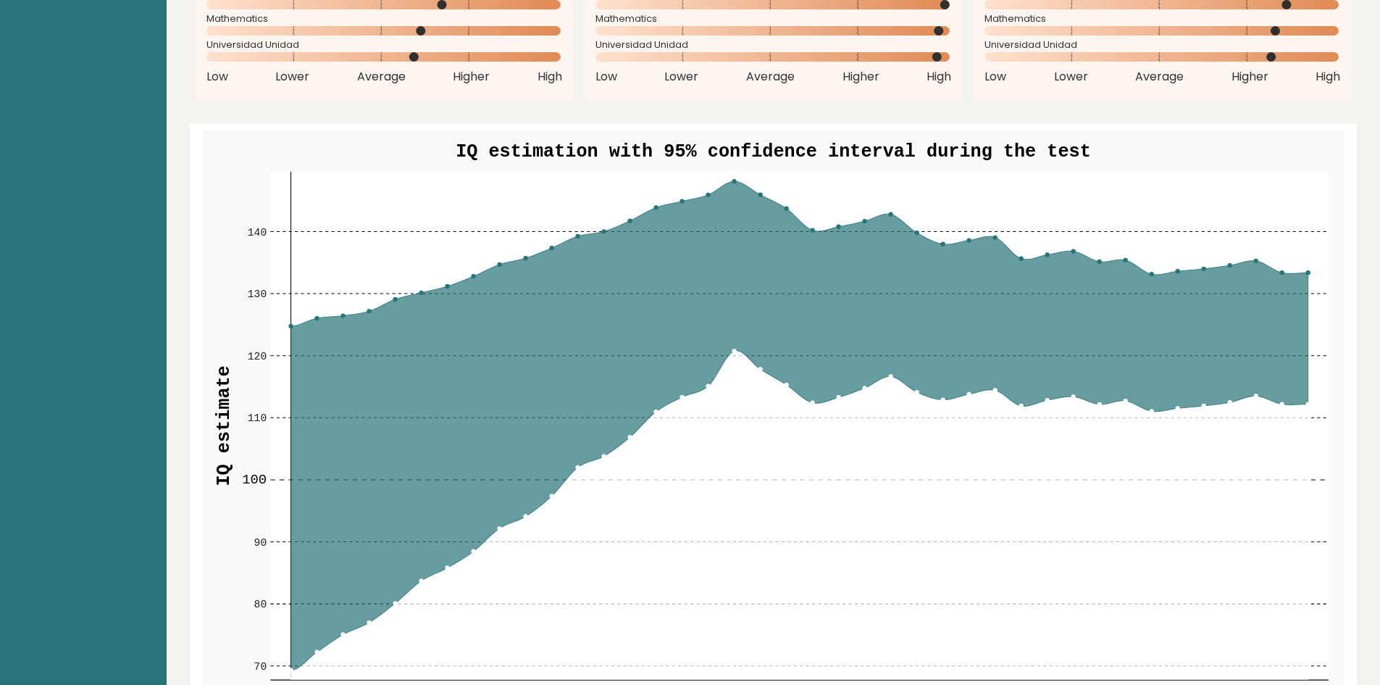
scroll to position [1612, 0]
